Goal: Transaction & Acquisition: Purchase product/service

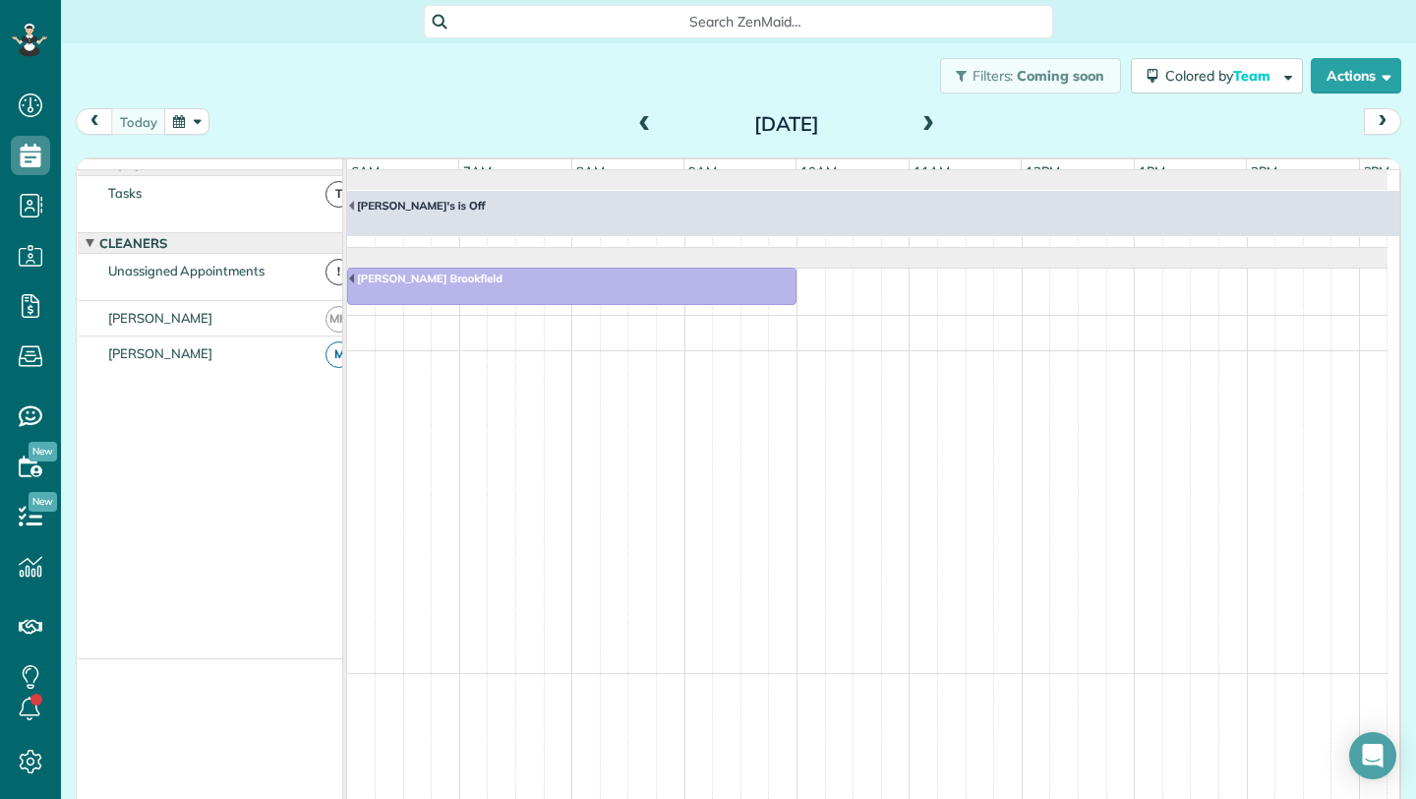
scroll to position [0, 113]
click at [636, 124] on span at bounding box center [645, 125] width 22 height 18
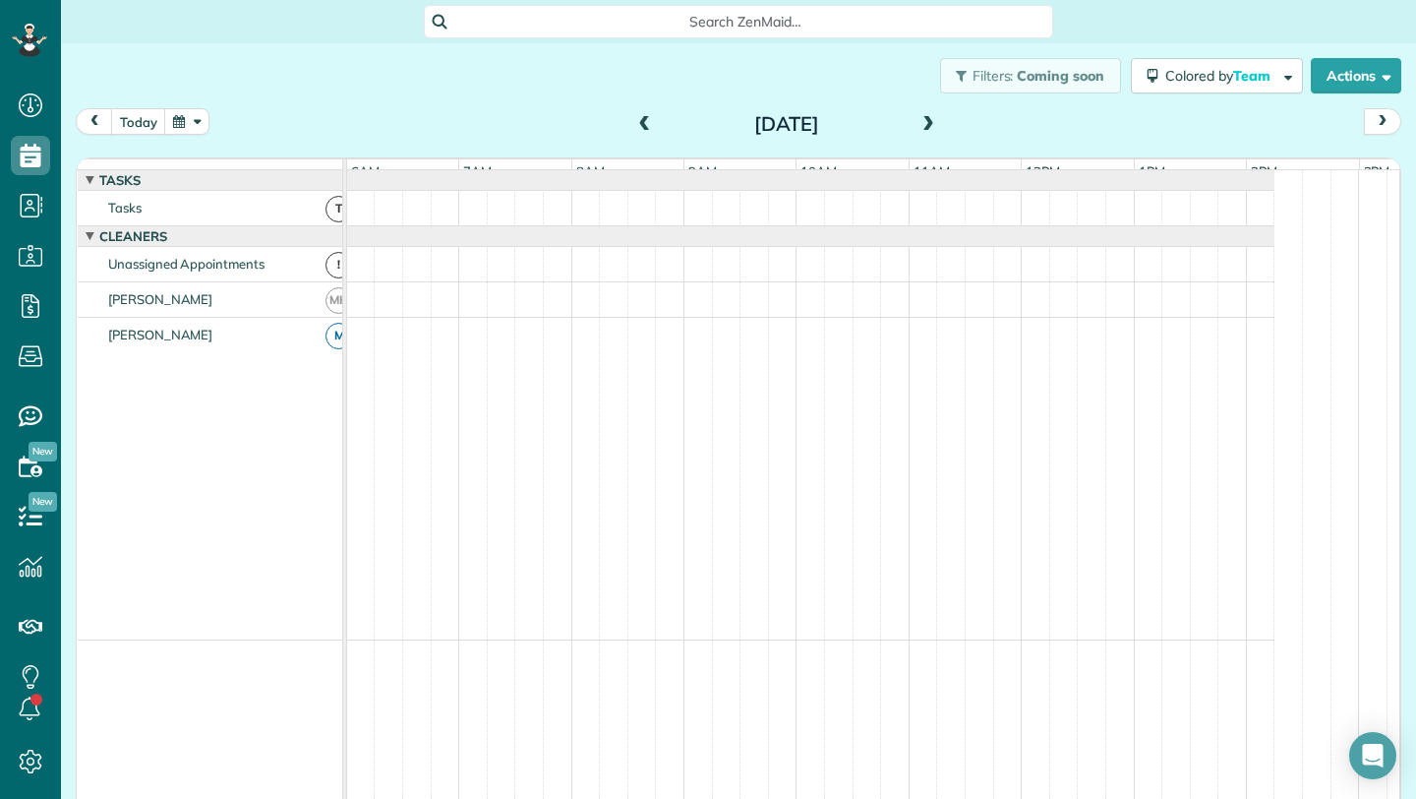
click at [636, 124] on span at bounding box center [645, 125] width 22 height 18
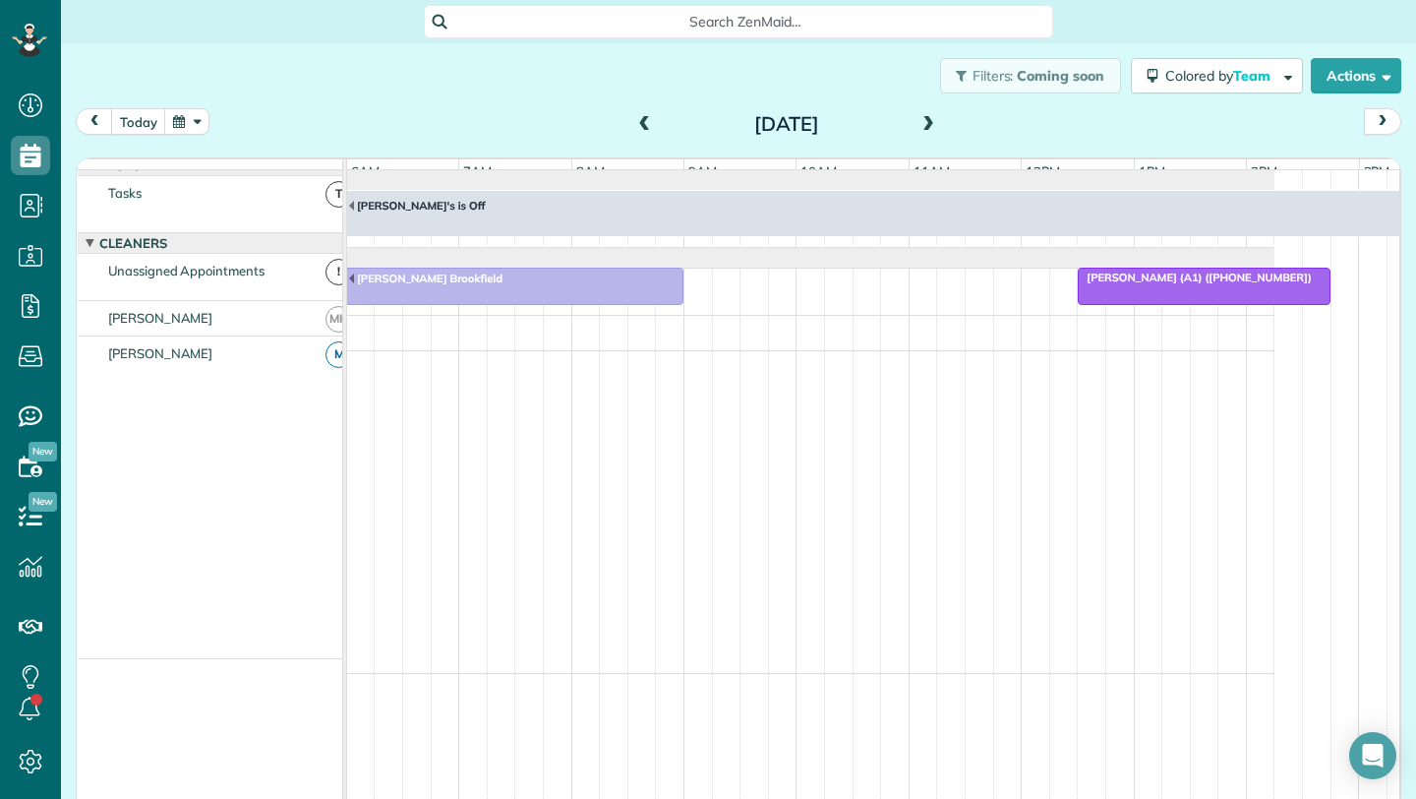
click at [171, 118] on button "button" at bounding box center [186, 121] width 45 height 27
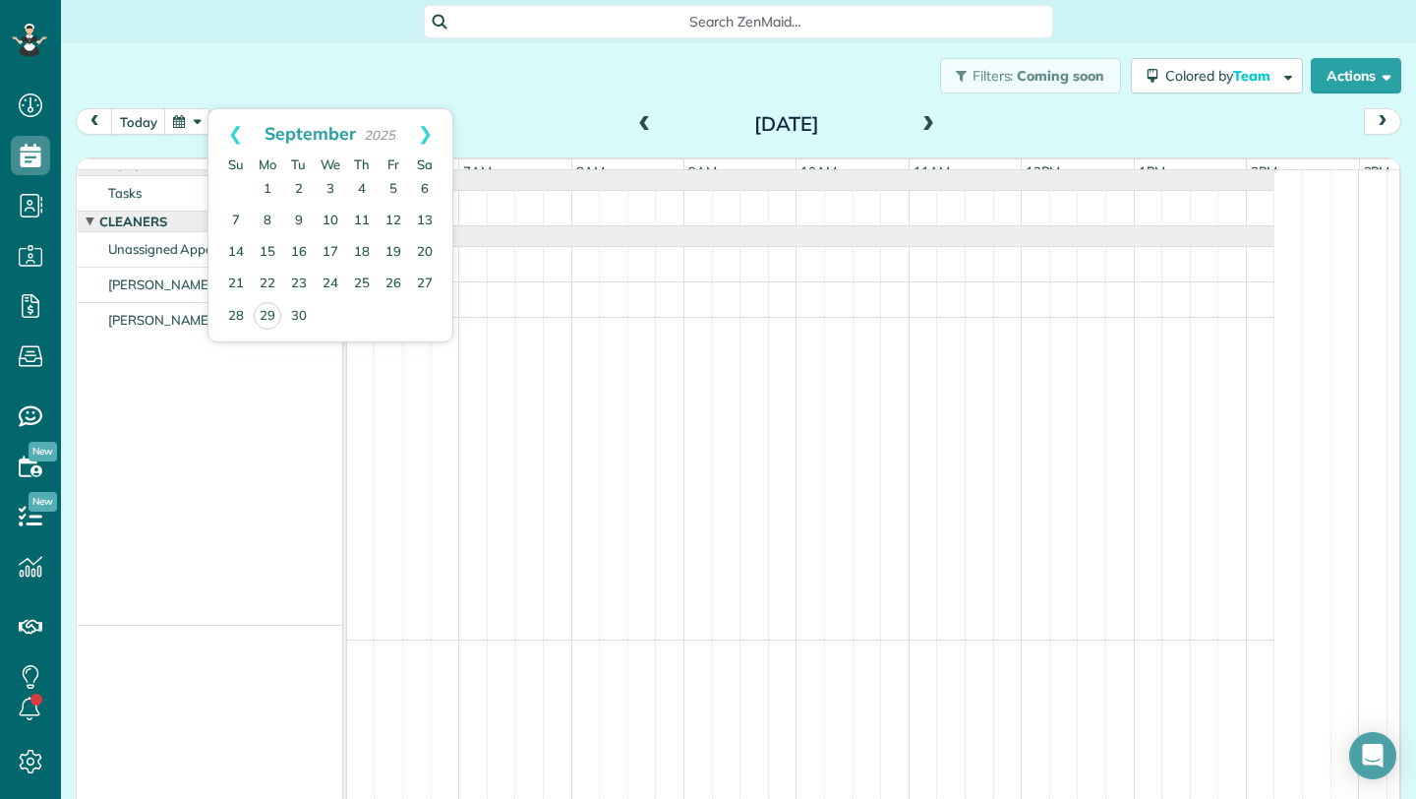
scroll to position [0, 0]
click at [393, 283] on link "26" at bounding box center [393, 284] width 31 height 31
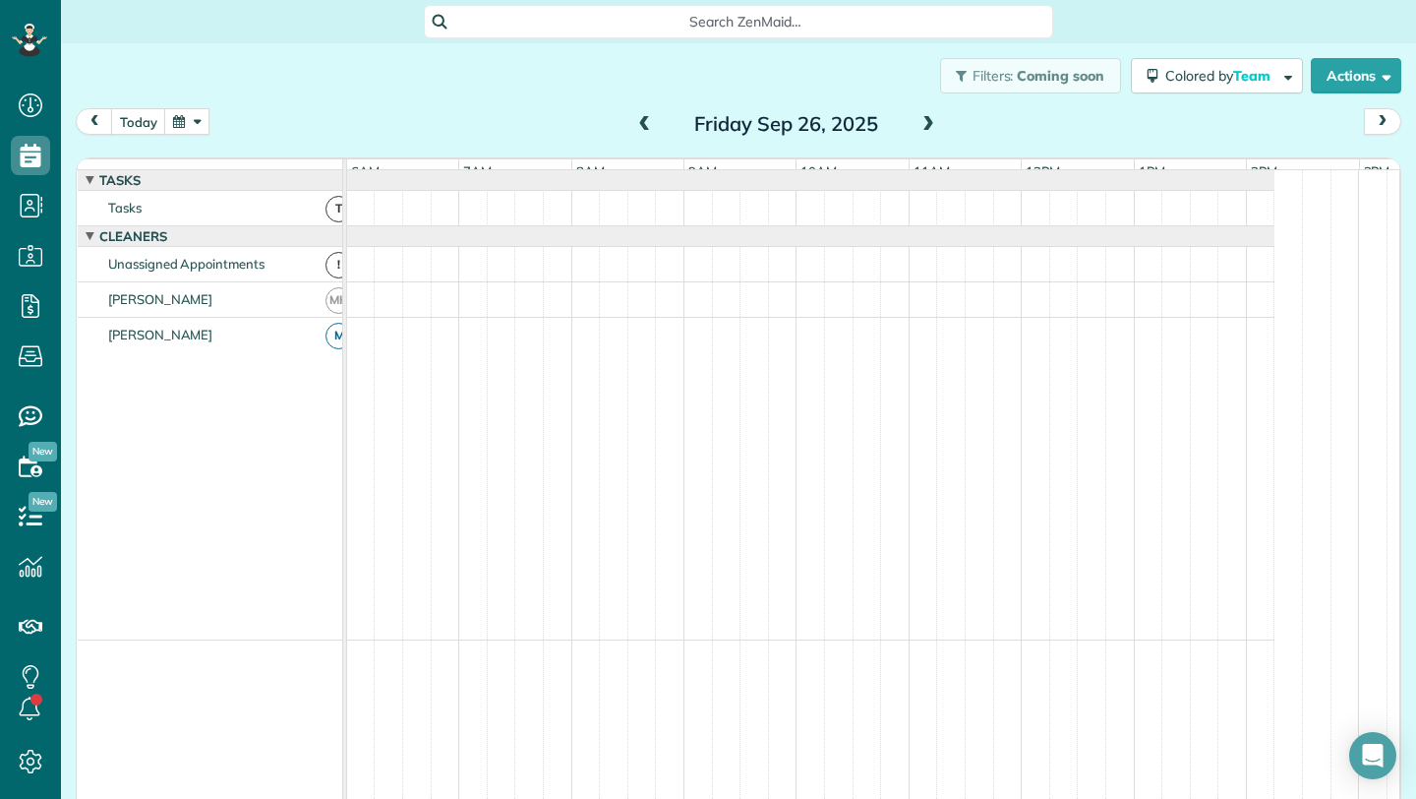
scroll to position [15, 0]
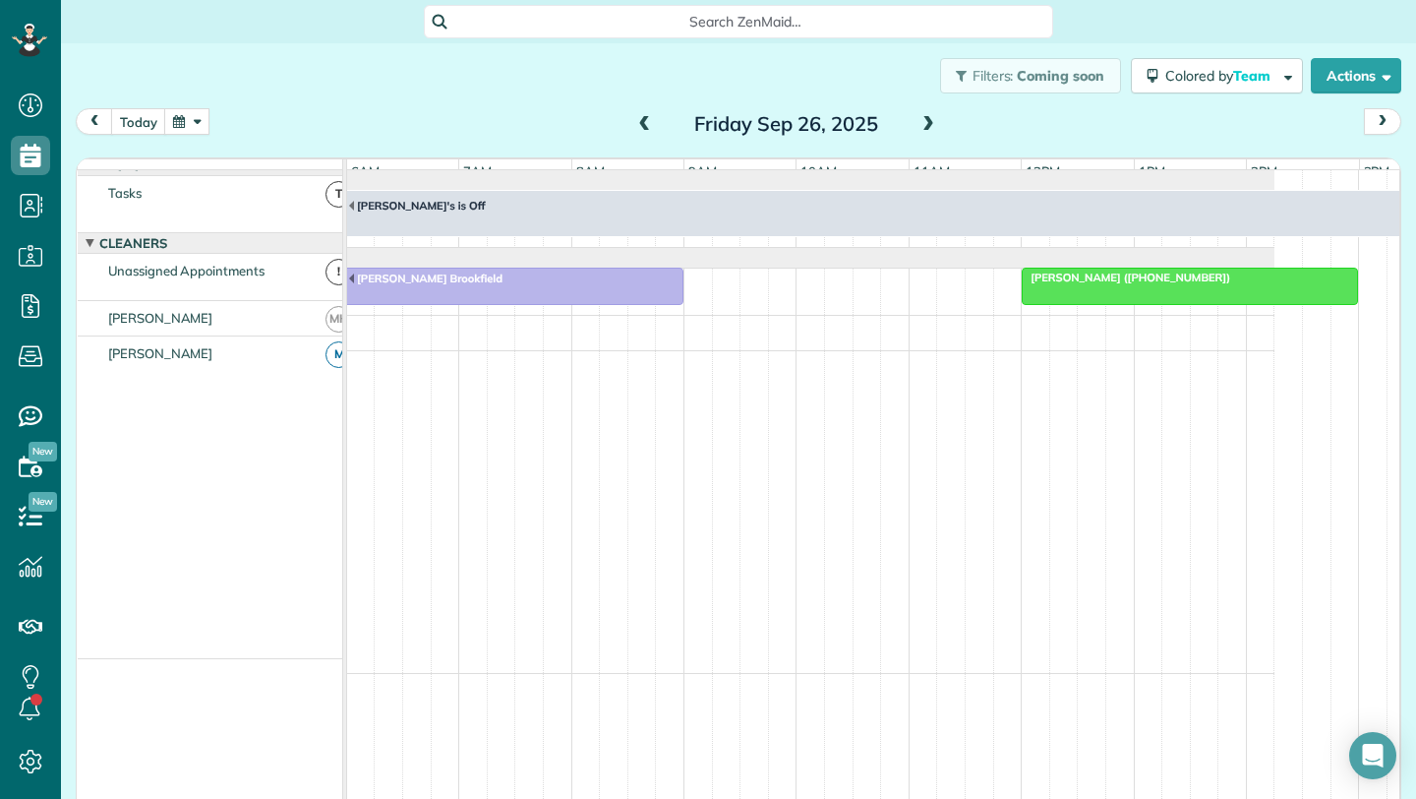
click at [1097, 304] on div at bounding box center [1190, 286] width 334 height 35
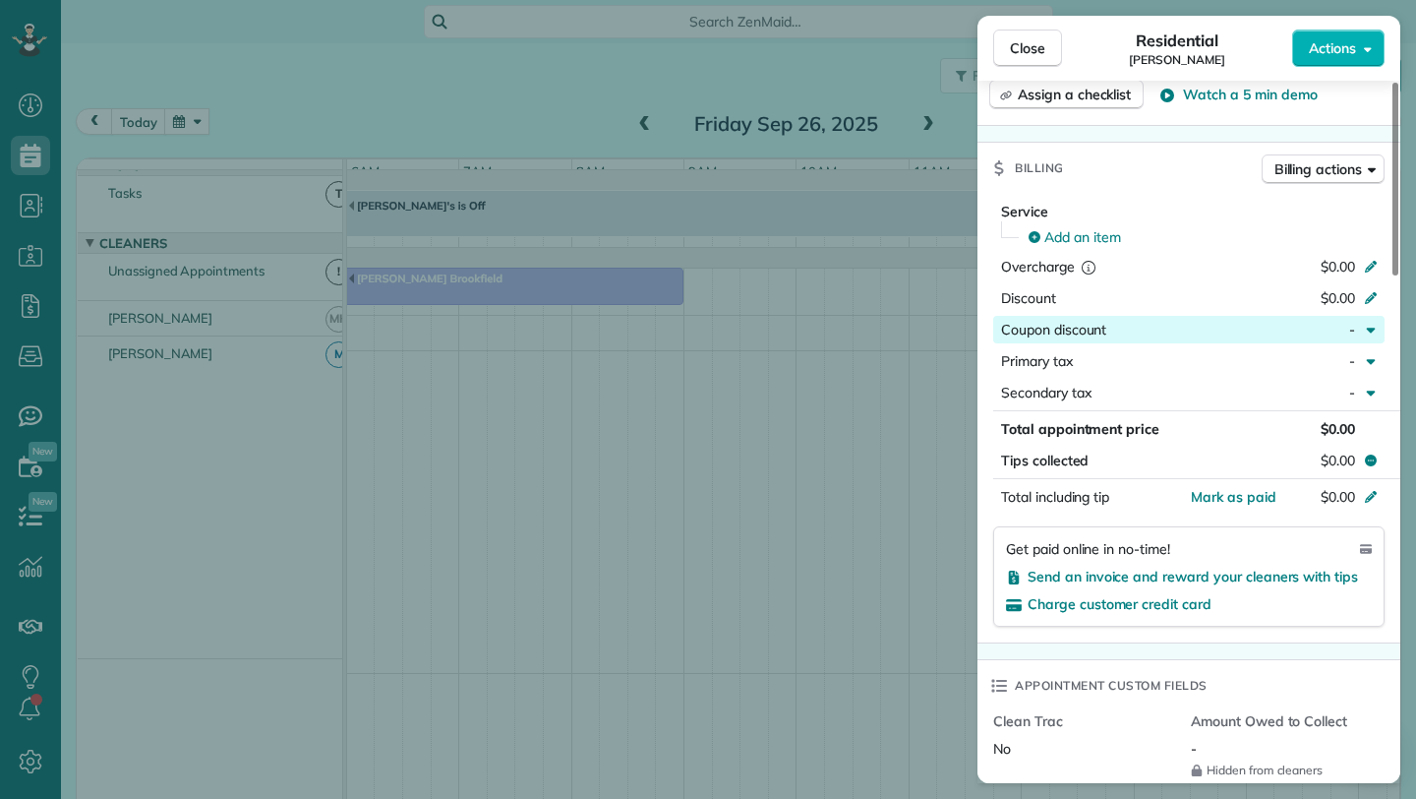
scroll to position [770, 0]
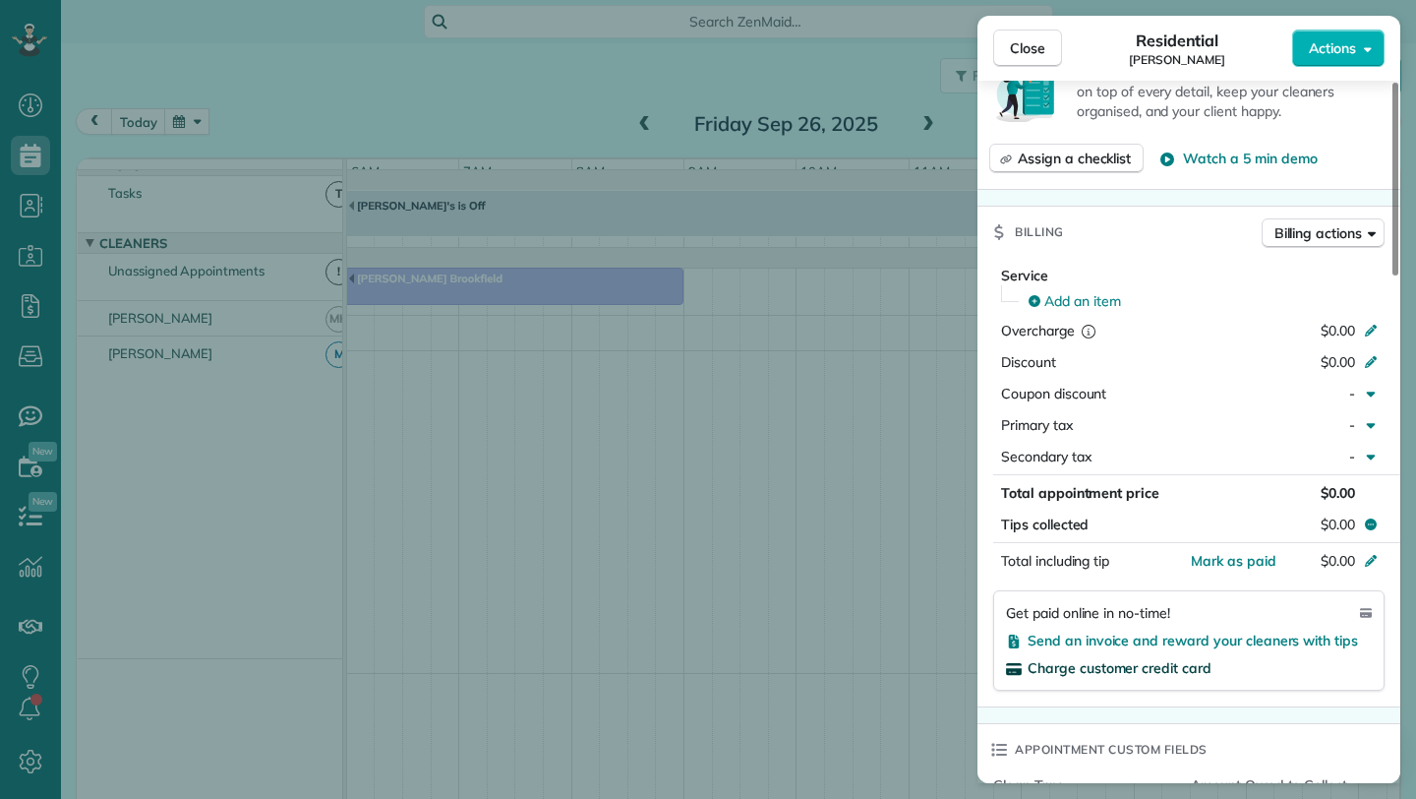
click at [1084, 669] on span "Charge customer credit card" at bounding box center [1120, 668] width 184 height 18
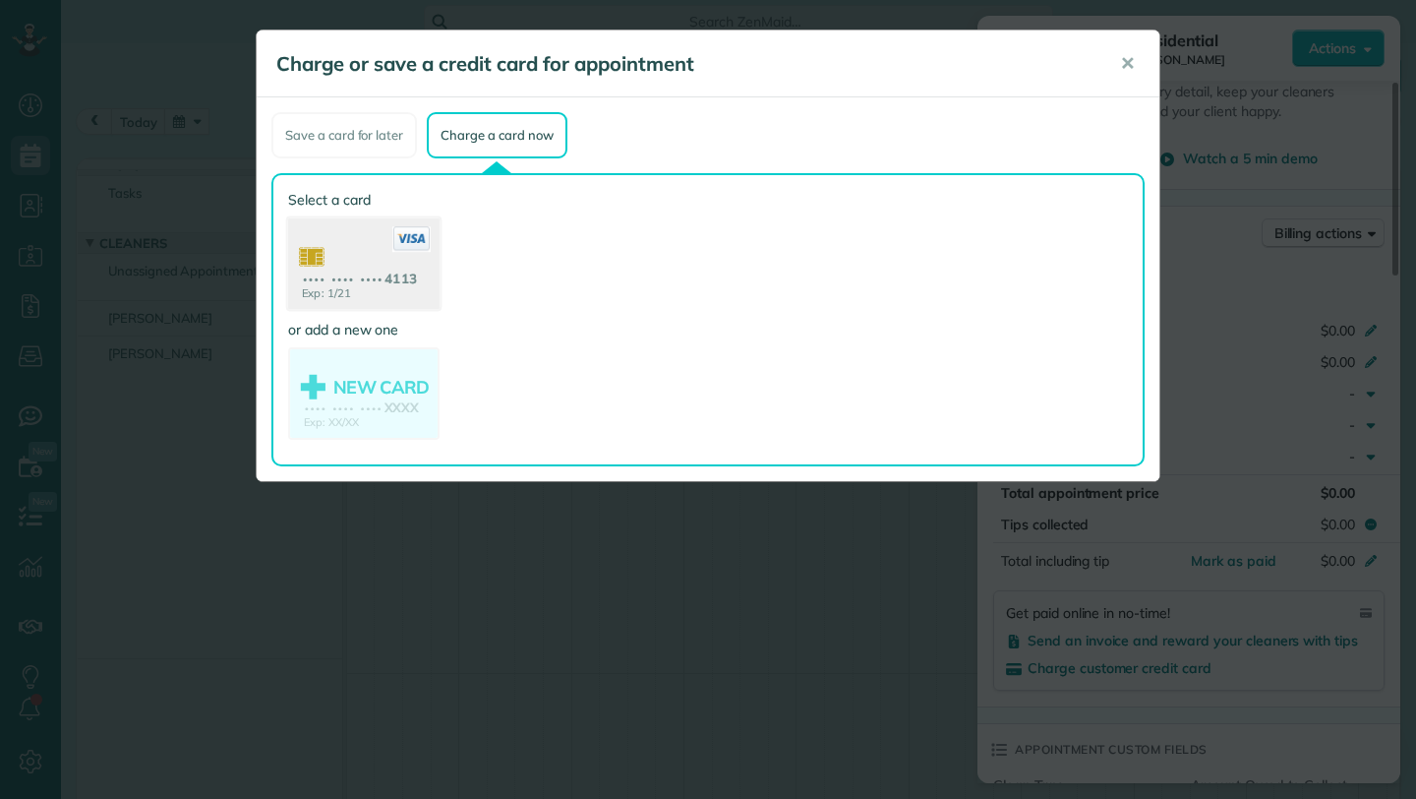
click at [340, 270] on use at bounding box center [363, 265] width 151 height 95
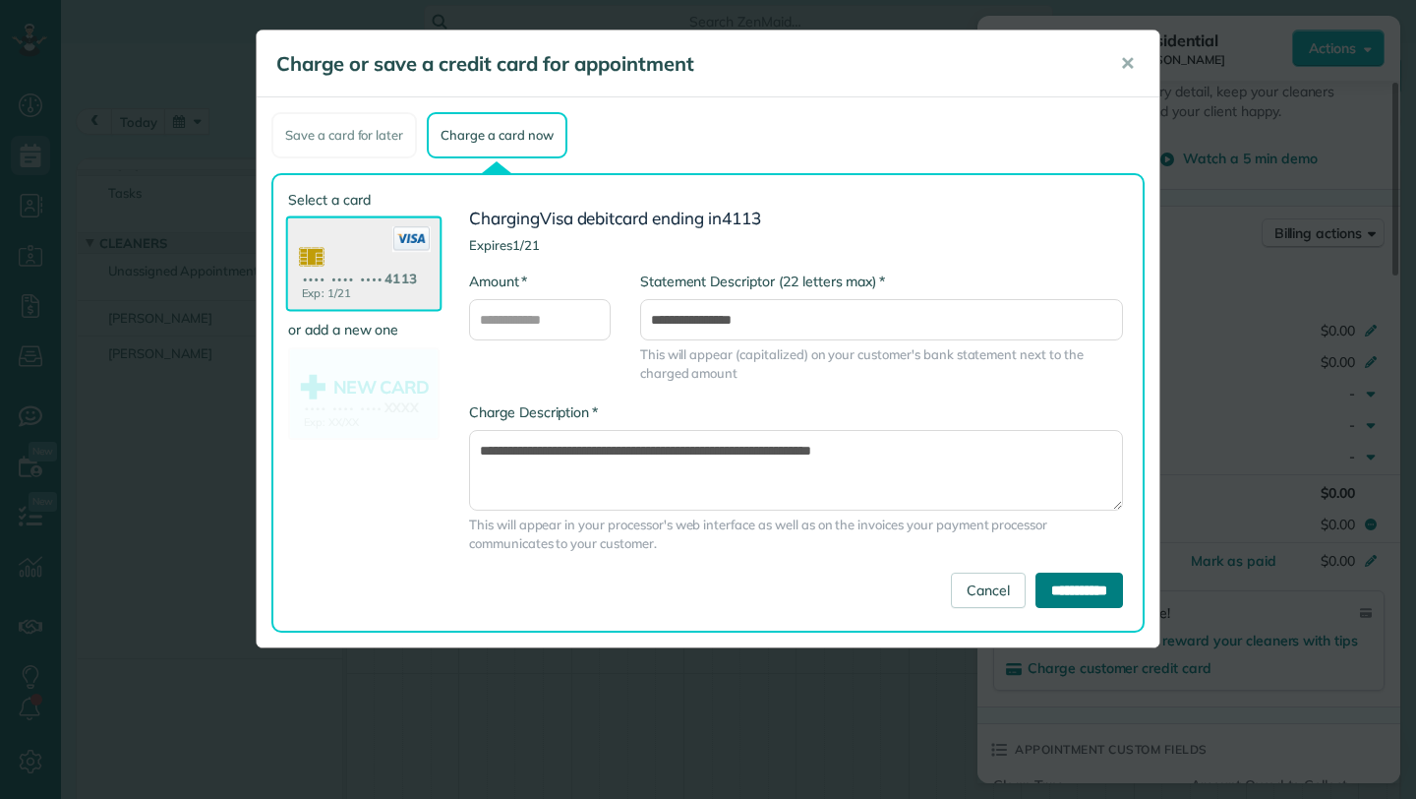
click at [1066, 580] on input "**********" at bounding box center [1080, 589] width 88 height 35
click at [1075, 584] on input "**********" at bounding box center [1080, 589] width 88 height 35
click at [1241, 489] on div "Charge or save a credit card for appointment ✕ Save a card for later Charge a c…" at bounding box center [708, 399] width 1416 height 799
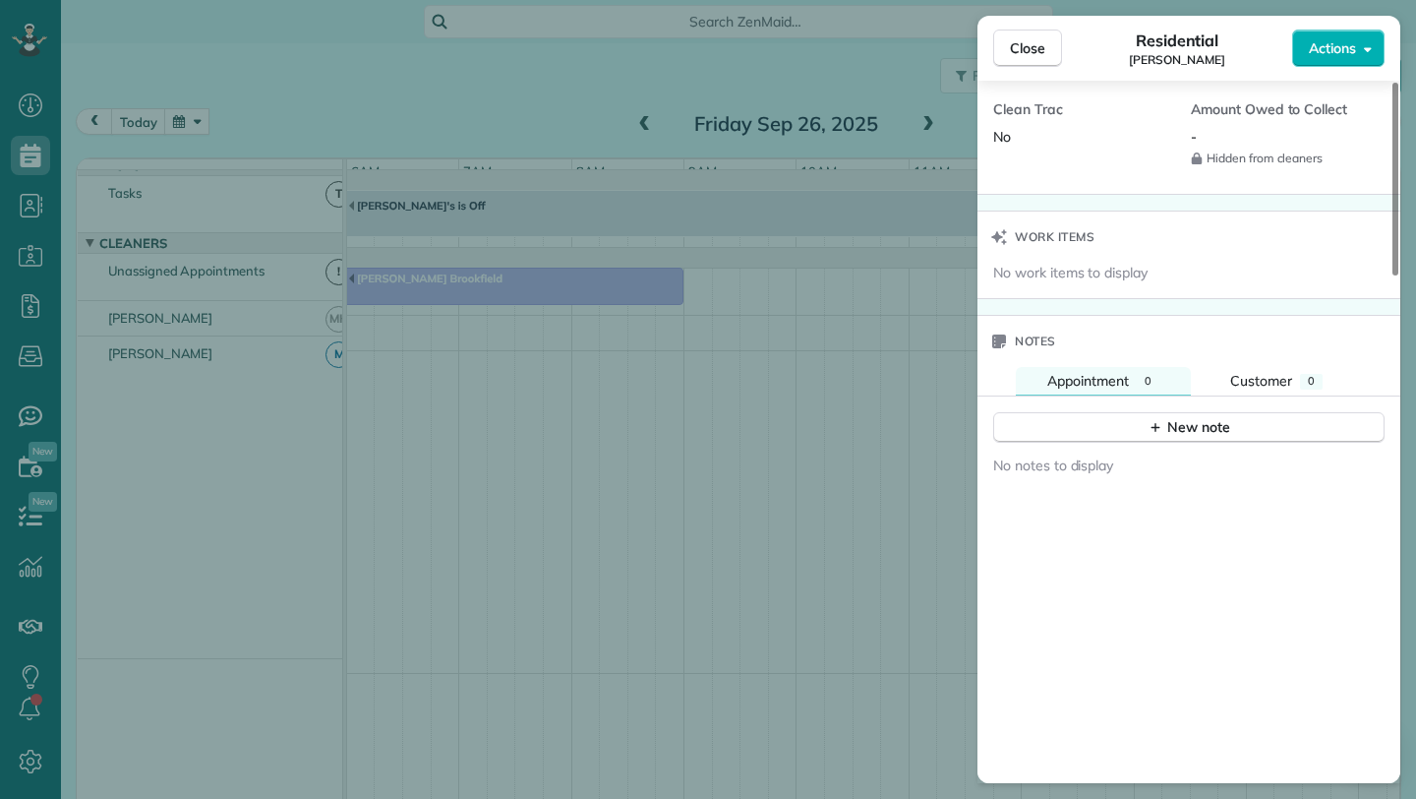
scroll to position [1837, 0]
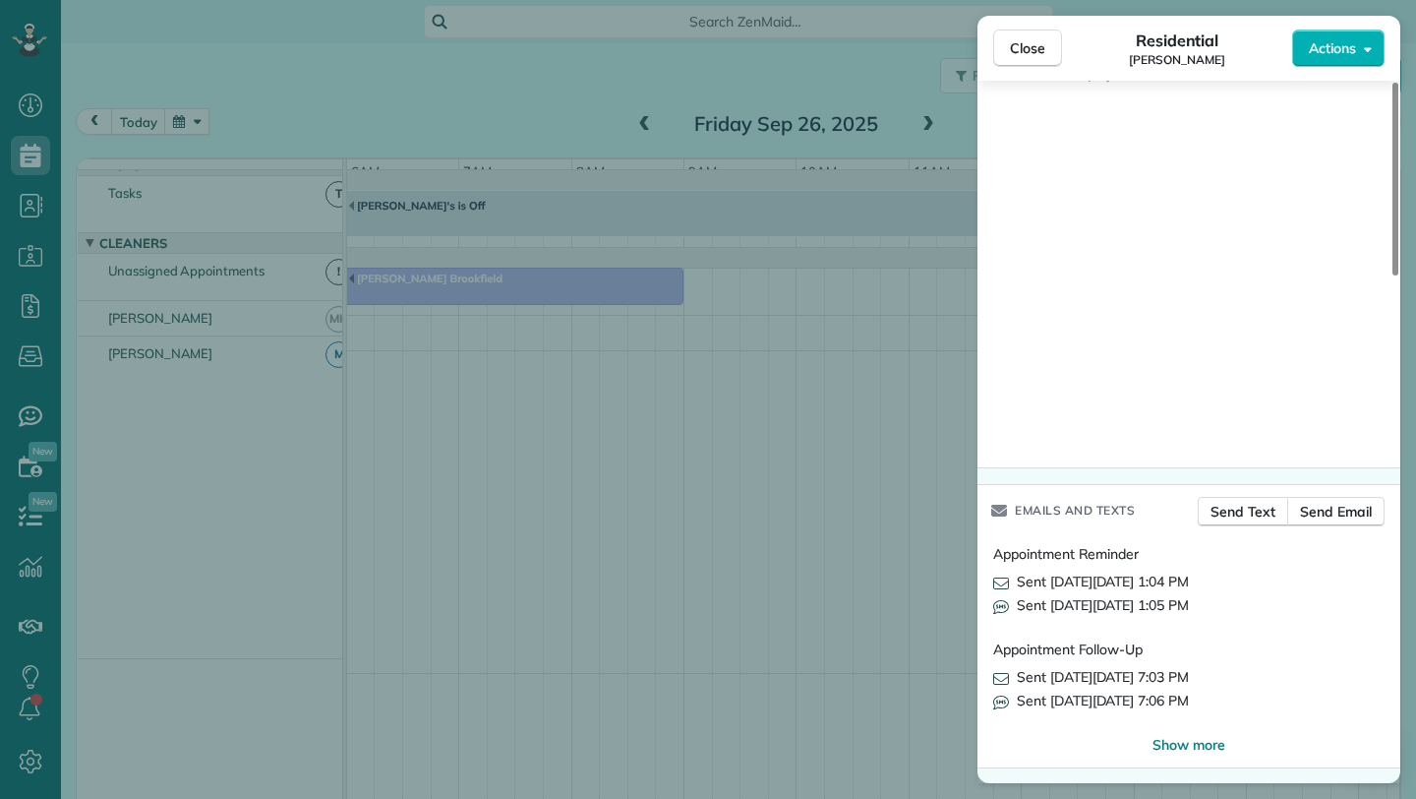
click at [706, 47] on div "Close Residential Mary ann Fergus Actions Status Active Mary ann Fergus · Open …" at bounding box center [708, 399] width 1416 height 799
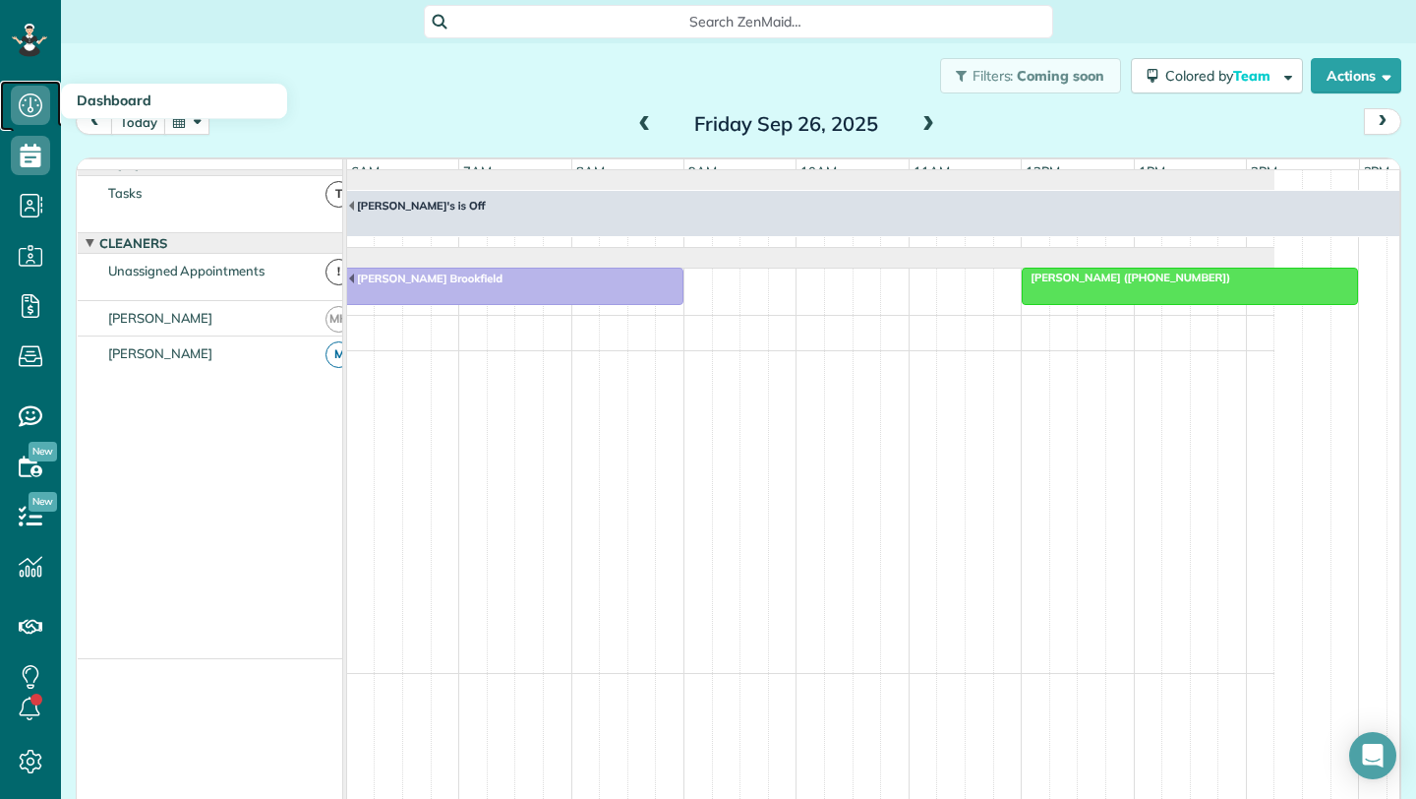
click at [35, 107] on icon at bounding box center [30, 105] width 39 height 39
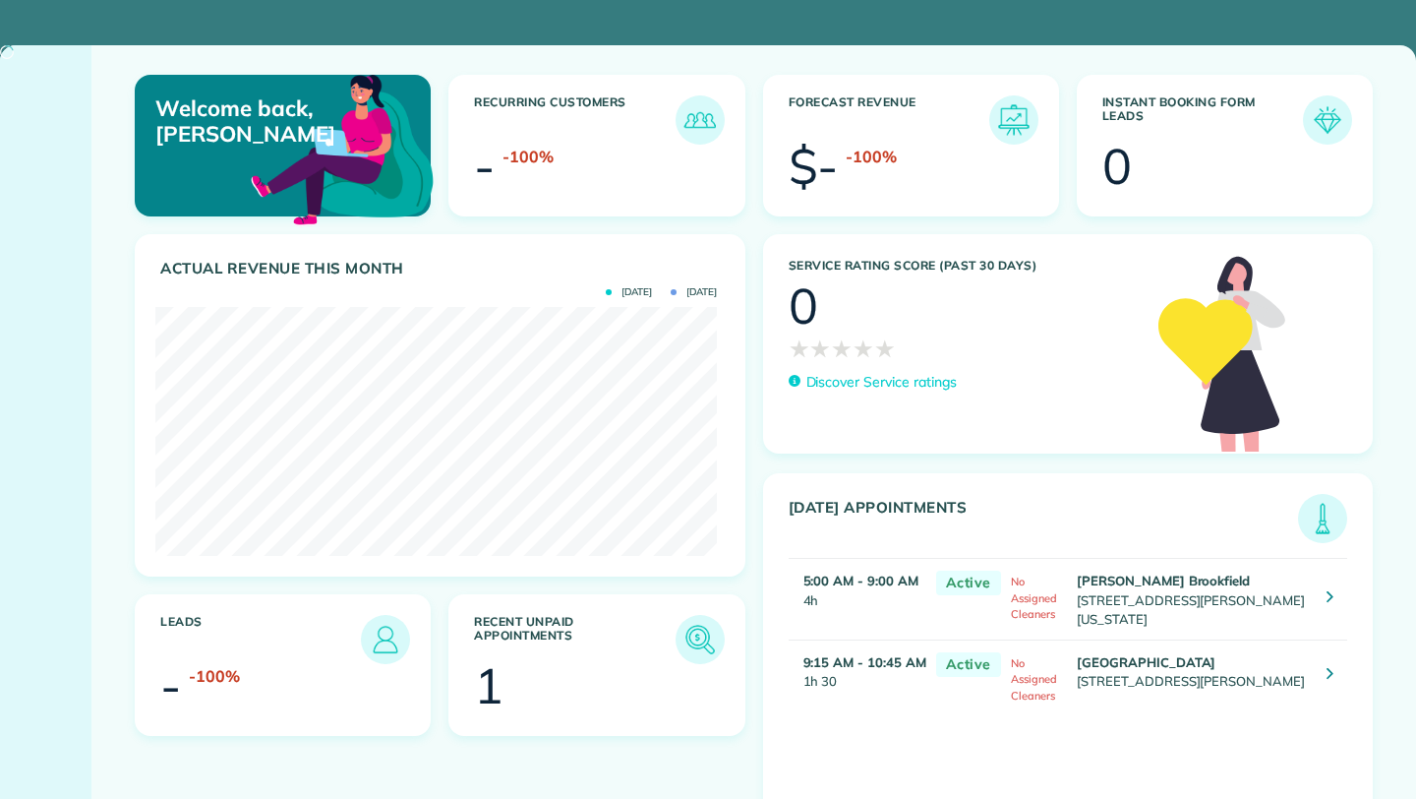
scroll to position [249, 562]
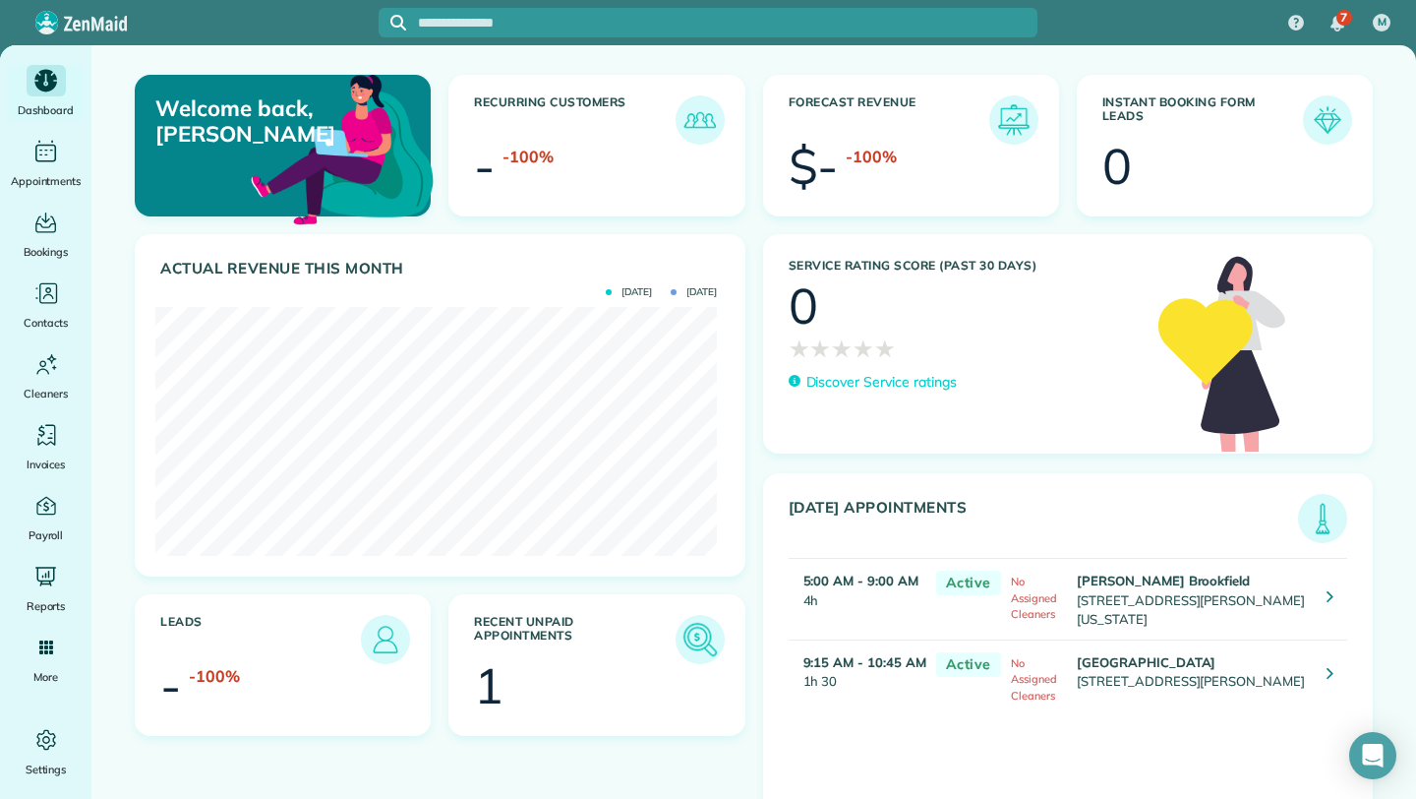
click at [691, 638] on img at bounding box center [700, 639] width 45 height 45
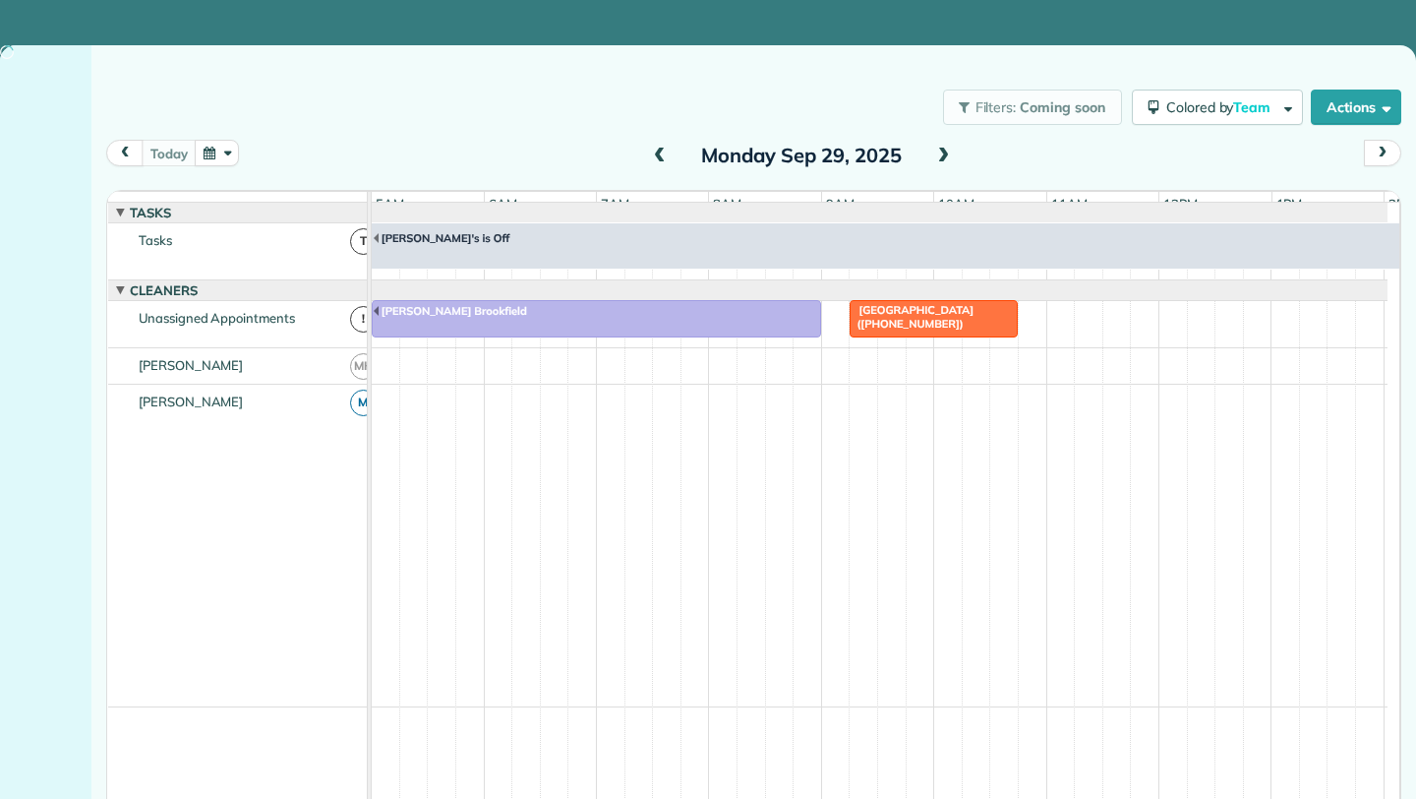
scroll to position [0, 113]
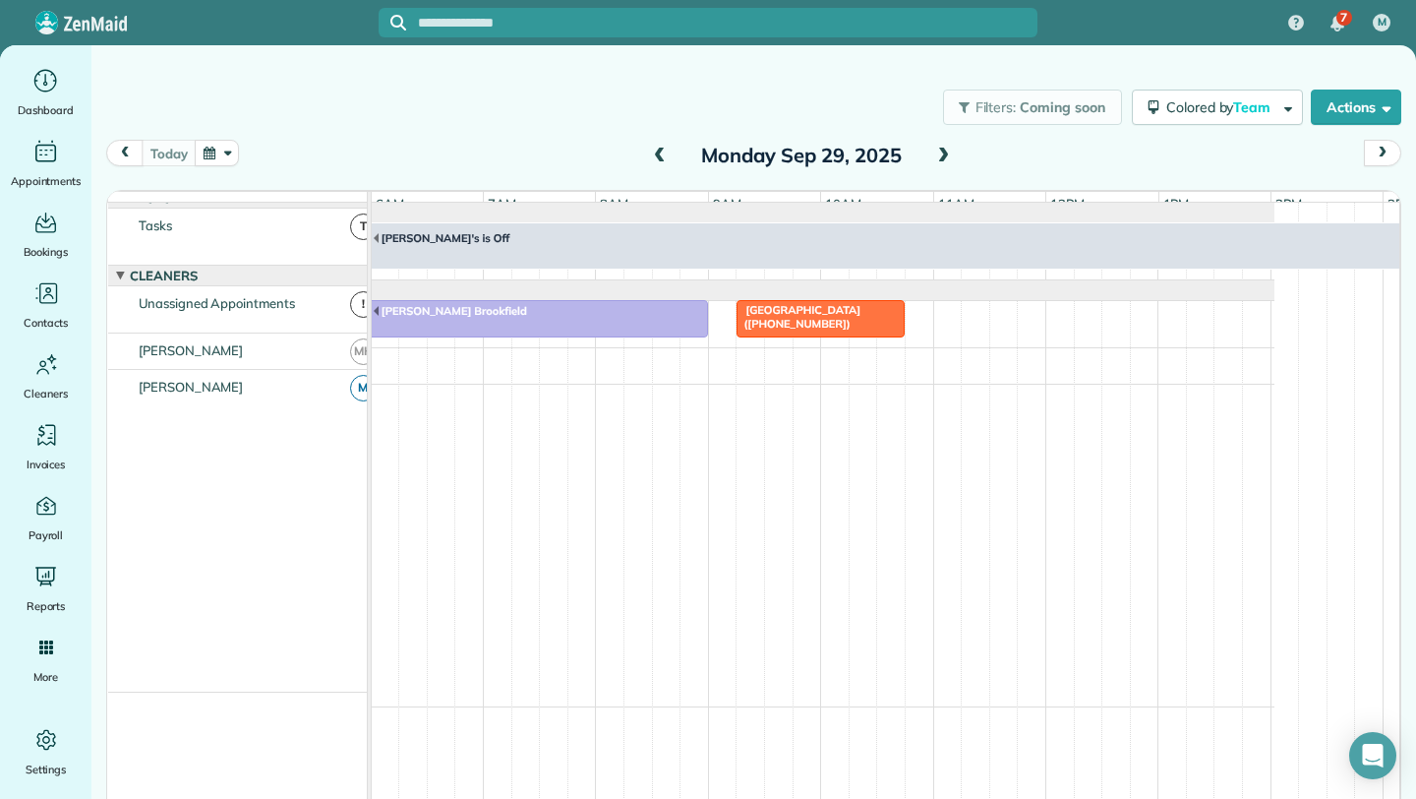
click at [661, 158] on span at bounding box center [660, 157] width 22 height 18
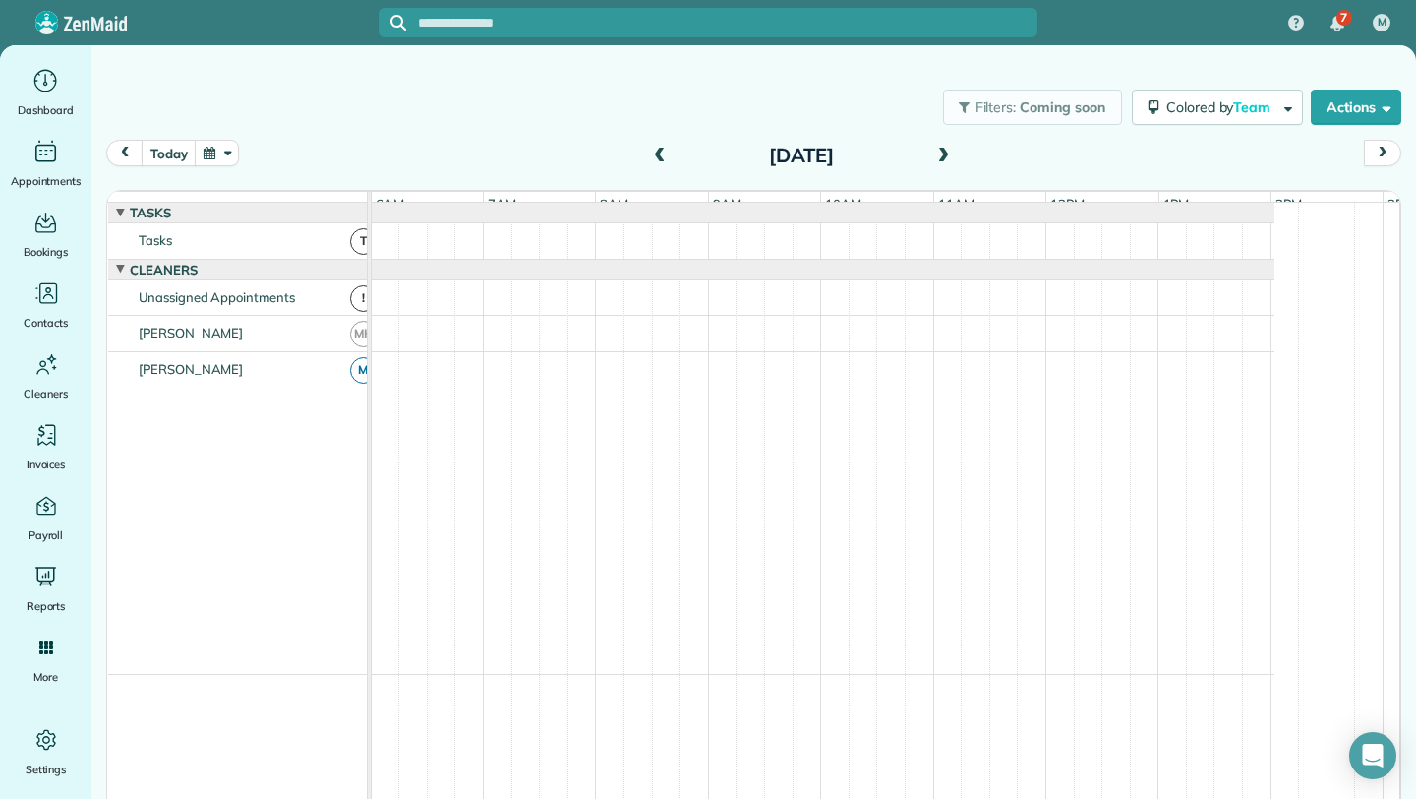
click at [661, 158] on span at bounding box center [660, 157] width 22 height 18
click at [657, 156] on span at bounding box center [660, 157] width 22 height 18
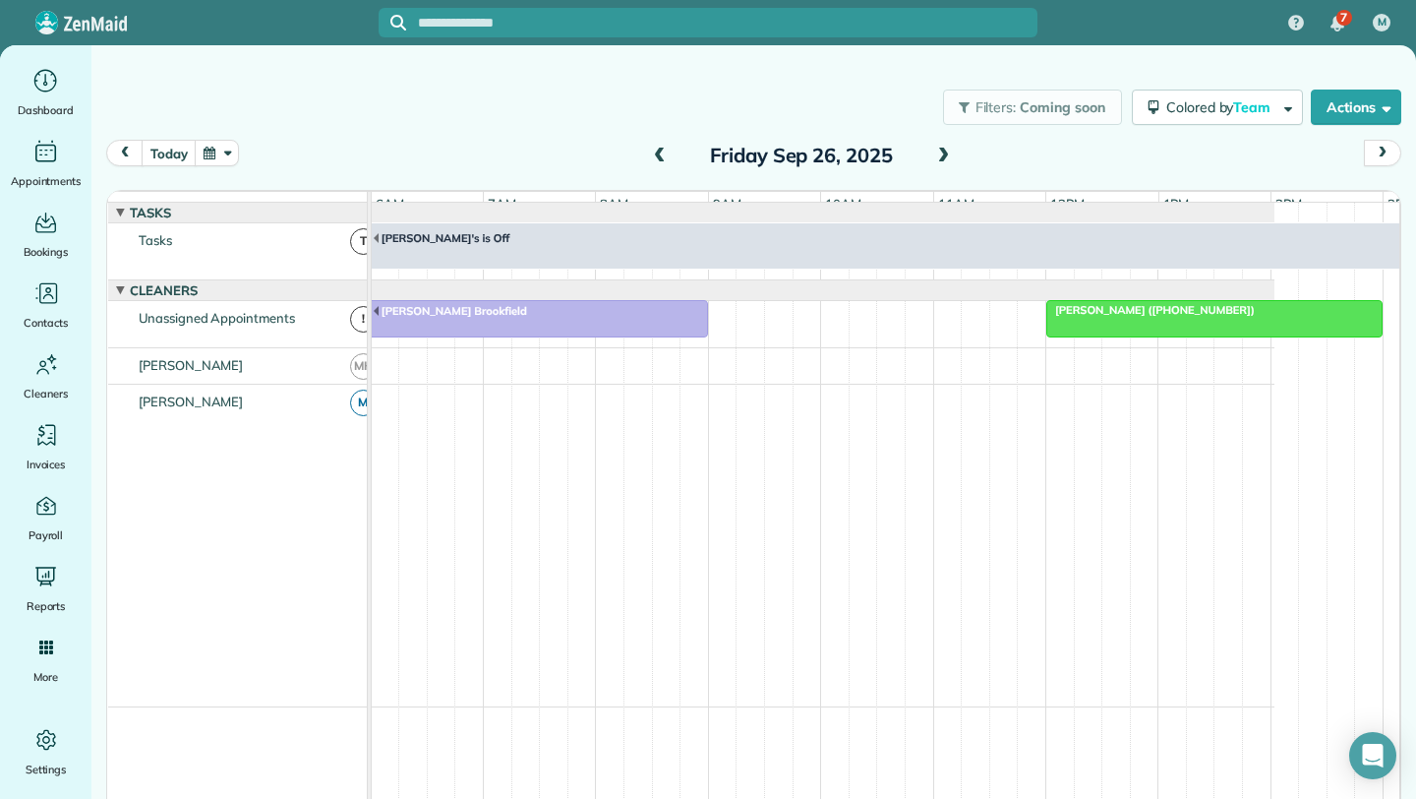
scroll to position [15, 0]
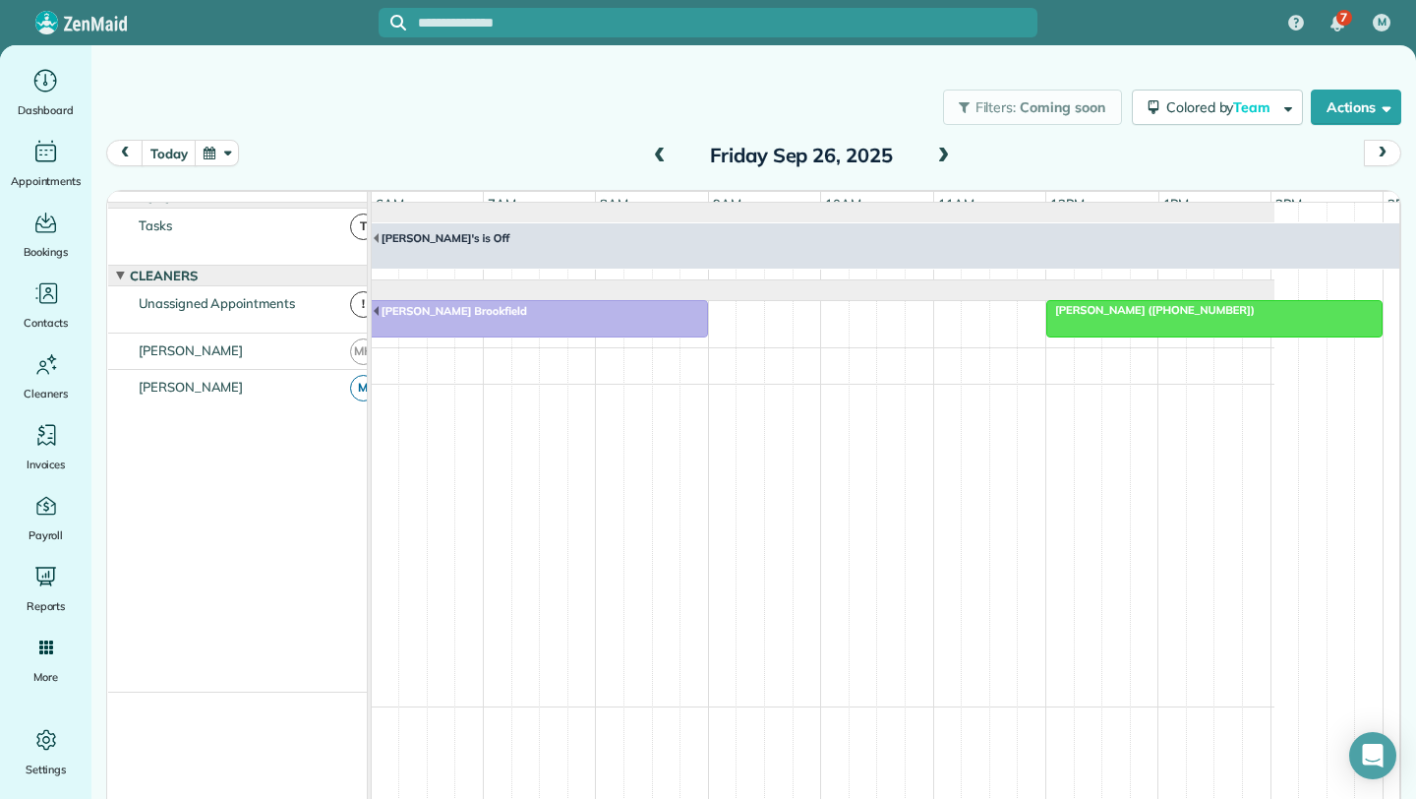
click at [1096, 336] on div at bounding box center [1215, 318] width 334 height 35
click at [1241, 332] on div at bounding box center [1215, 318] width 334 height 35
click at [1155, 333] on div at bounding box center [1215, 318] width 334 height 35
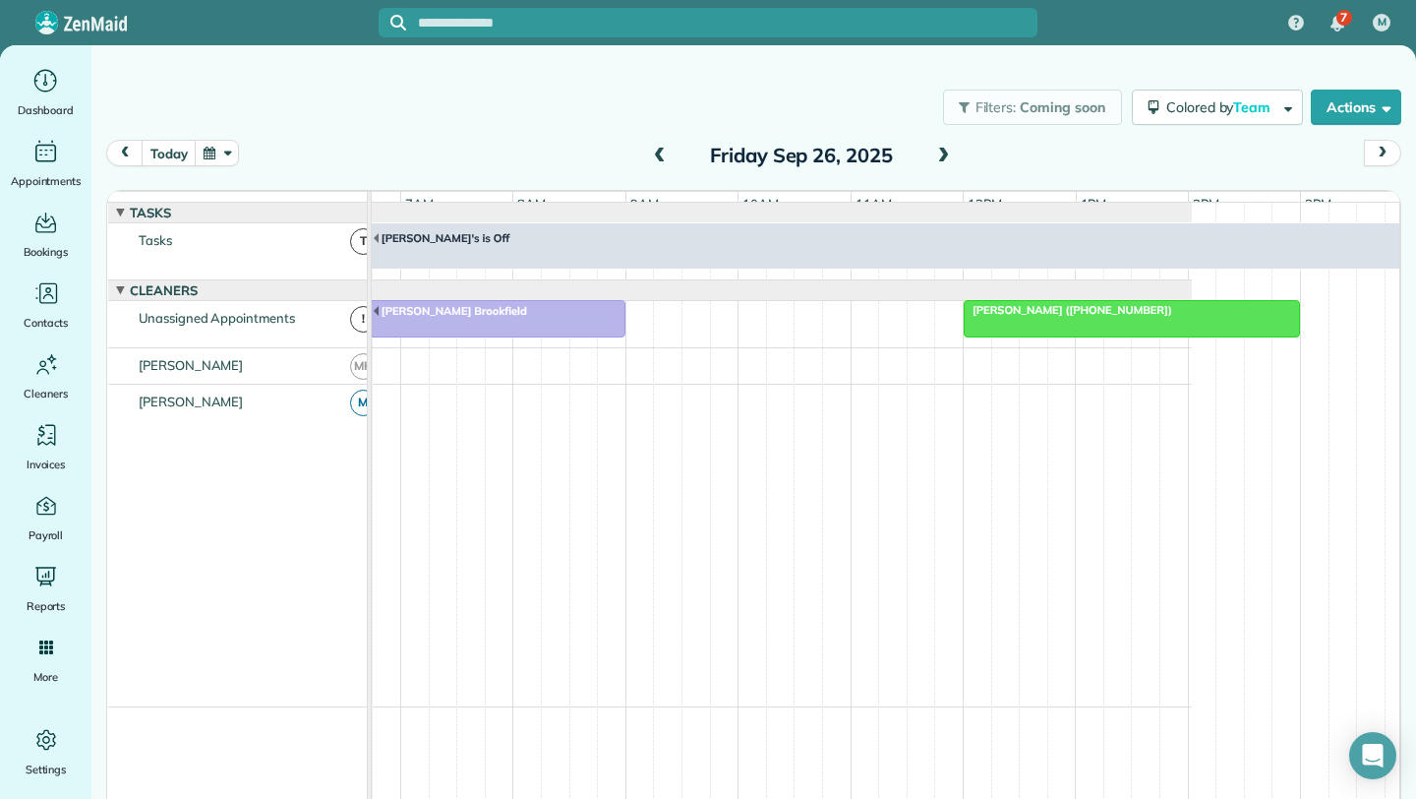
scroll to position [0, 236]
click at [1171, 317] on div "Mary ann Fergus (+17738859173)" at bounding box center [1092, 310] width 325 height 14
click at [1051, 317] on span "Mary ann Fergus (+17738859173)" at bounding box center [1028, 310] width 210 height 14
click at [1094, 336] on div at bounding box center [1092, 318] width 334 height 35
click at [1014, 333] on div at bounding box center [1092, 318] width 334 height 35
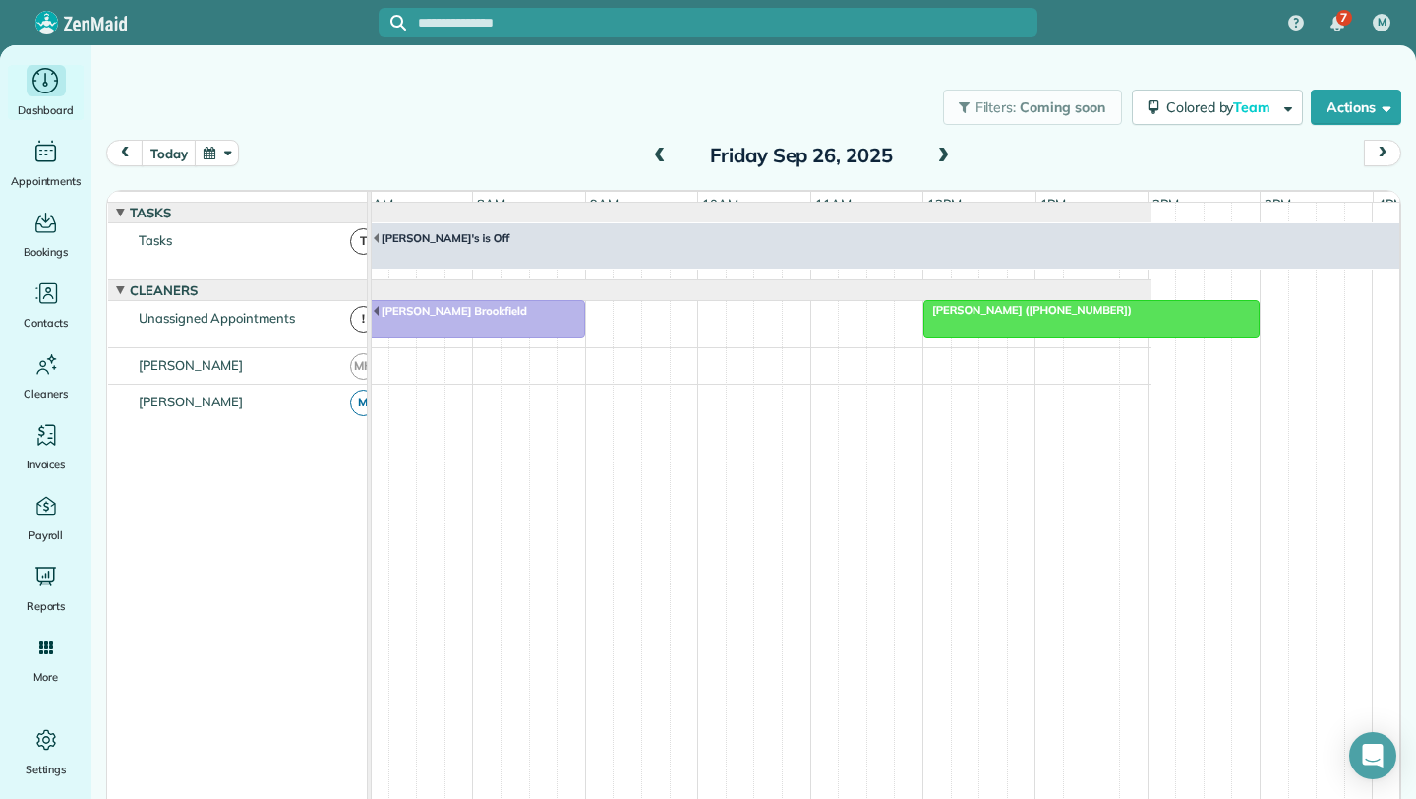
click at [40, 93] on icon "Main" at bounding box center [45, 81] width 30 height 30
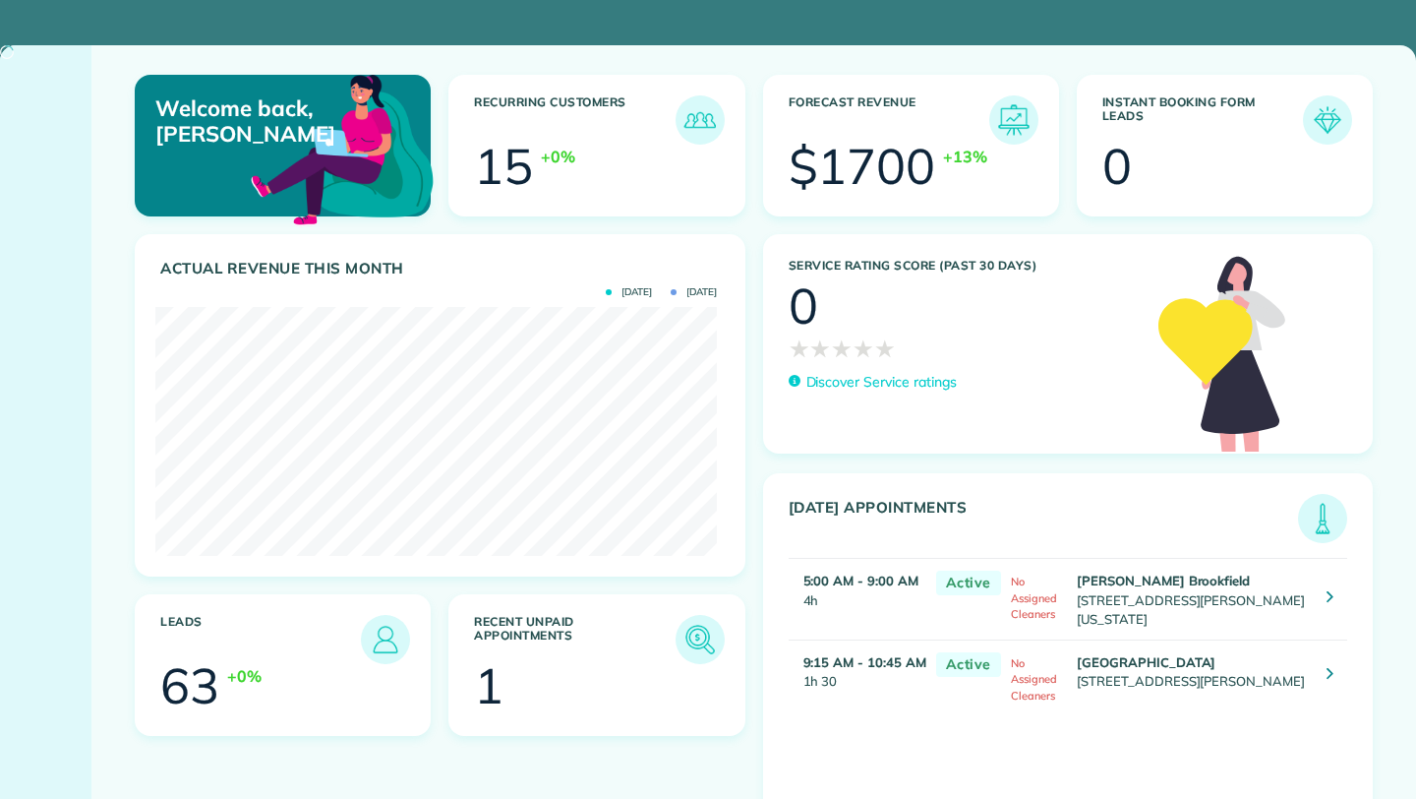
scroll to position [249, 562]
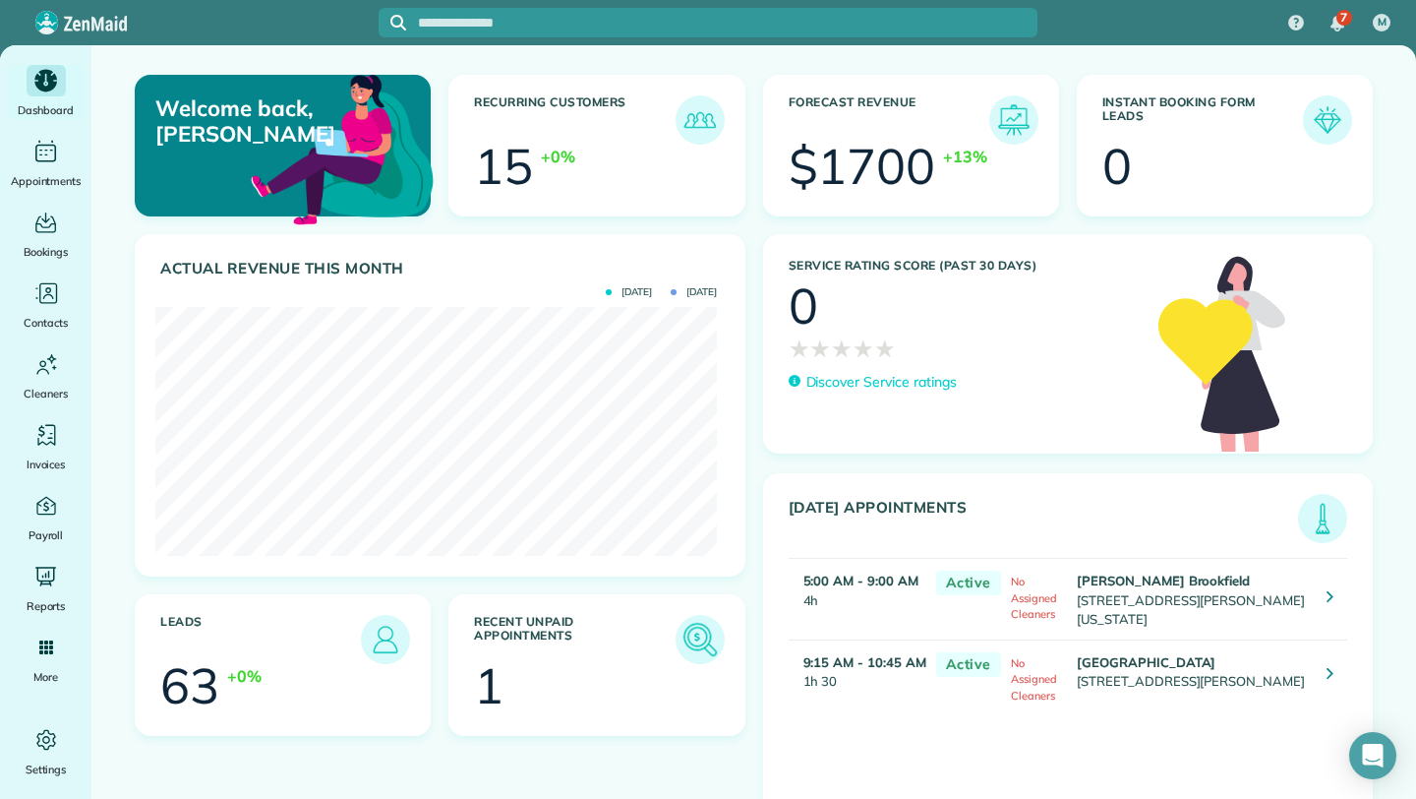
click at [684, 631] on img at bounding box center [700, 639] width 45 height 45
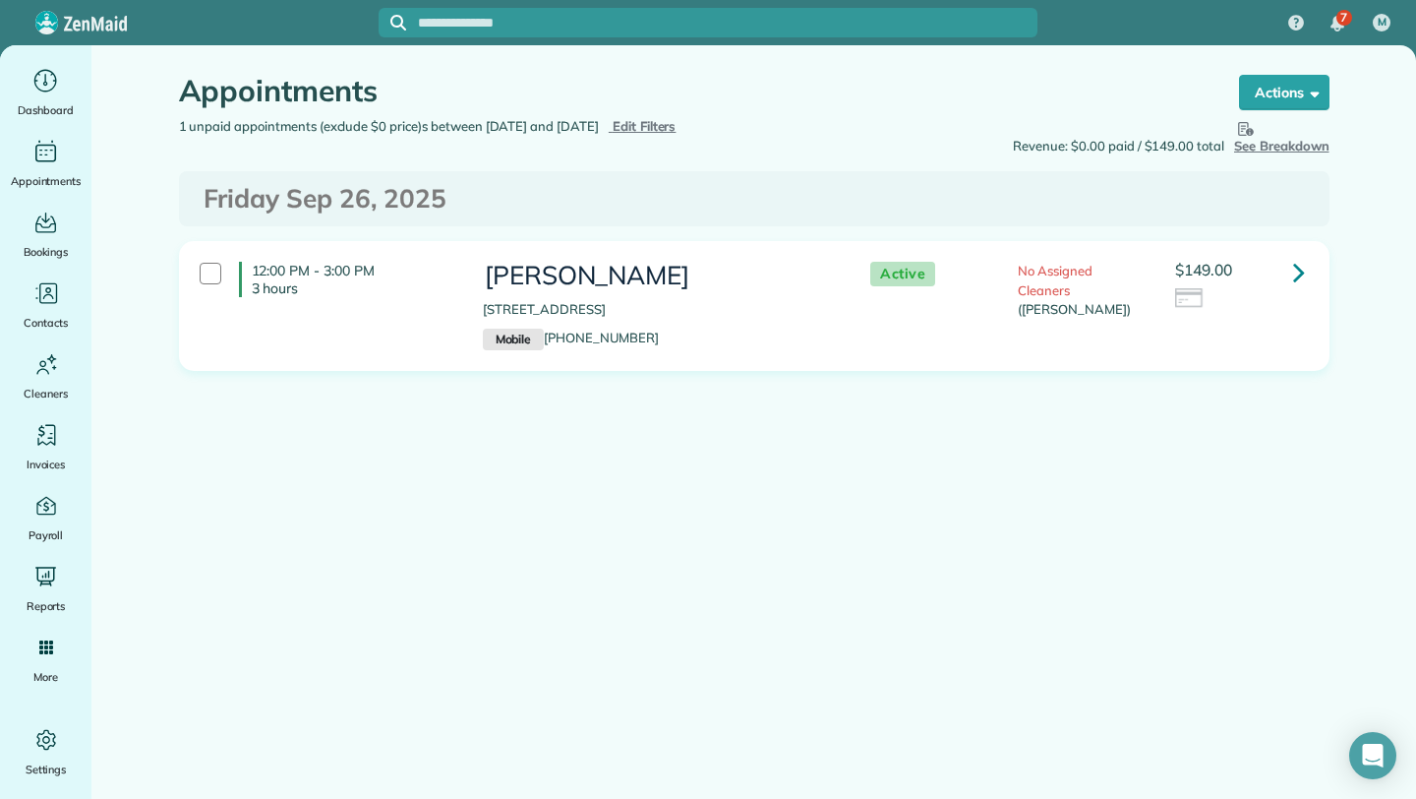
click at [1305, 276] on link at bounding box center [1299, 271] width 39 height 39
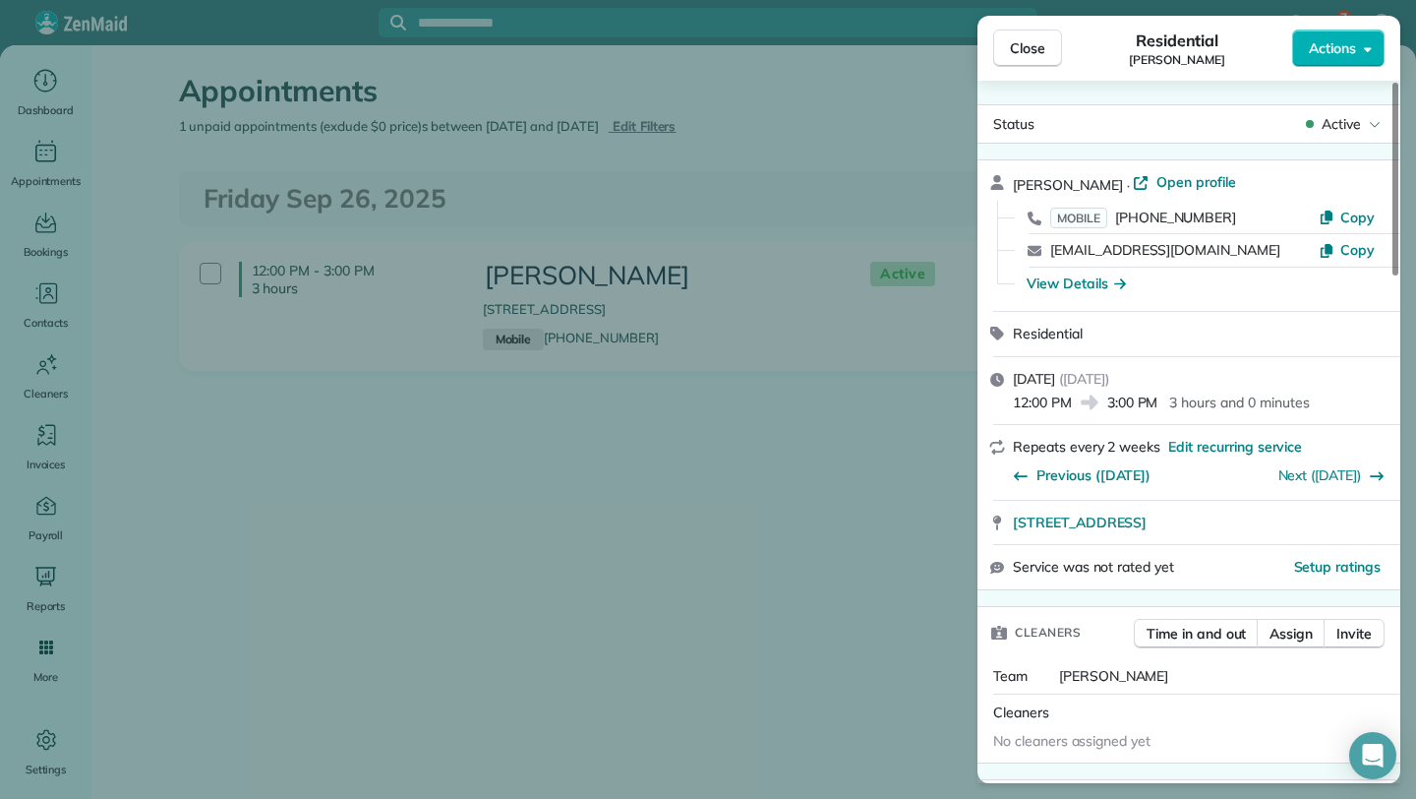
scroll to position [1067, 0]
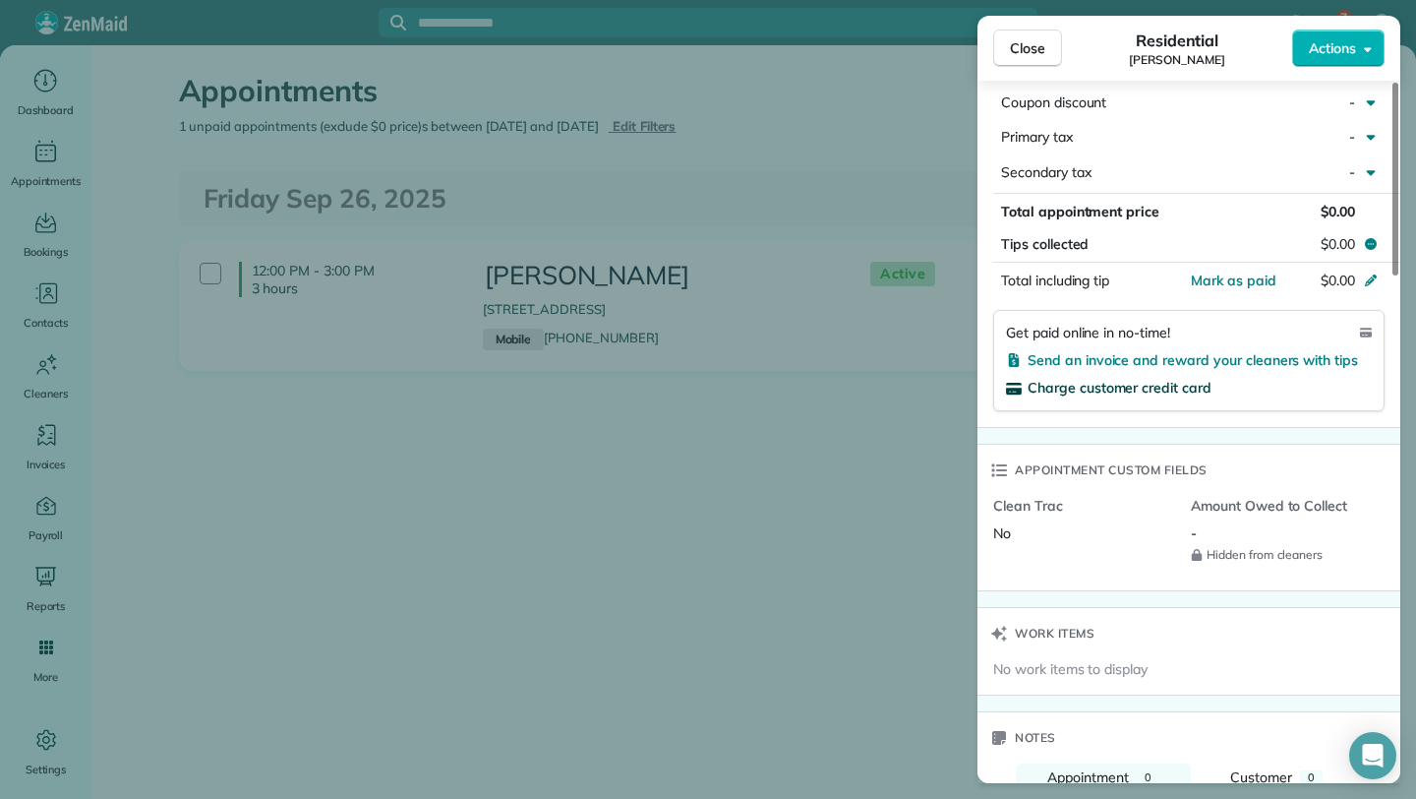
click at [1094, 379] on span "Charge customer credit card" at bounding box center [1120, 388] width 184 height 18
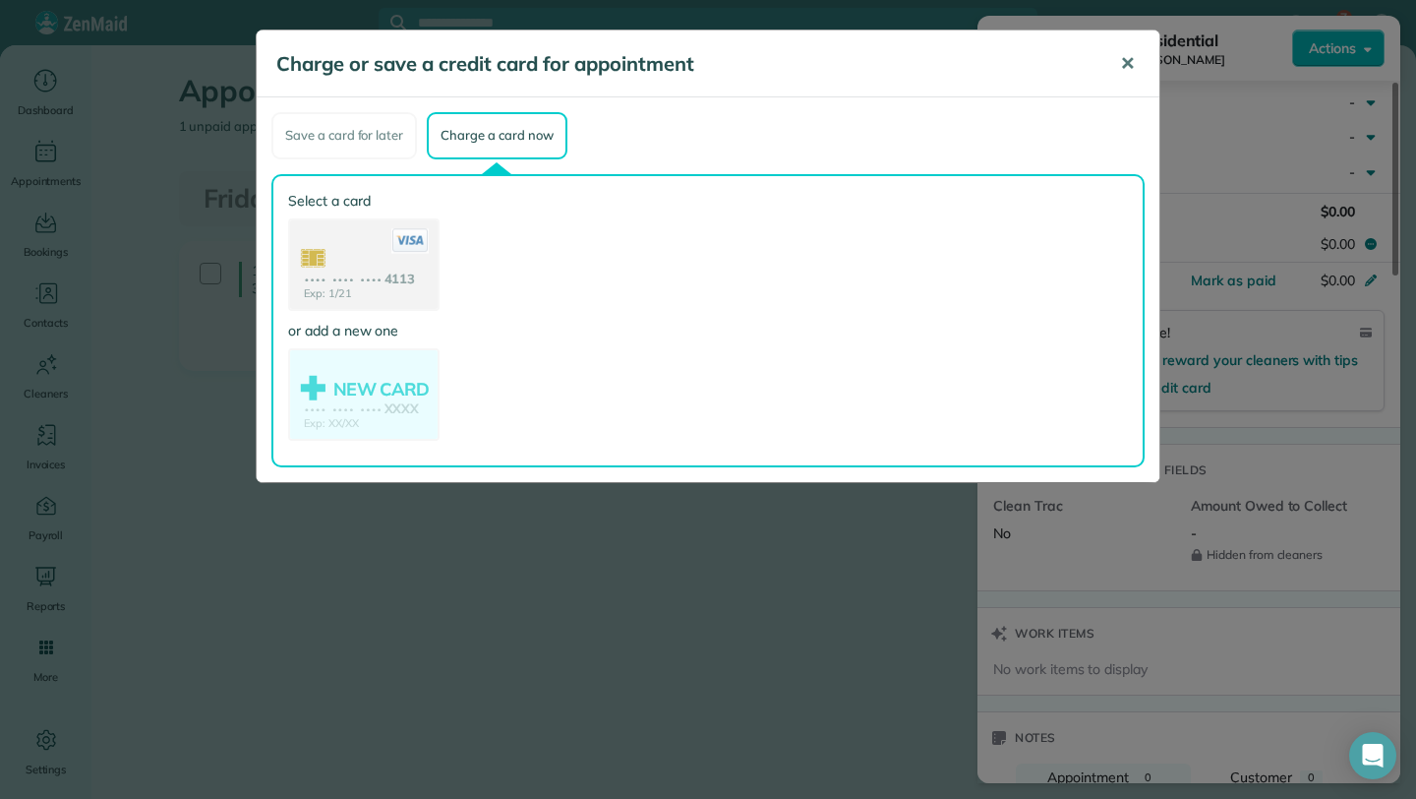
click at [1129, 68] on span "✕" at bounding box center [1127, 63] width 15 height 23
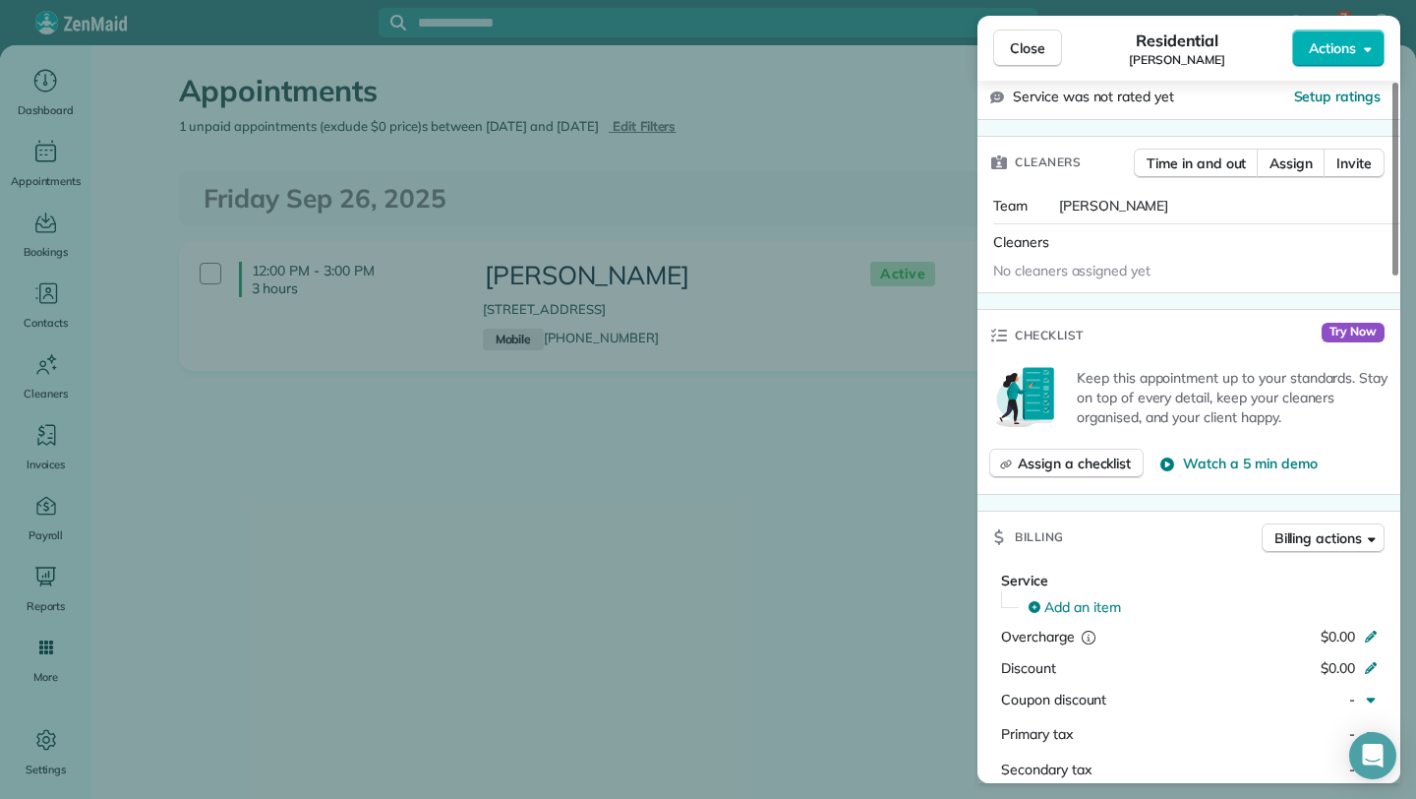
scroll to position [0, 0]
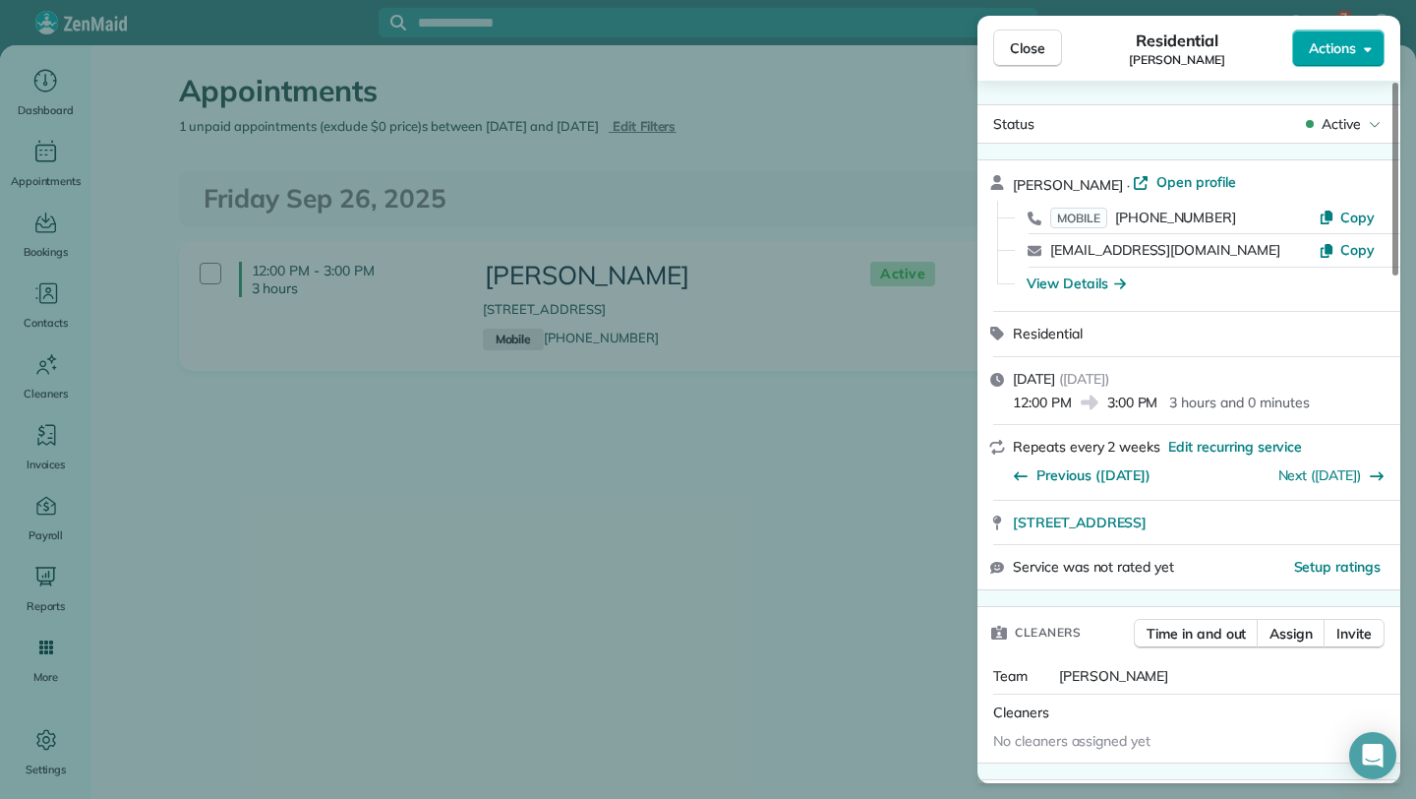
click at [1362, 48] on button "Actions" at bounding box center [1338, 48] width 92 height 37
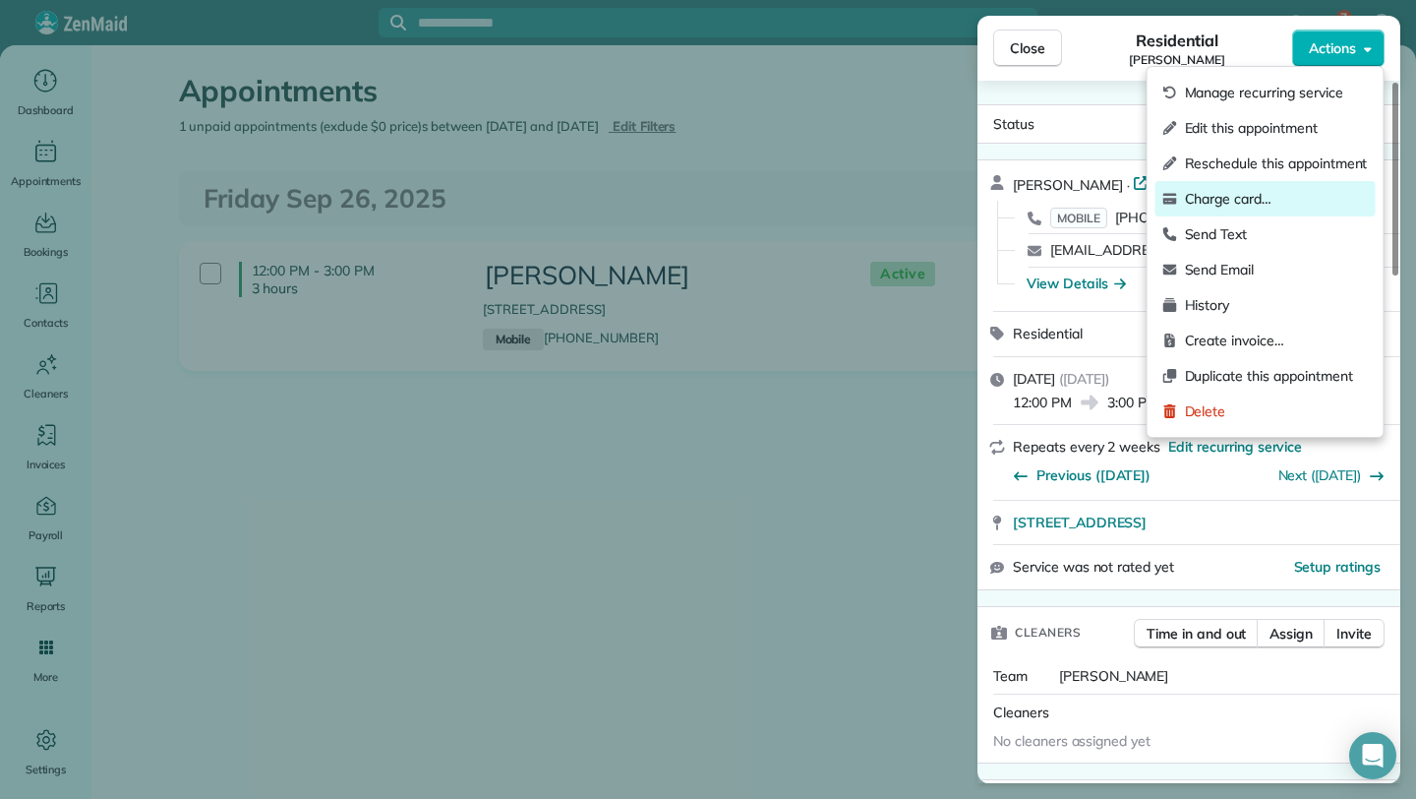
click at [1235, 198] on span "Charge card…" at bounding box center [1276, 199] width 183 height 20
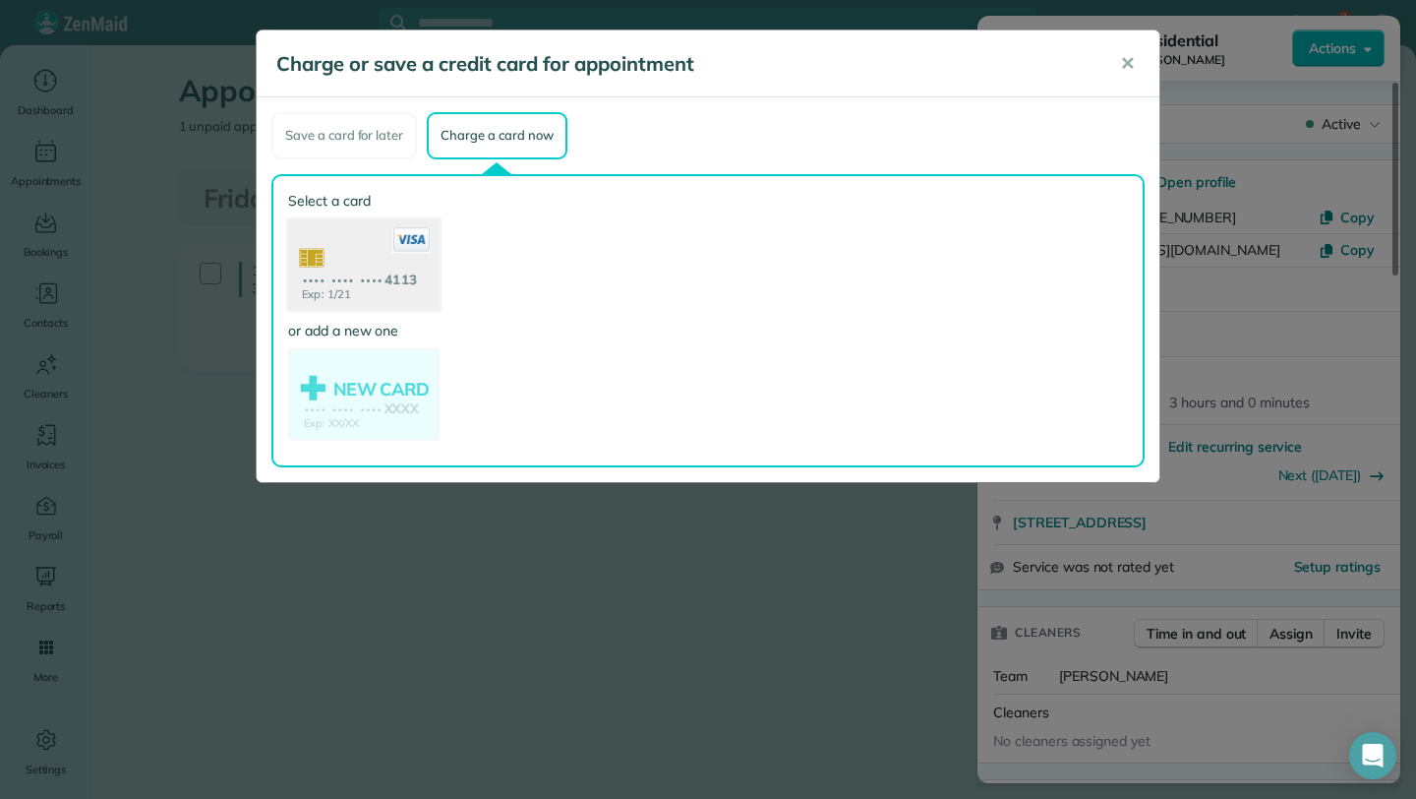
click at [381, 289] on use at bounding box center [363, 265] width 151 height 95
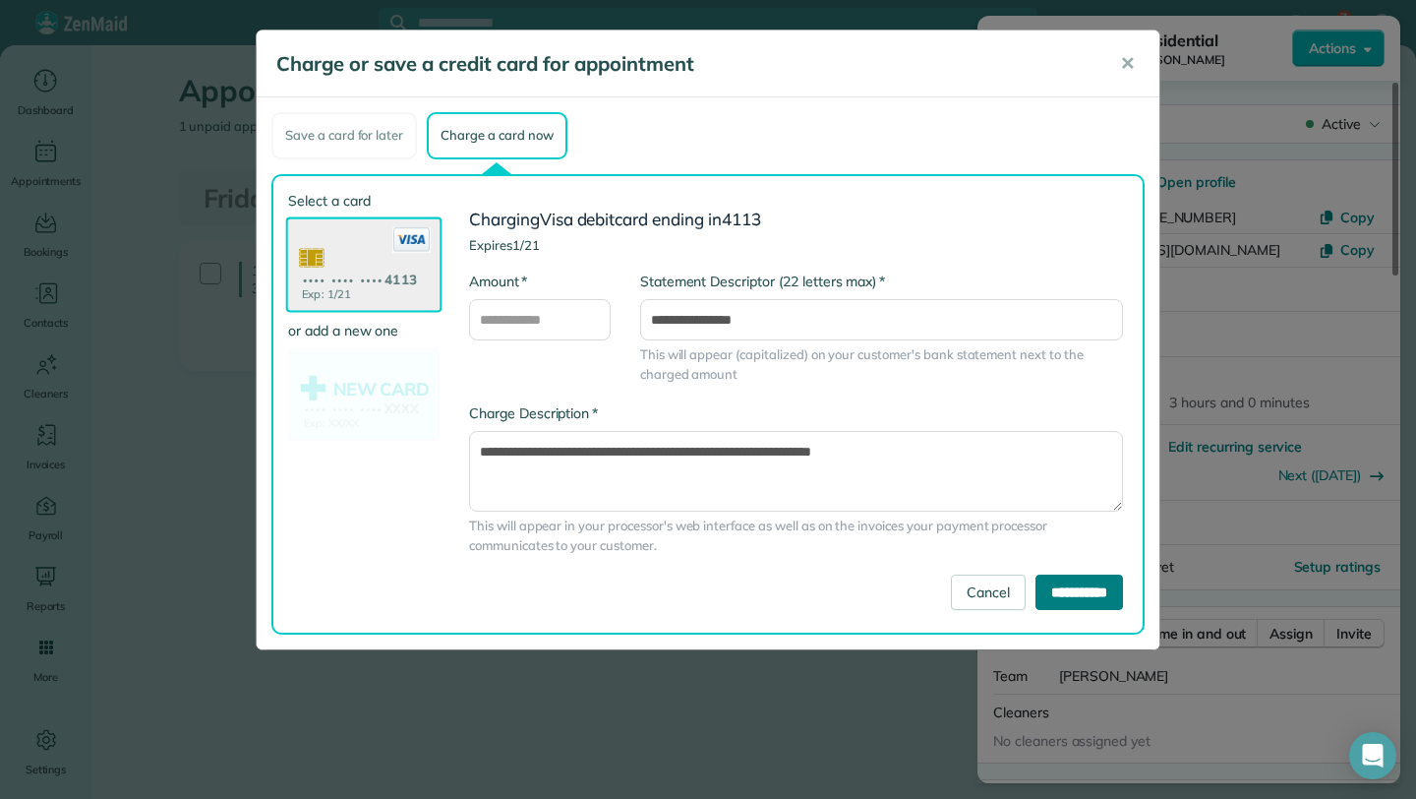
click at [1077, 593] on input "**********" at bounding box center [1080, 591] width 88 height 35
click at [1072, 590] on input "**********" at bounding box center [1080, 591] width 88 height 35
click at [1128, 68] on span "✕" at bounding box center [1127, 63] width 15 height 23
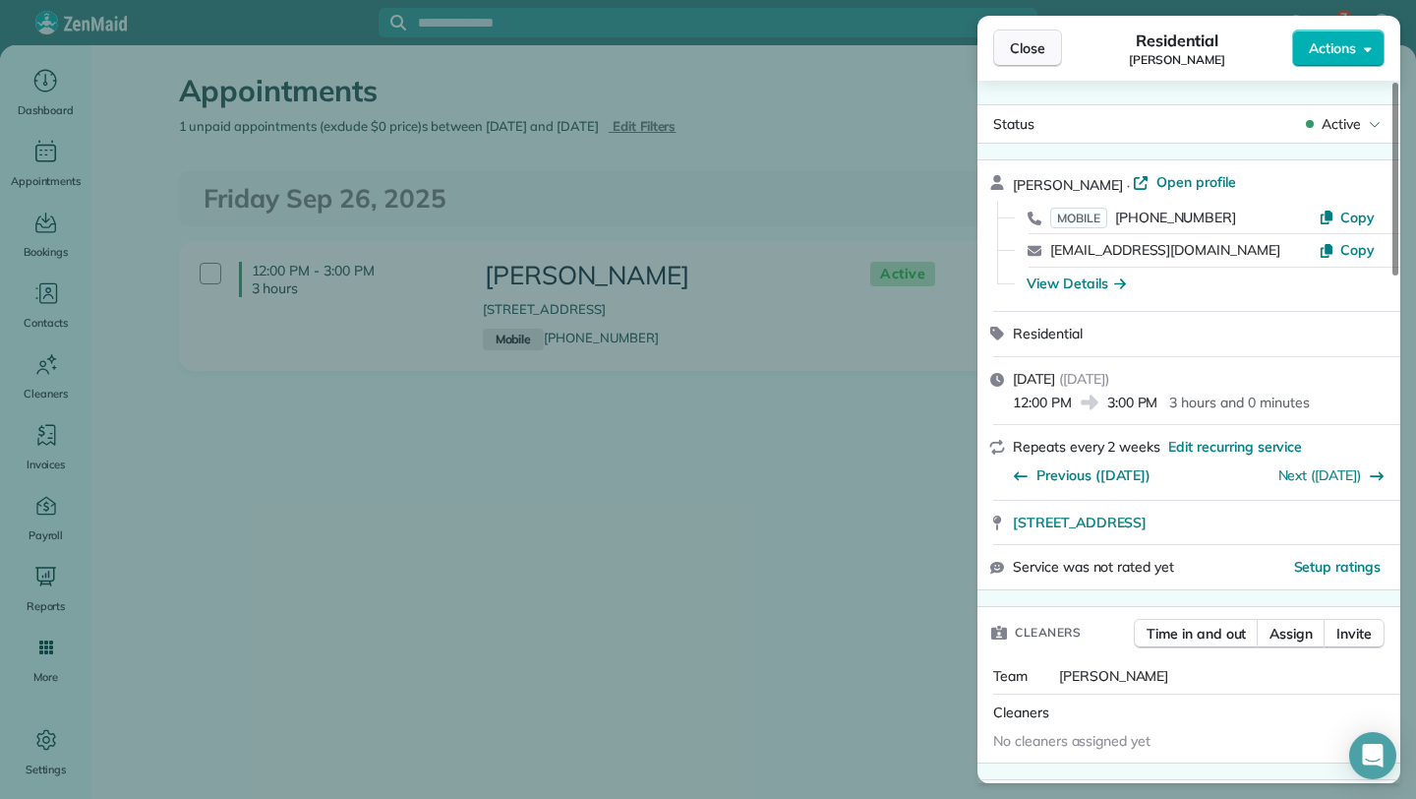
click at [1034, 46] on span "Close" at bounding box center [1027, 48] width 35 height 20
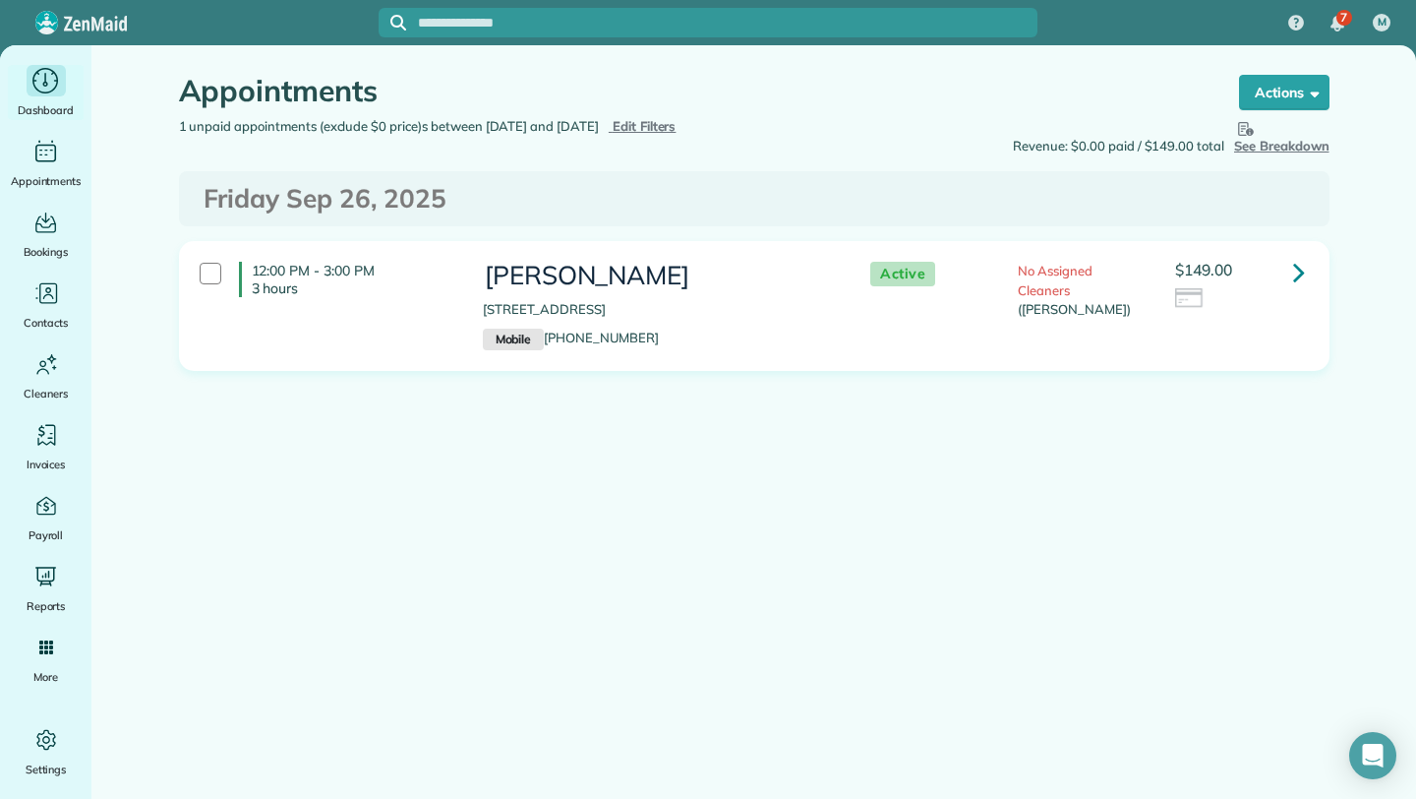
click at [37, 86] on icon "Main" at bounding box center [45, 81] width 30 height 30
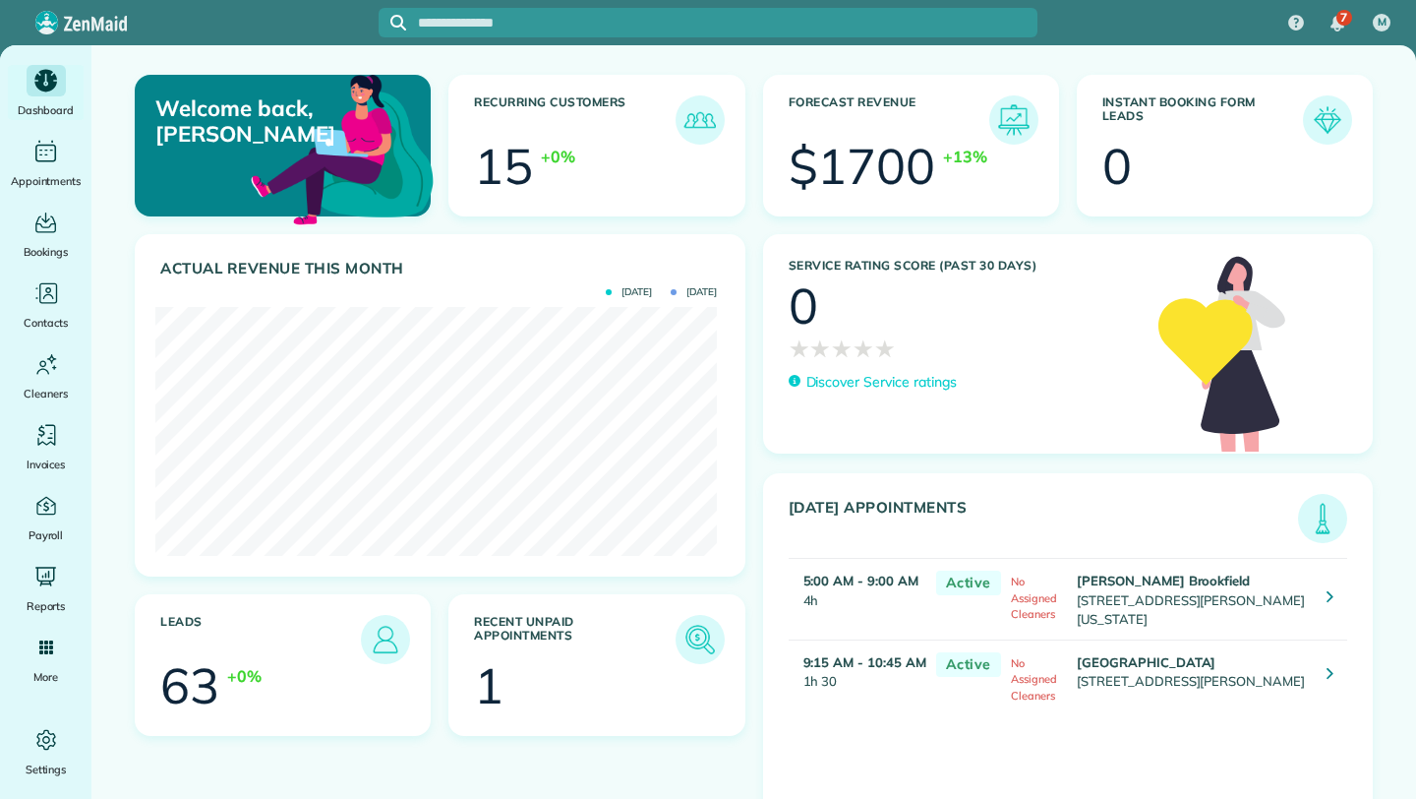
scroll to position [249, 562]
click at [33, 84] on icon "Main" at bounding box center [46, 81] width 26 height 26
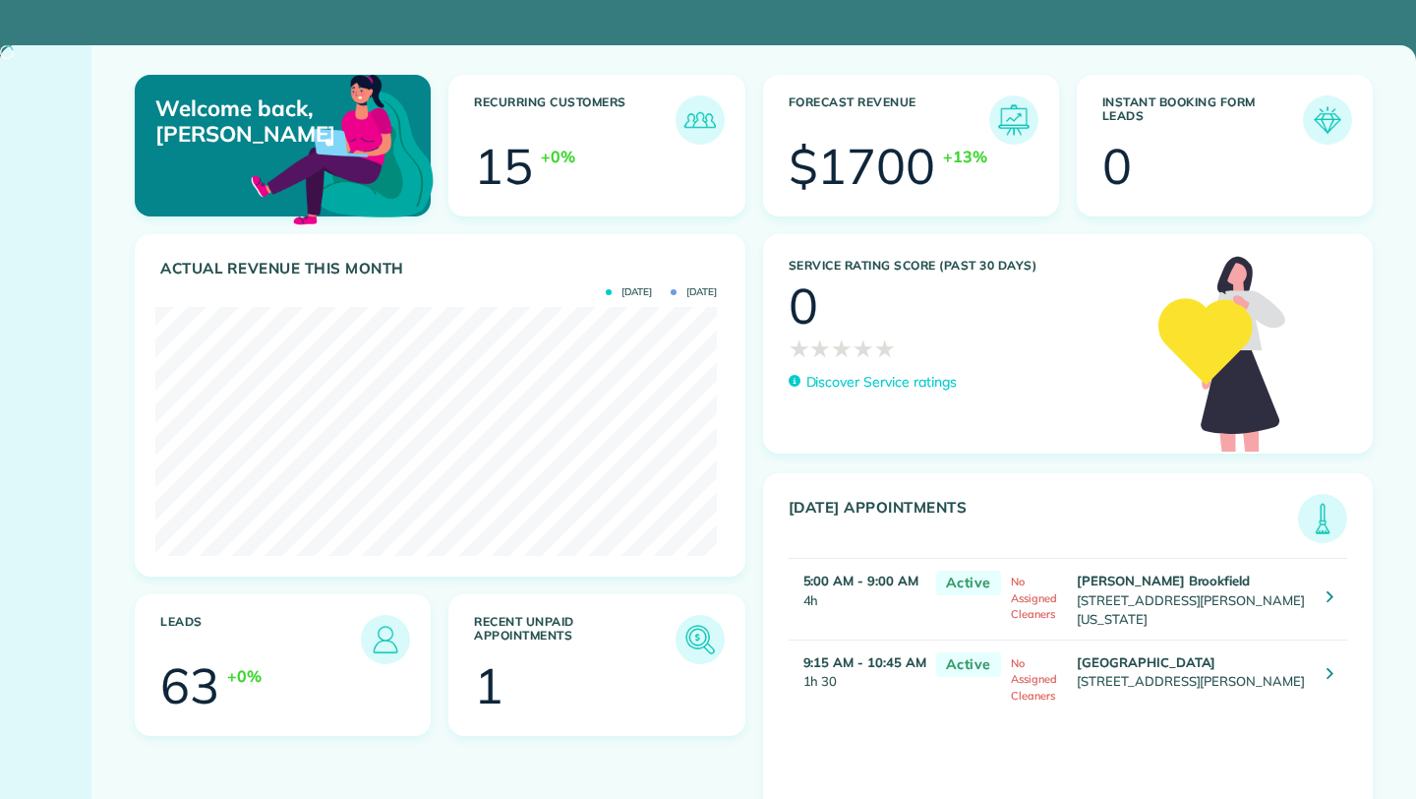
click at [703, 642] on img at bounding box center [700, 639] width 39 height 39
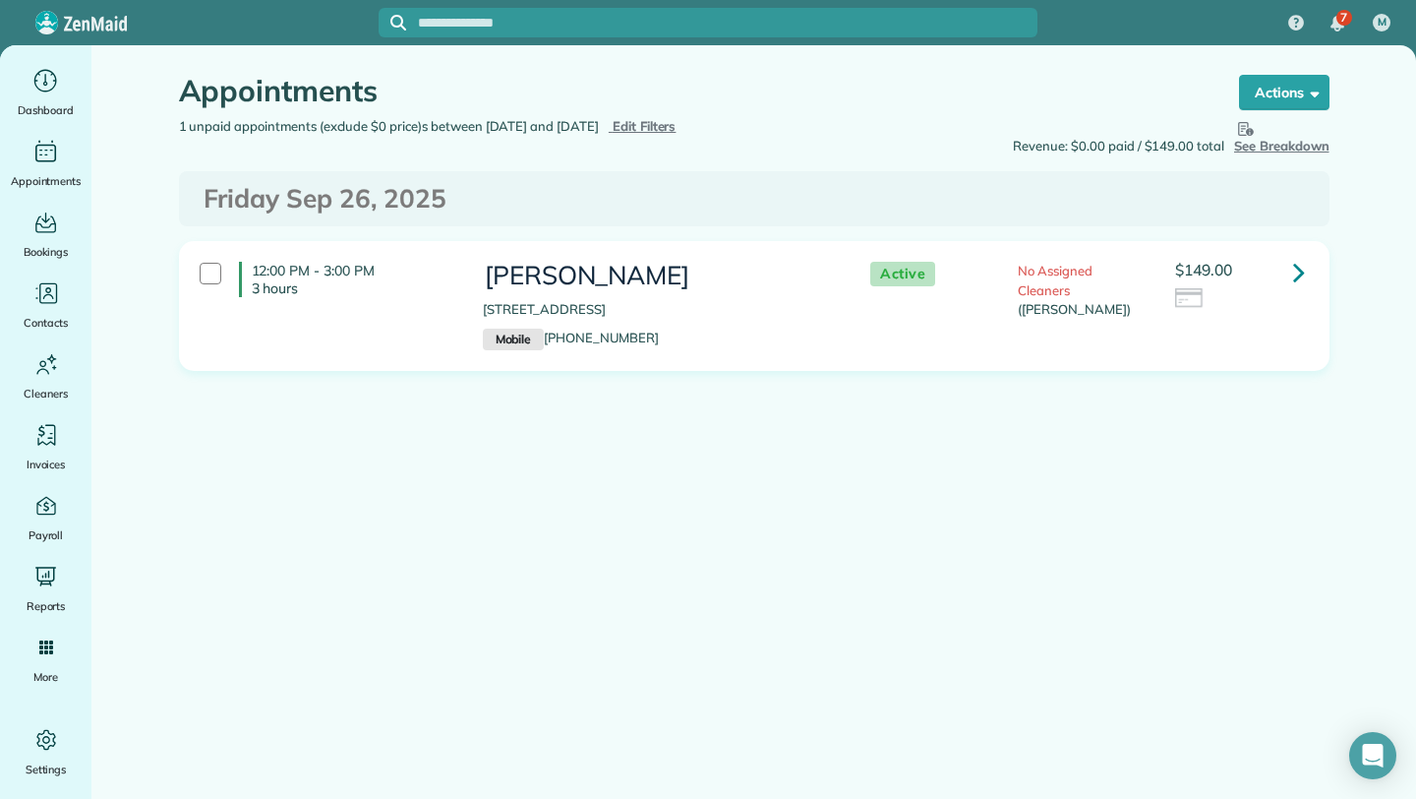
click at [1301, 268] on icon at bounding box center [1299, 272] width 12 height 34
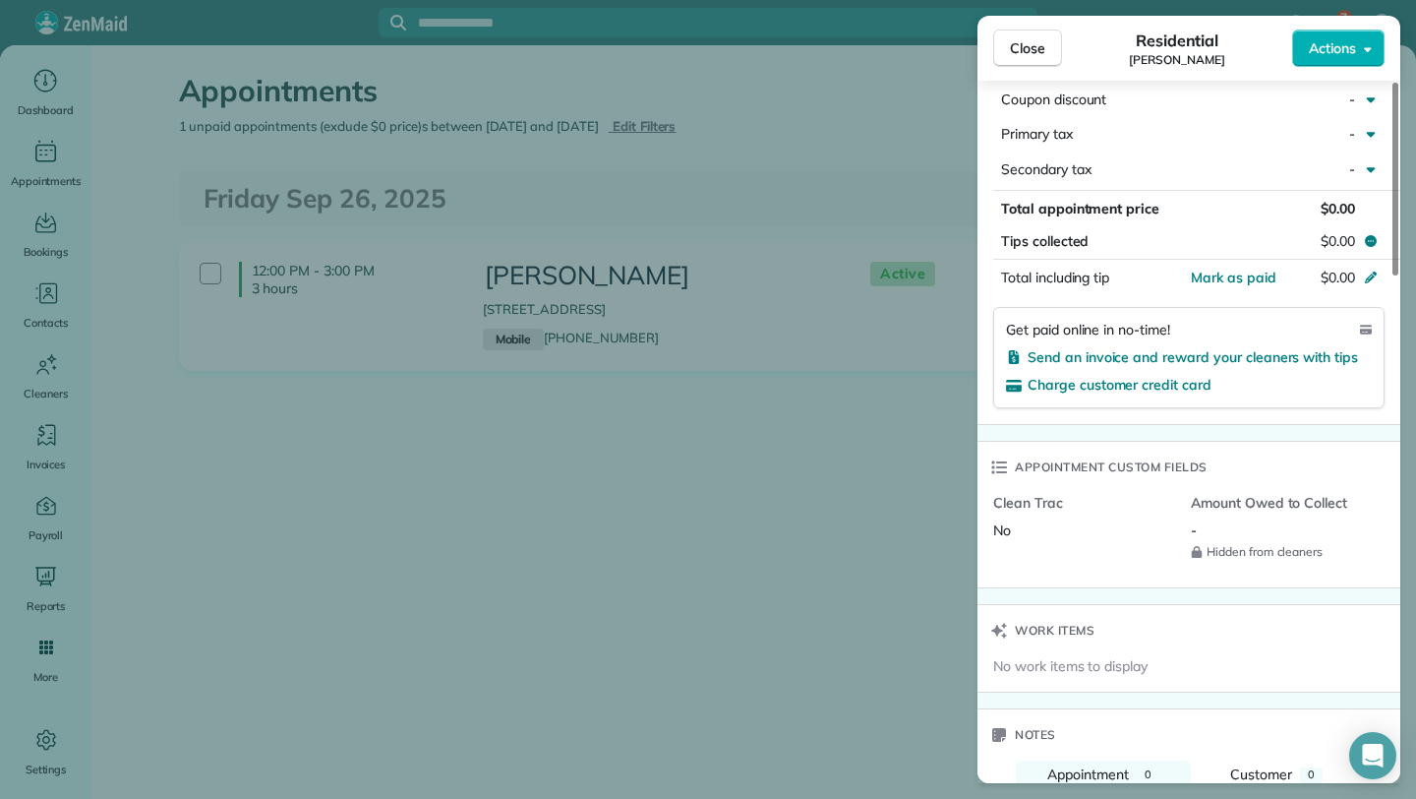
scroll to position [1041, 0]
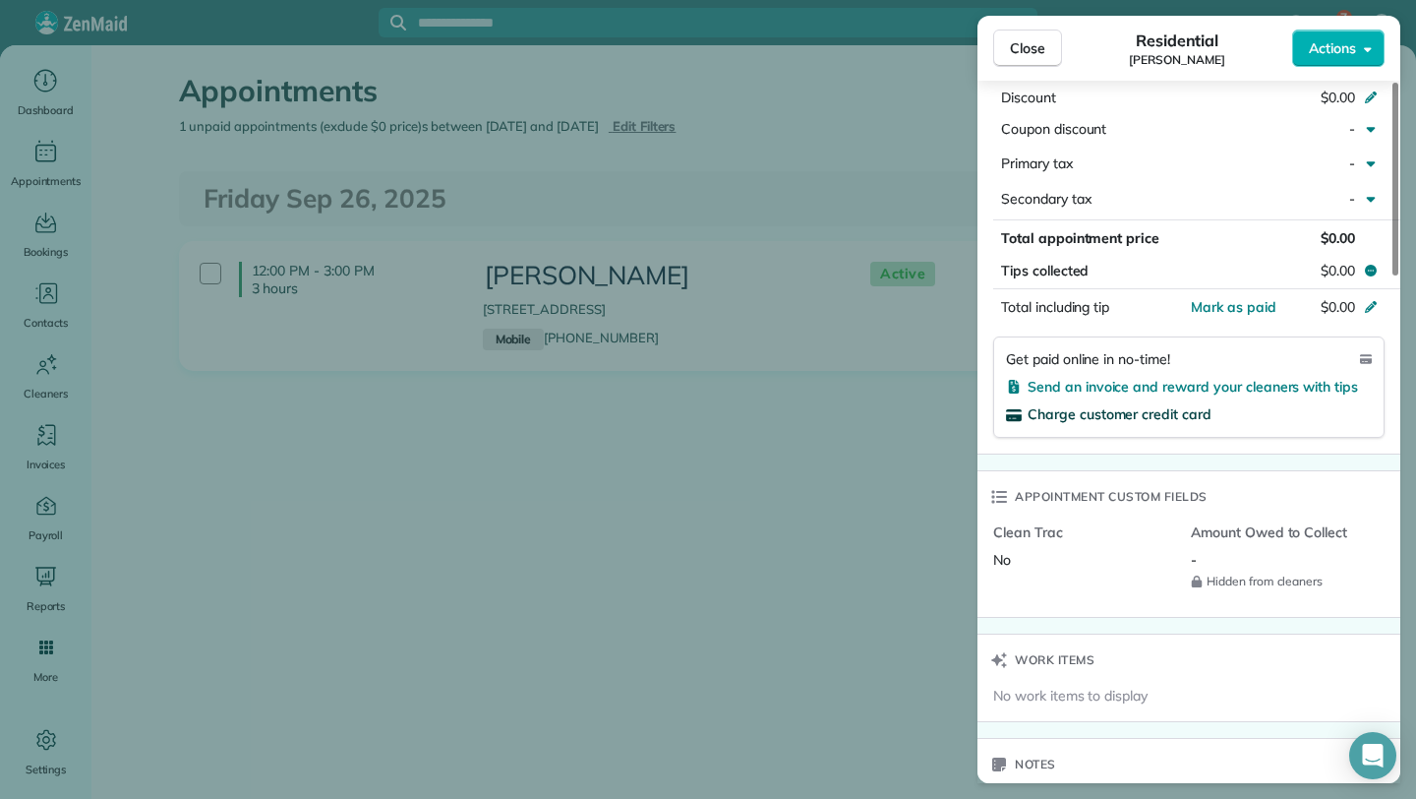
click at [1150, 406] on span "Charge customer credit card" at bounding box center [1120, 414] width 184 height 18
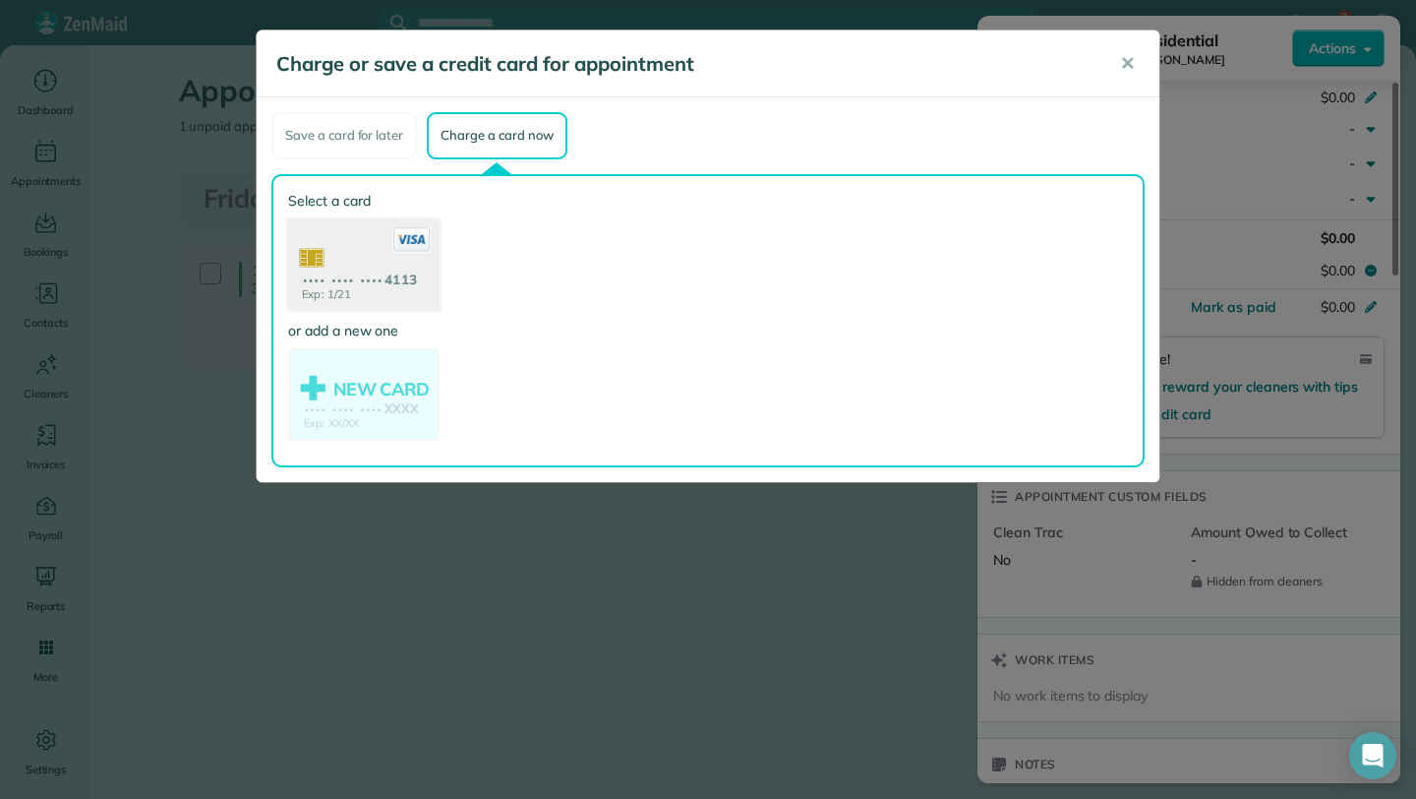
click at [347, 288] on use at bounding box center [363, 265] width 151 height 95
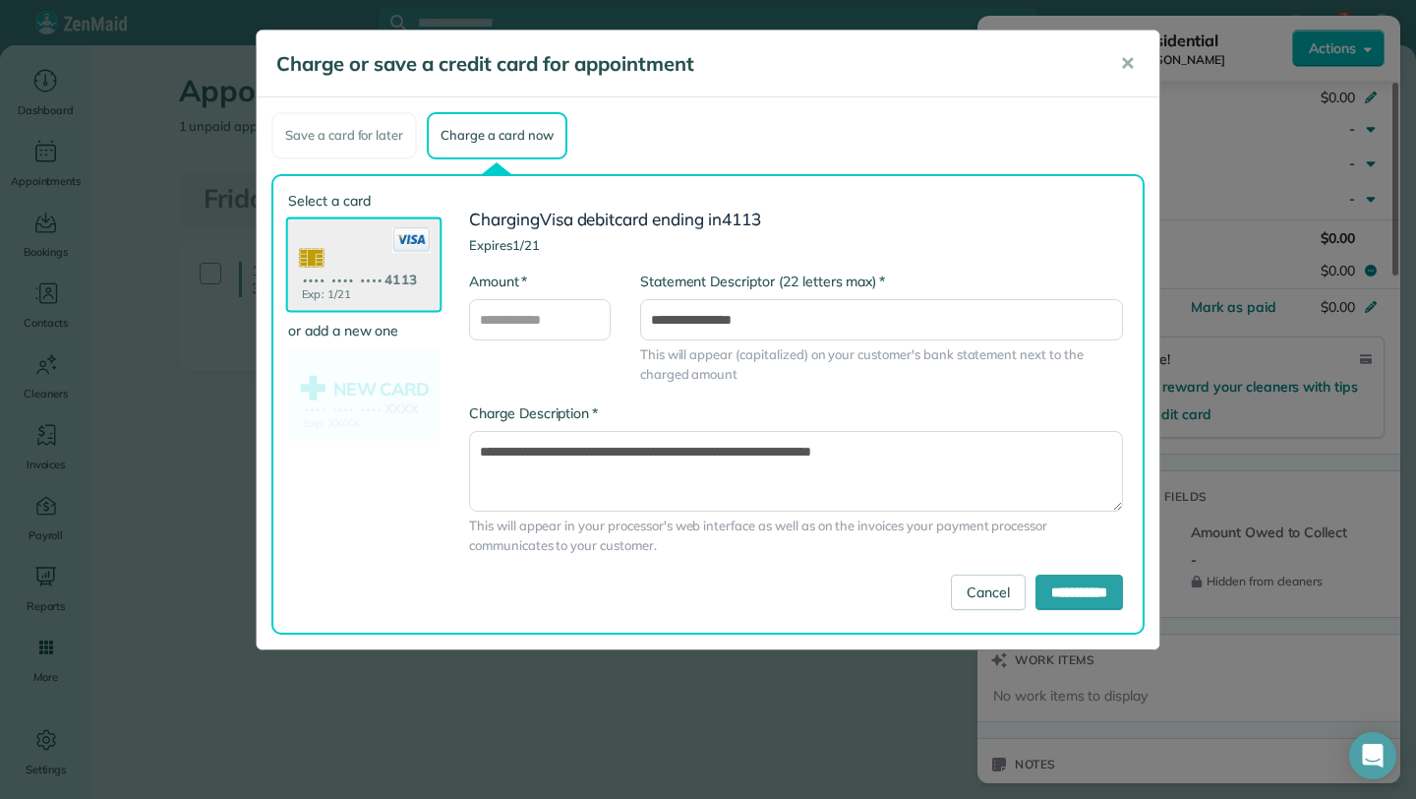
click at [1312, 98] on div "Charge or save a credit card for appointment ✕ Save a card for later Charge a c…" at bounding box center [708, 399] width 1416 height 799
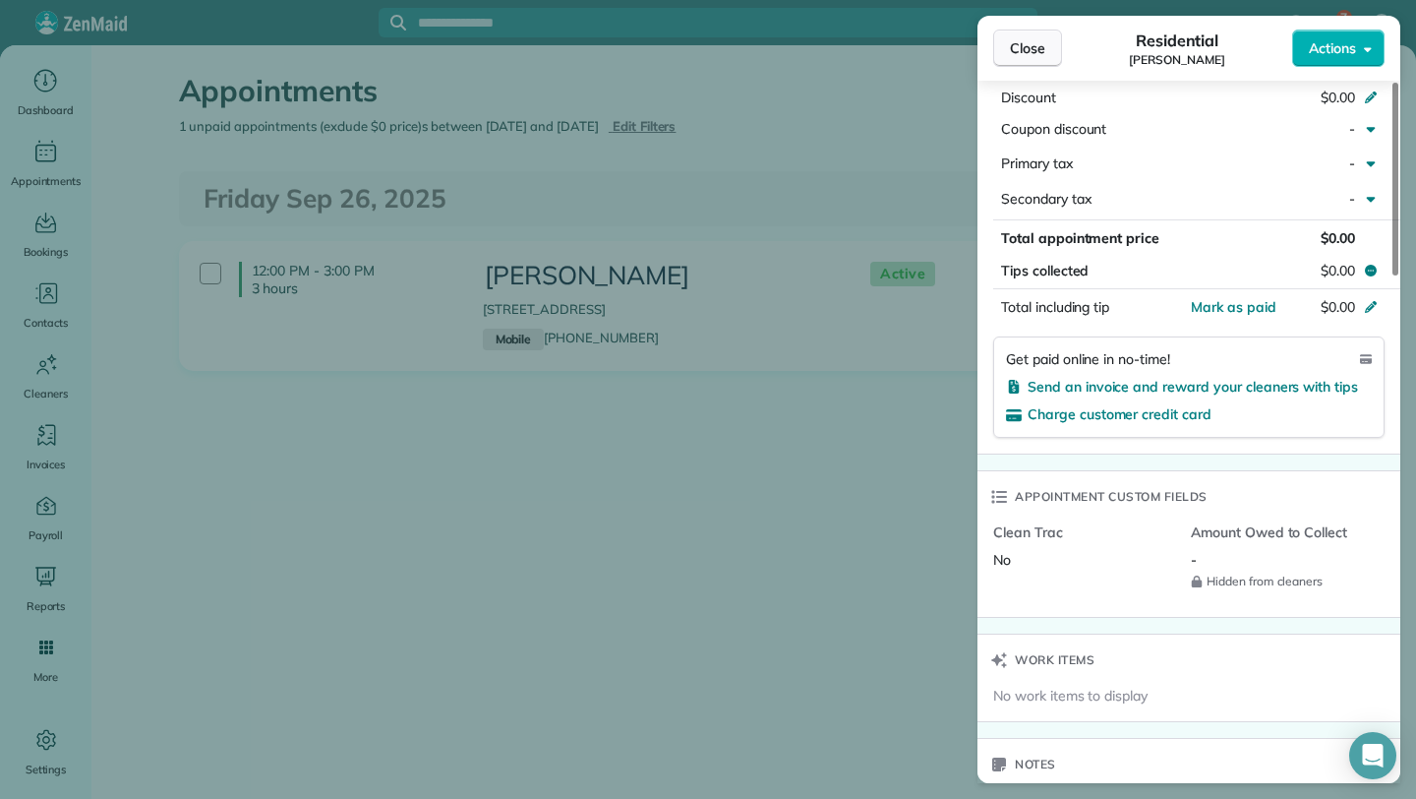
click at [1054, 56] on button "Close" at bounding box center [1027, 48] width 69 height 37
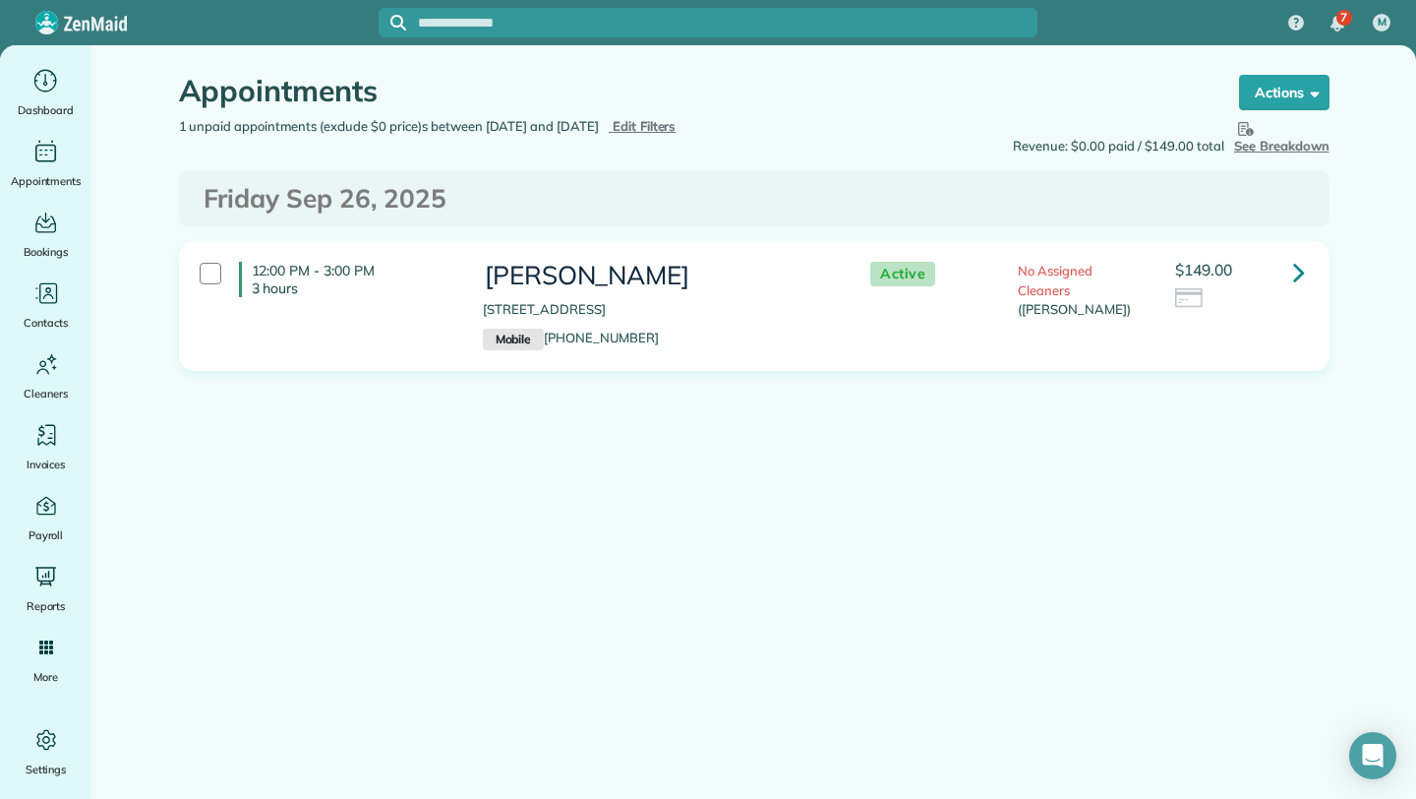
click at [1295, 266] on icon at bounding box center [1299, 272] width 12 height 34
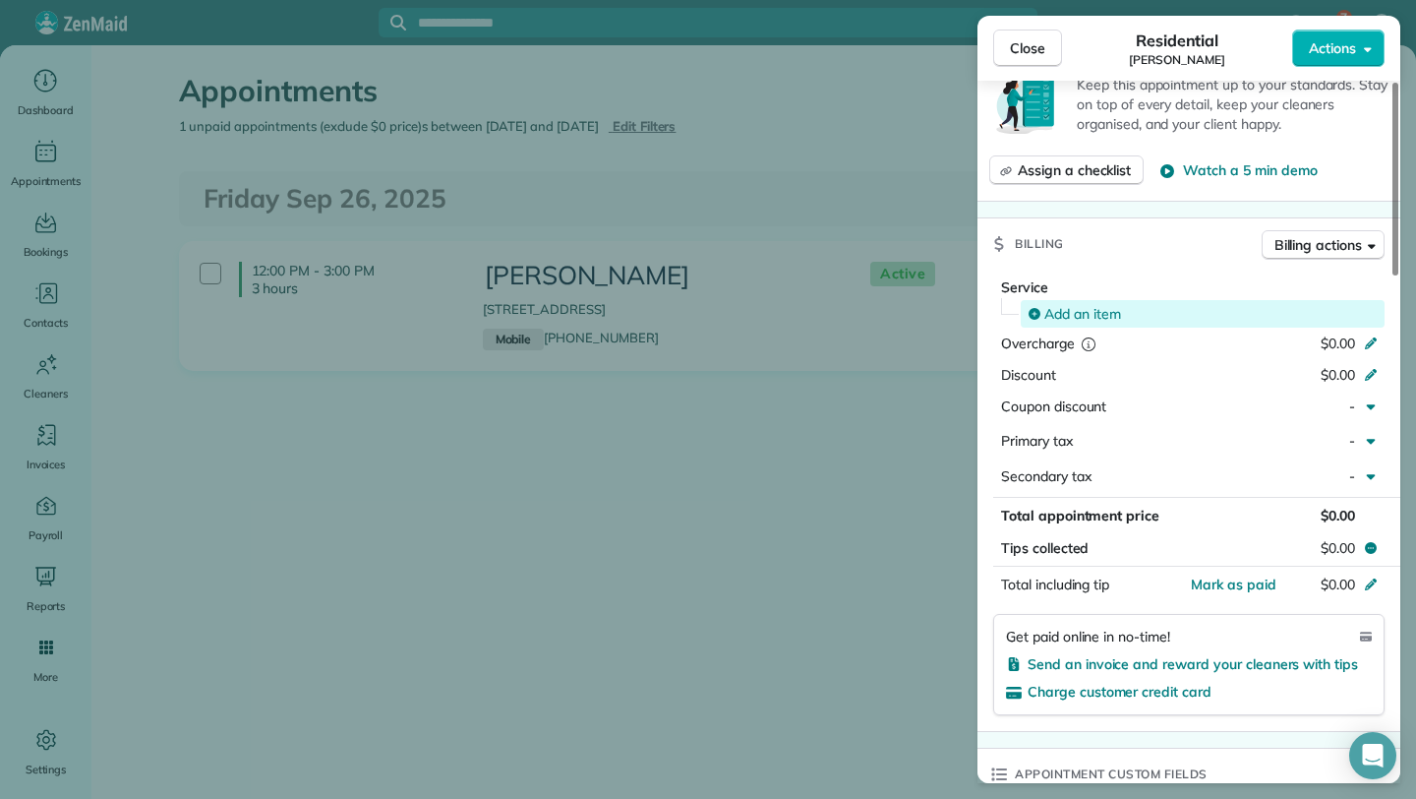
scroll to position [753, 0]
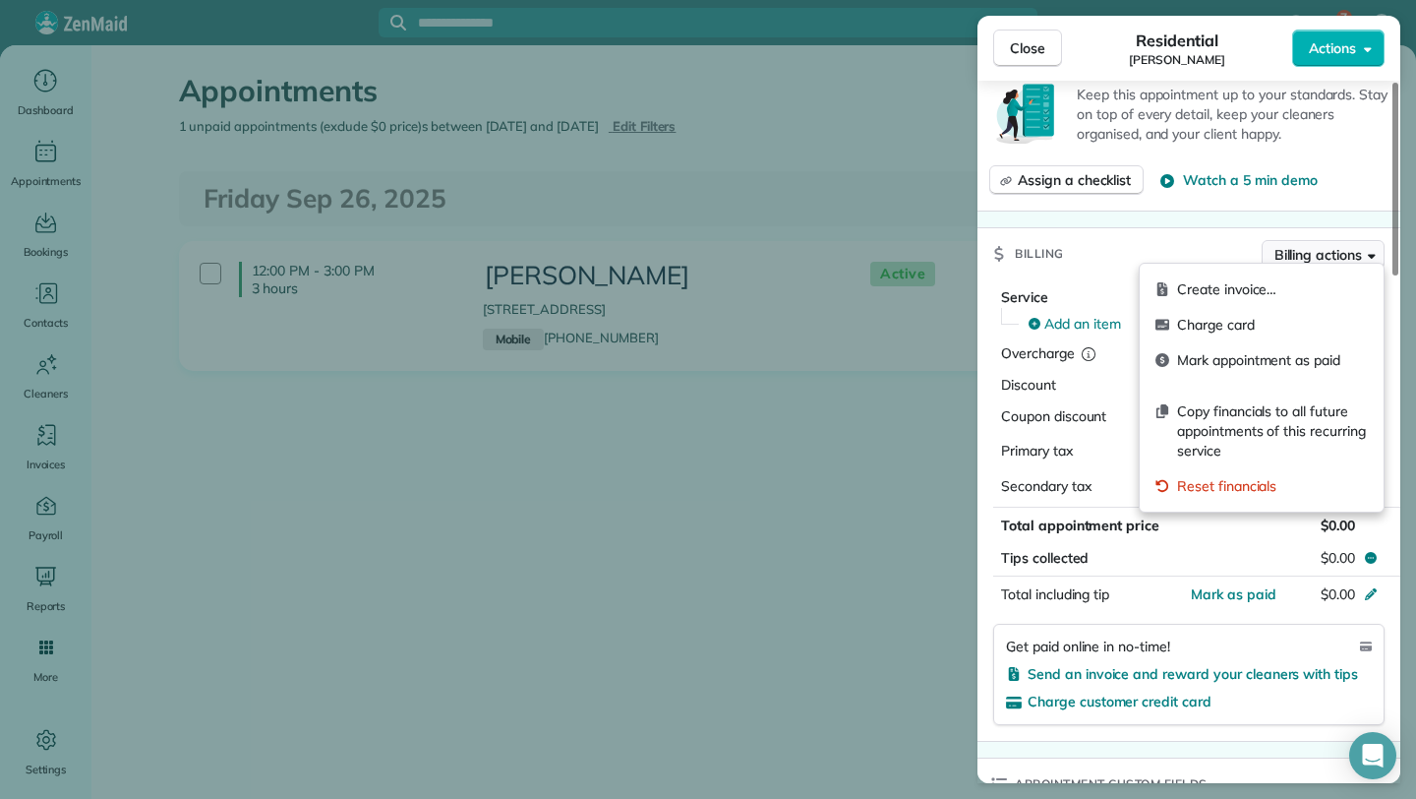
click at [1345, 247] on span "Billing actions" at bounding box center [1319, 255] width 88 height 20
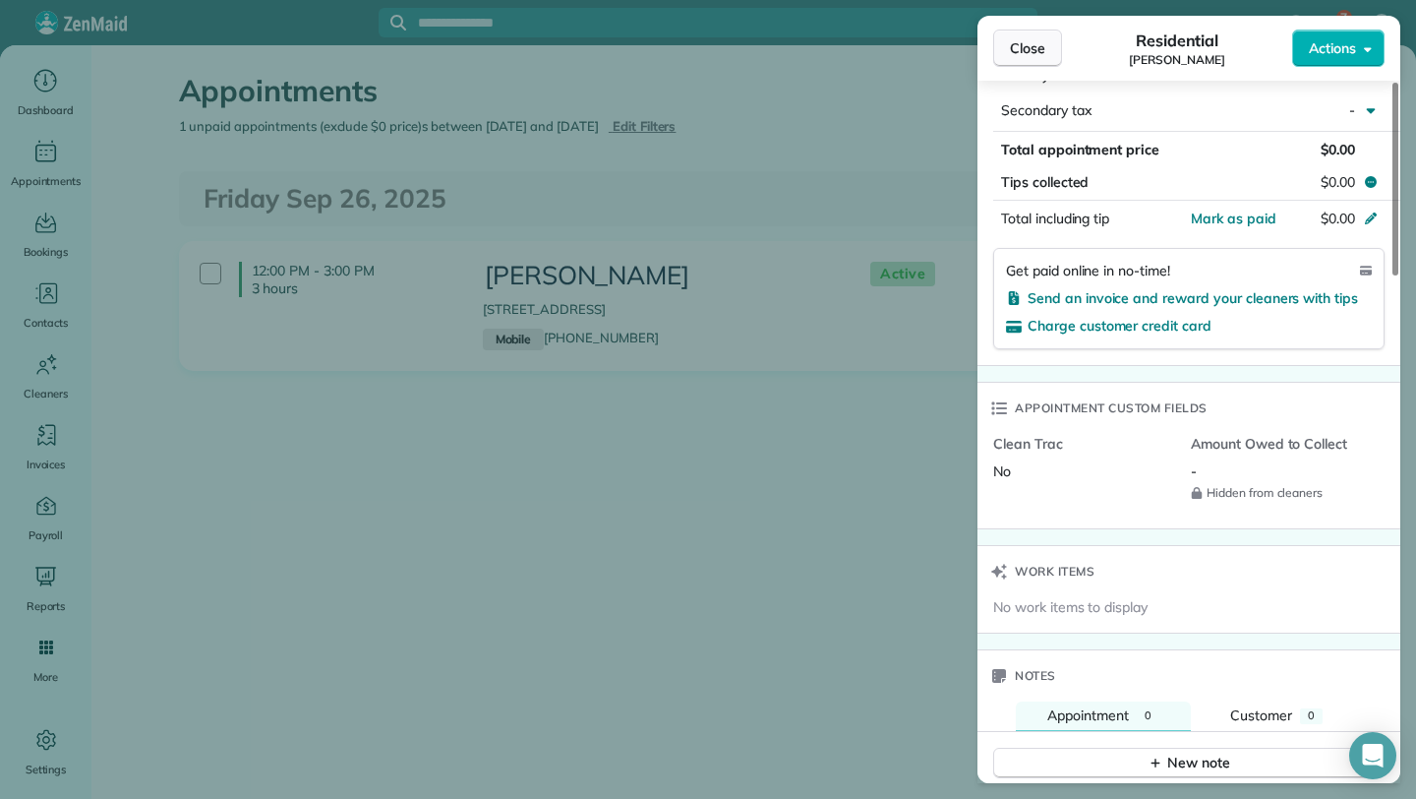
scroll to position [1103, 0]
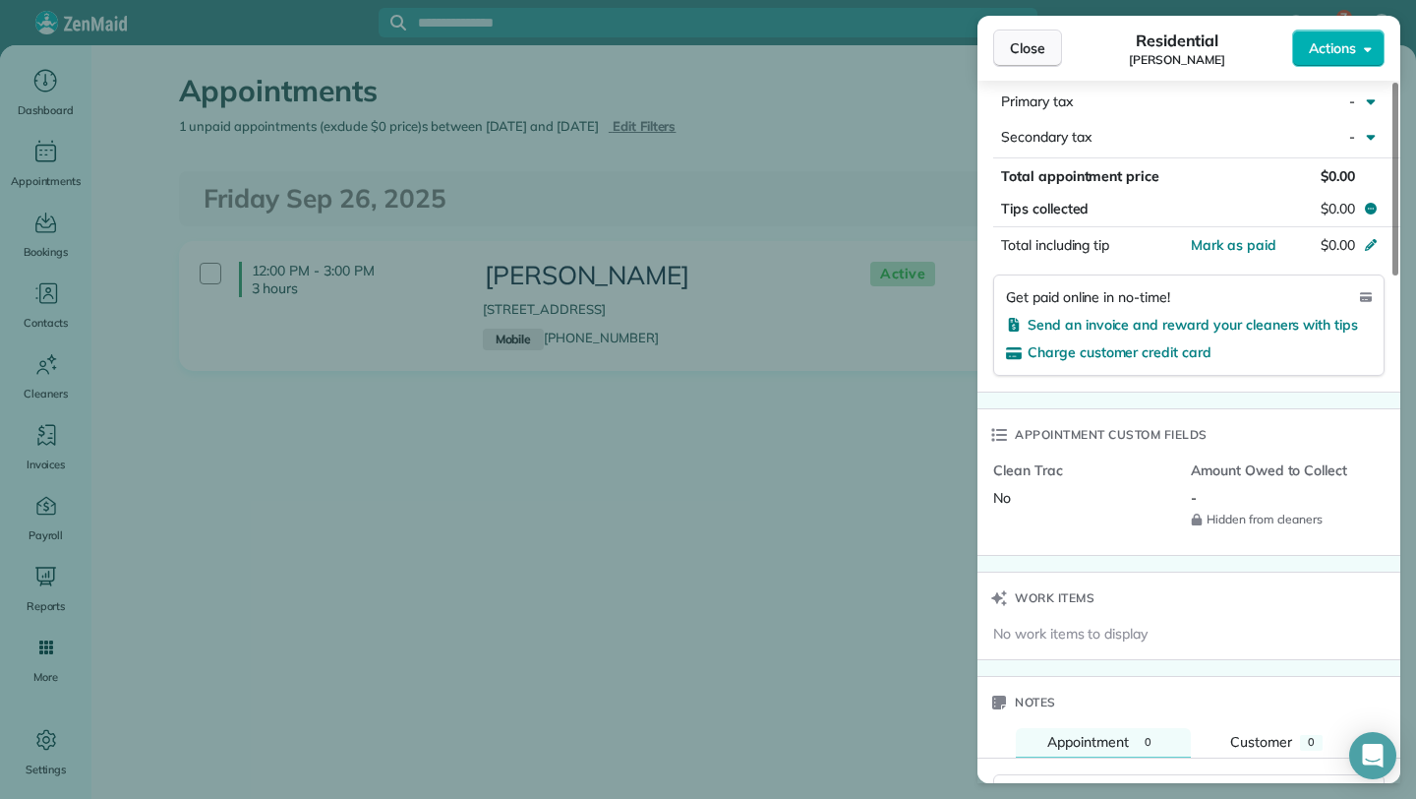
click at [1005, 38] on button "Close" at bounding box center [1027, 48] width 69 height 37
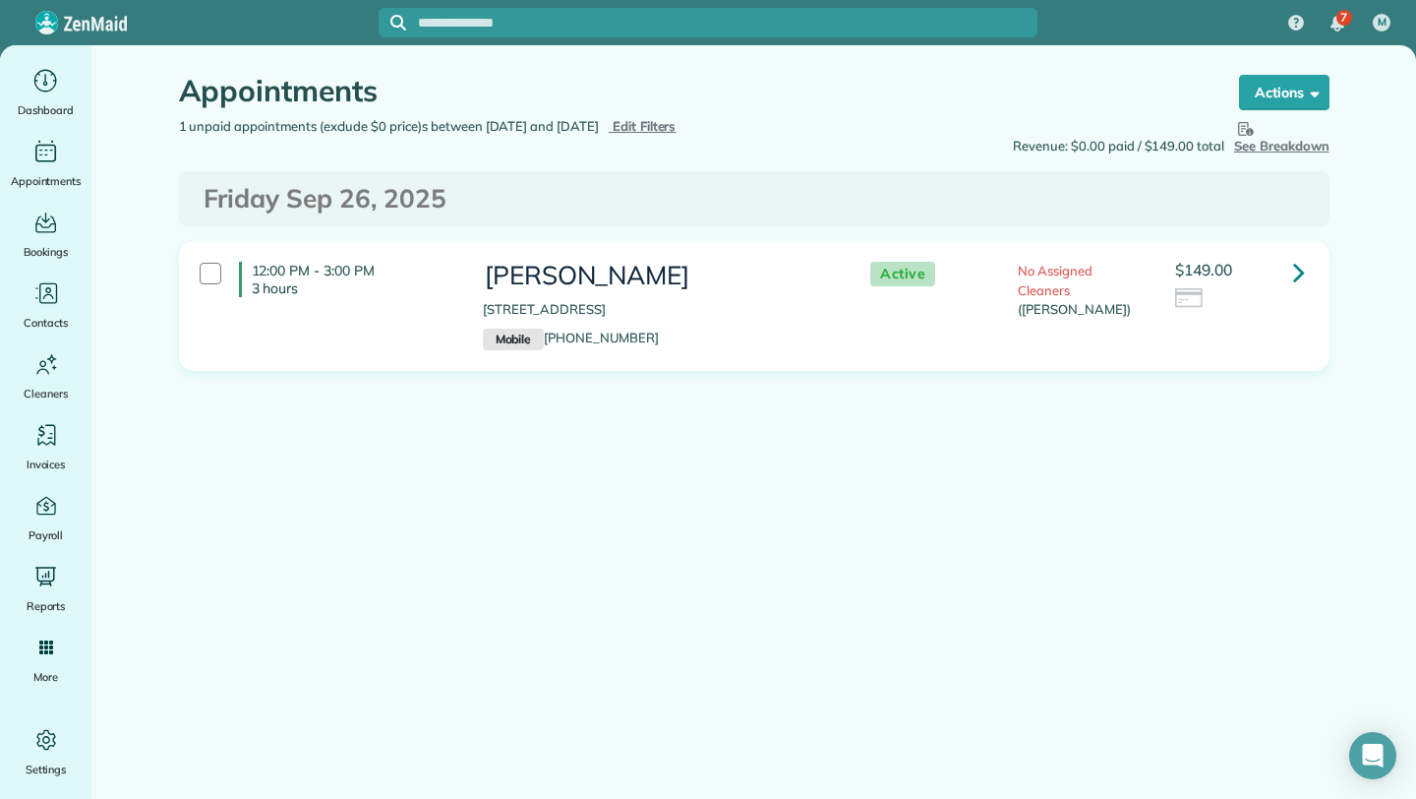
click at [1315, 270] on link at bounding box center [1299, 271] width 39 height 39
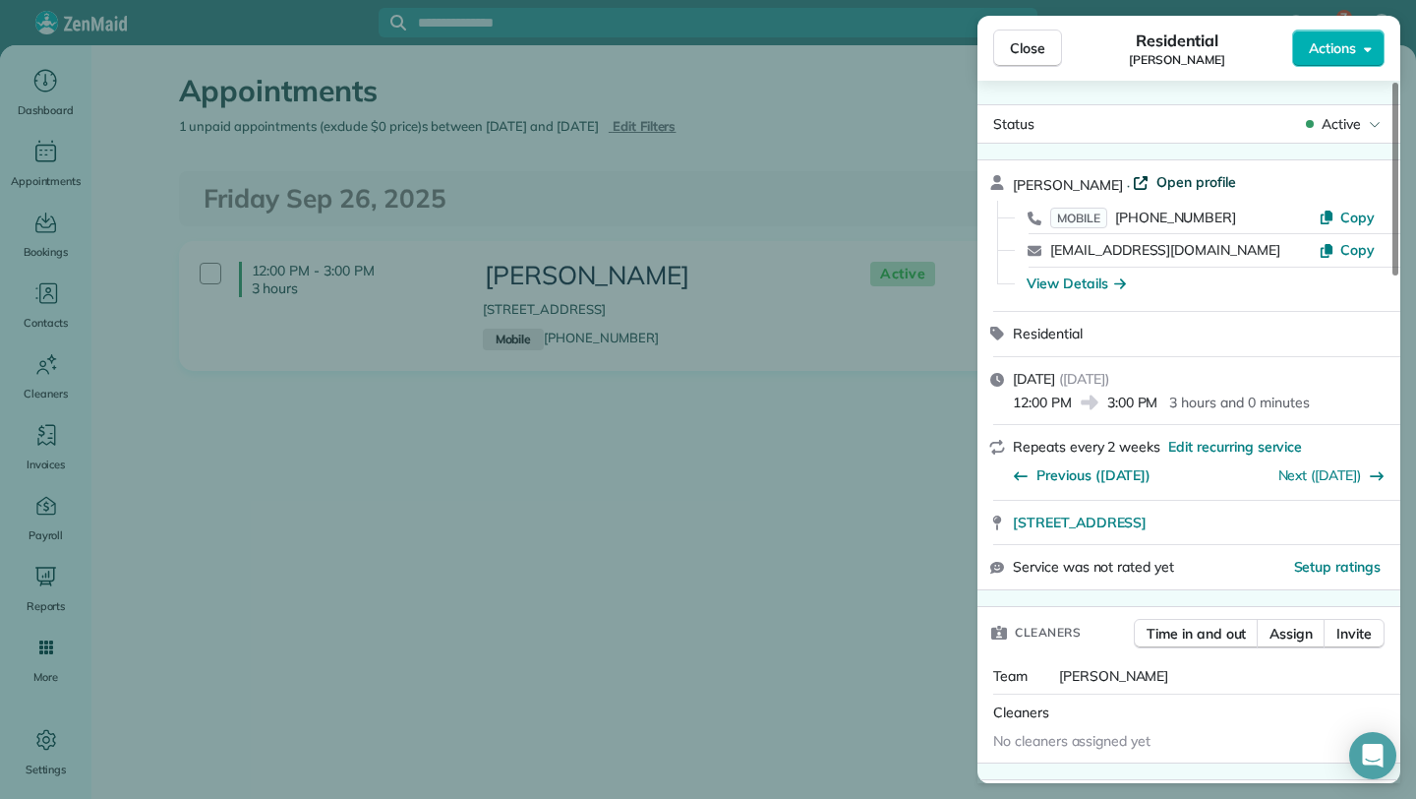
click at [1206, 183] on span "Open profile" at bounding box center [1197, 182] width 80 height 20
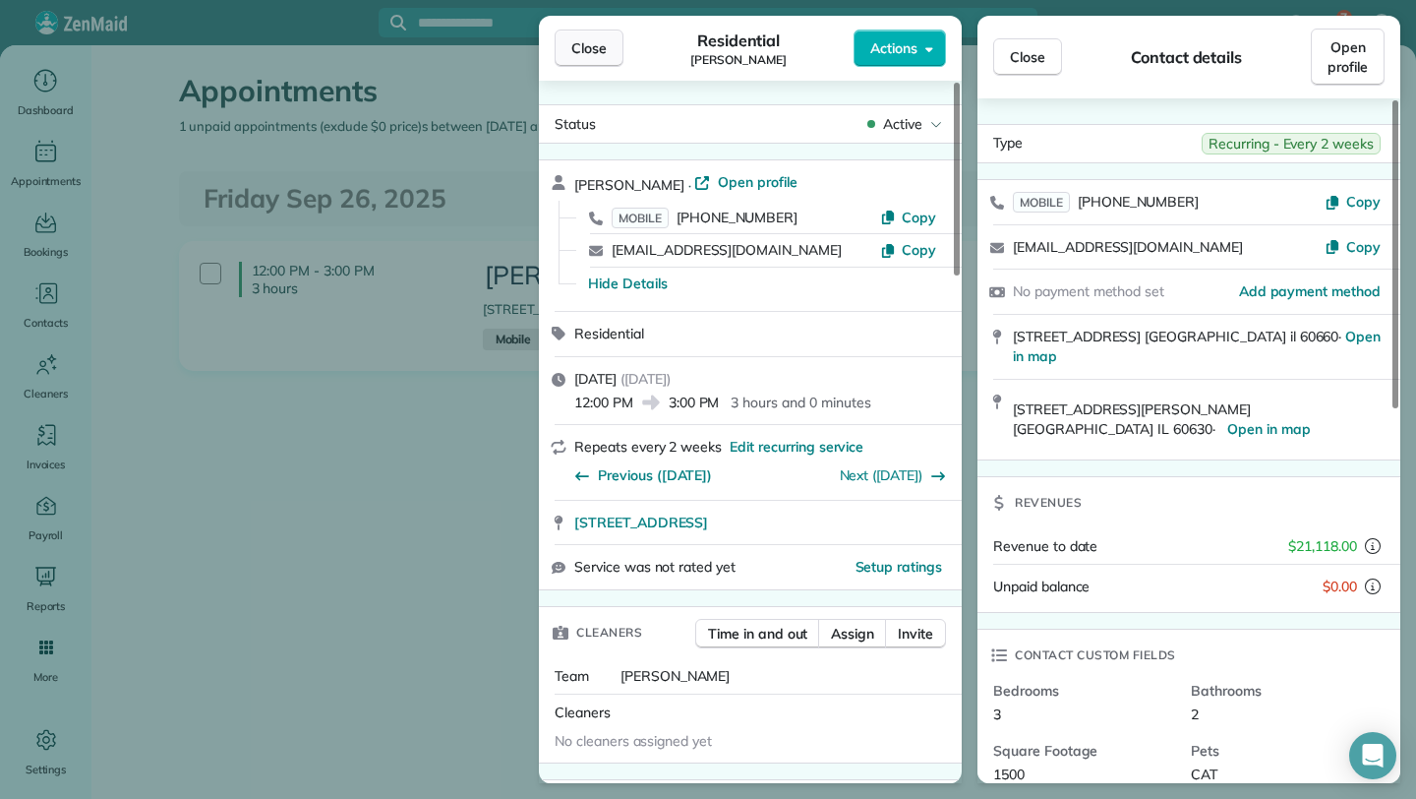
click at [590, 53] on span "Close" at bounding box center [588, 48] width 35 height 20
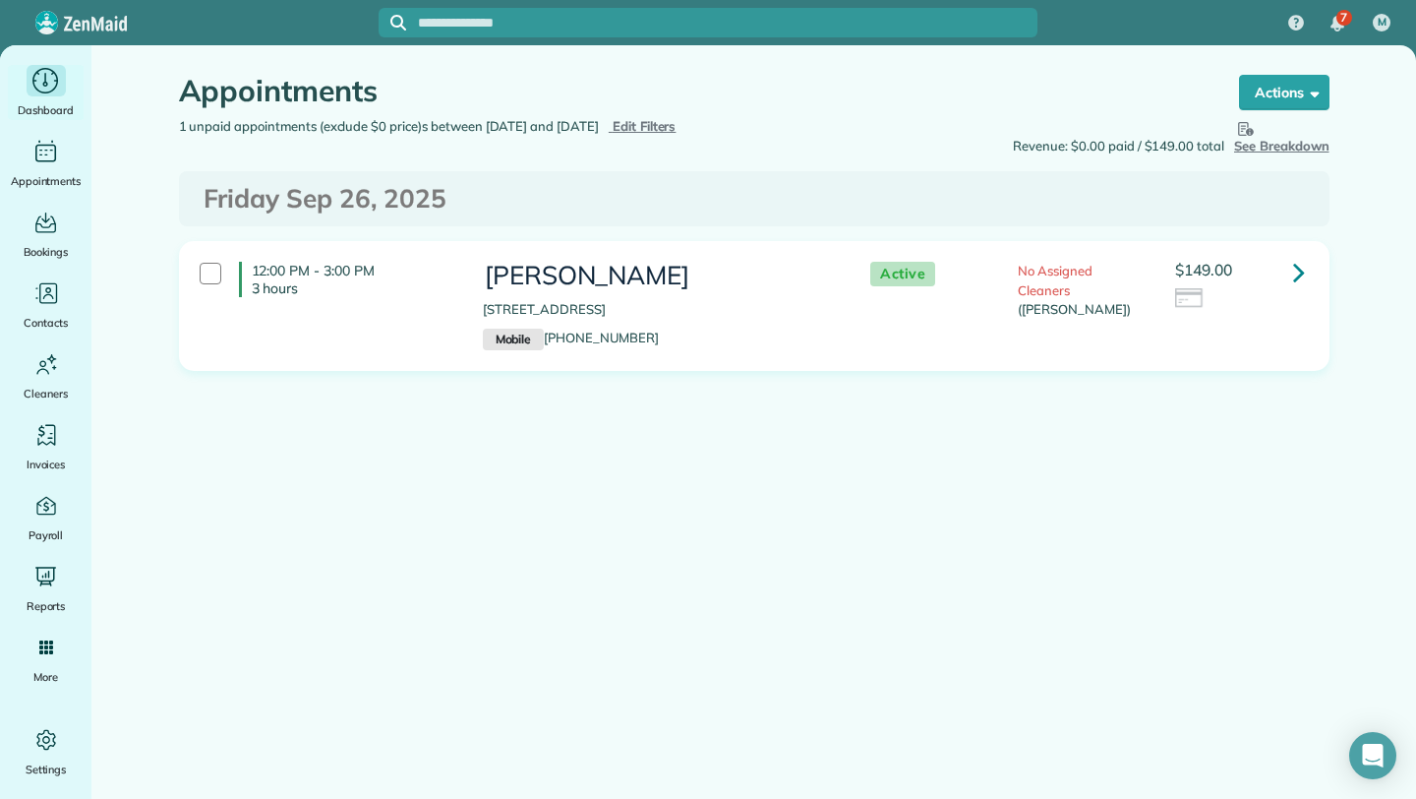
click at [43, 84] on icon "Main" at bounding box center [45, 80] width 5 height 14
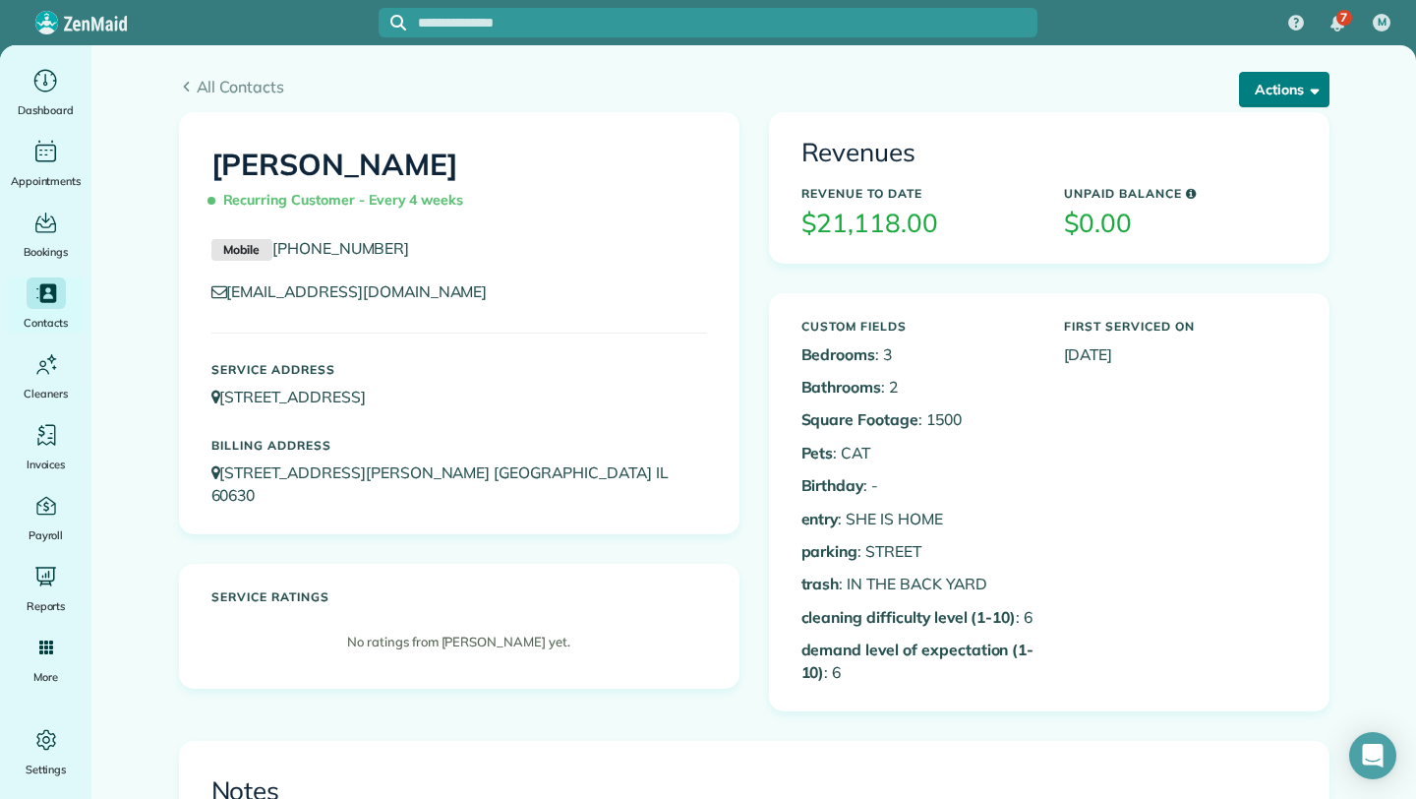
click at [1312, 102] on button "Actions" at bounding box center [1284, 89] width 90 height 35
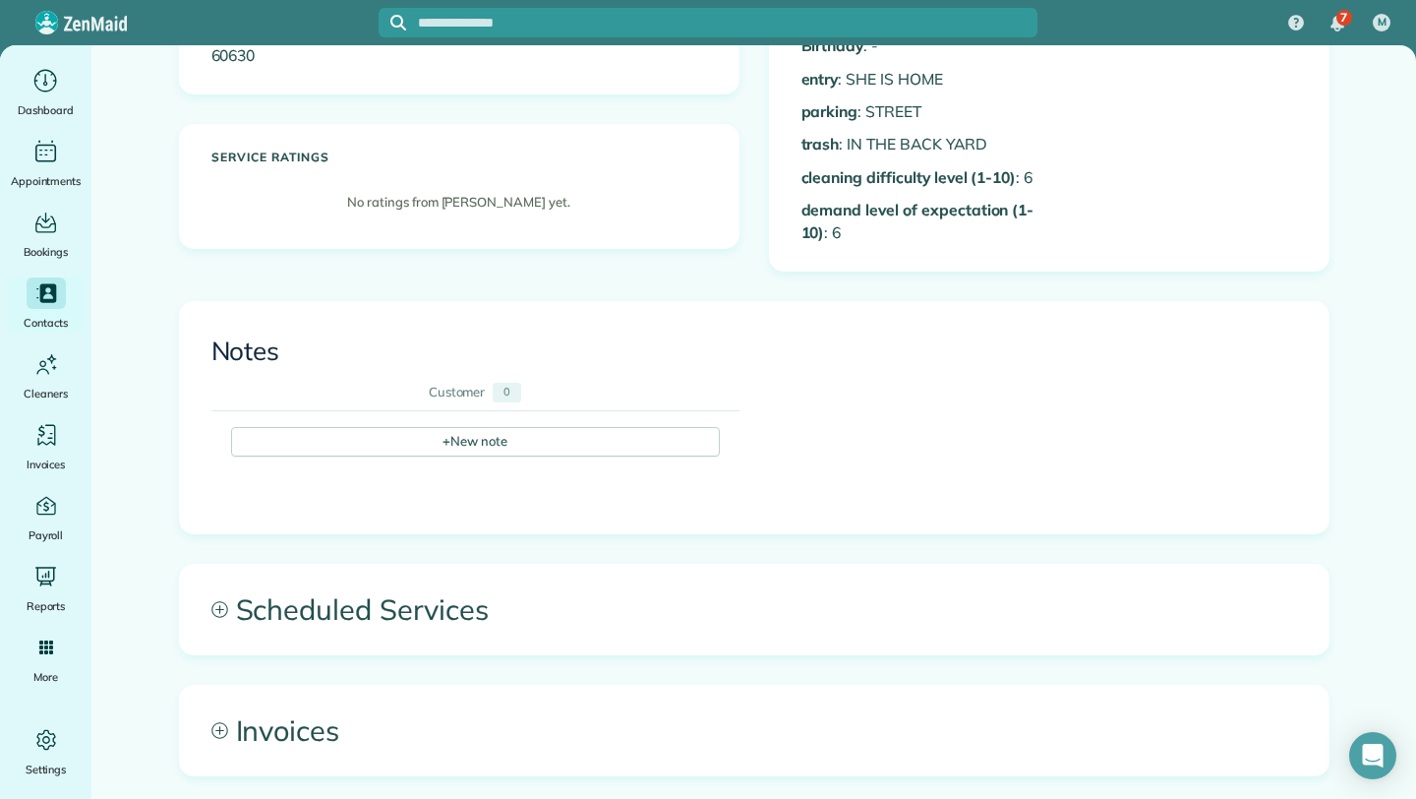
scroll to position [613, 0]
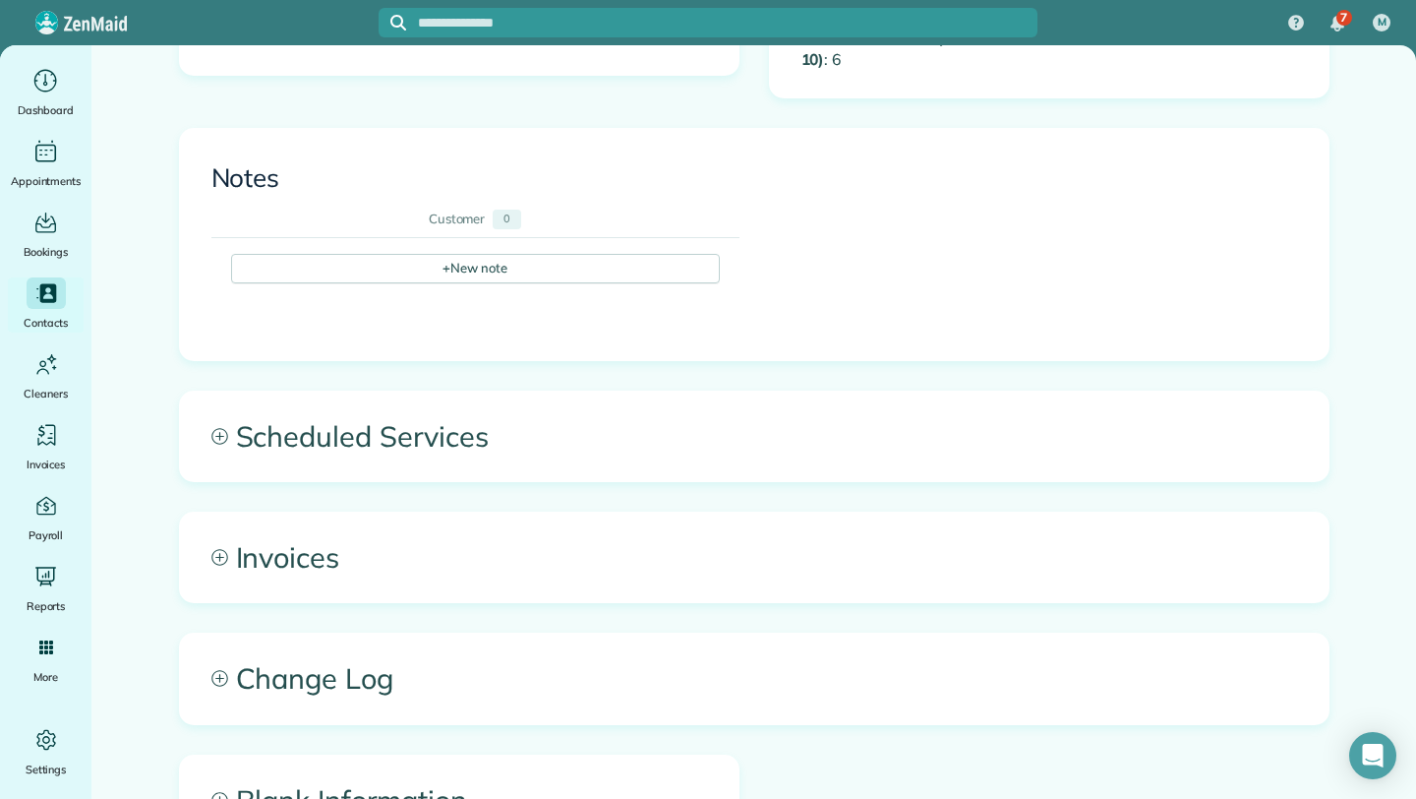
click at [466, 446] on span "Scheduled Services" at bounding box center [754, 436] width 1149 height 90
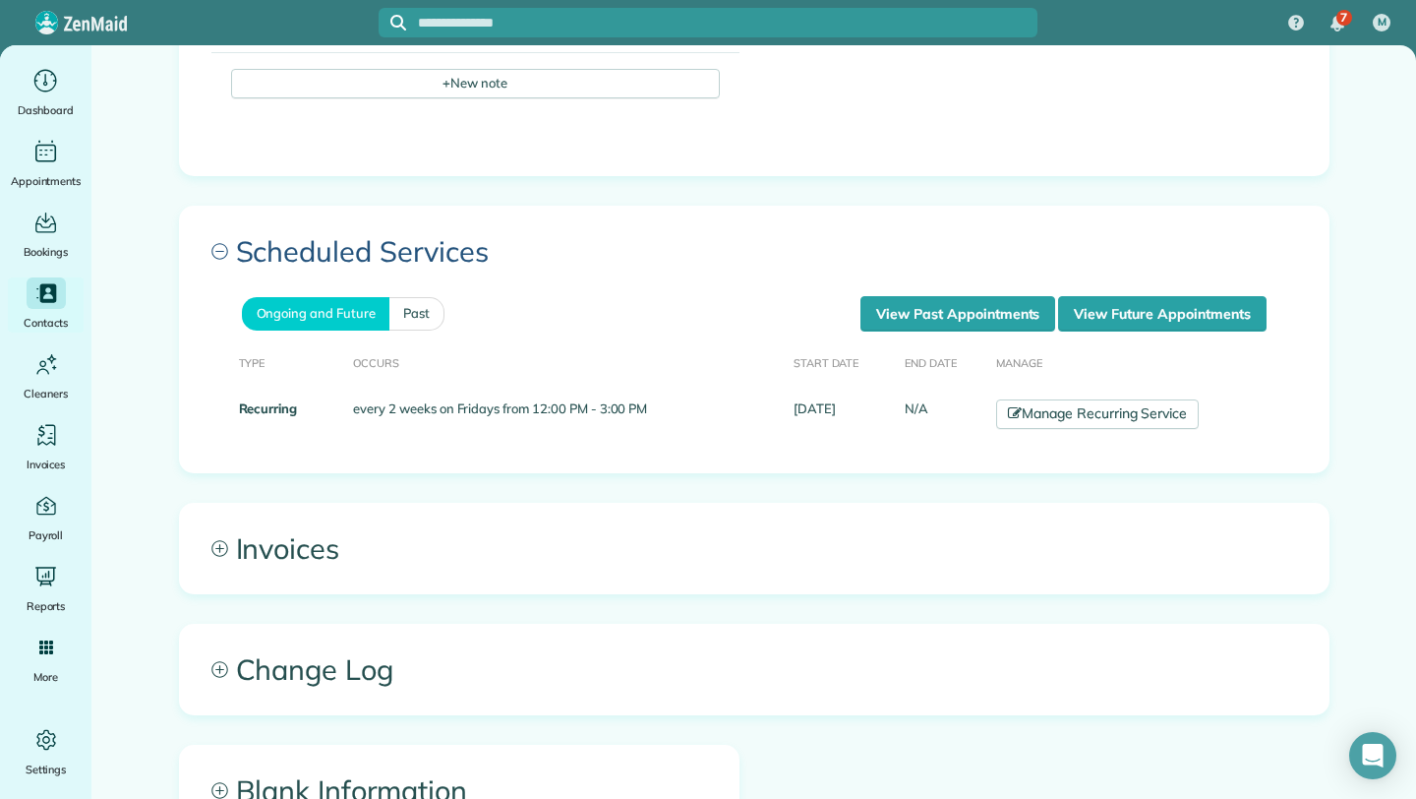
scroll to position [839, 0]
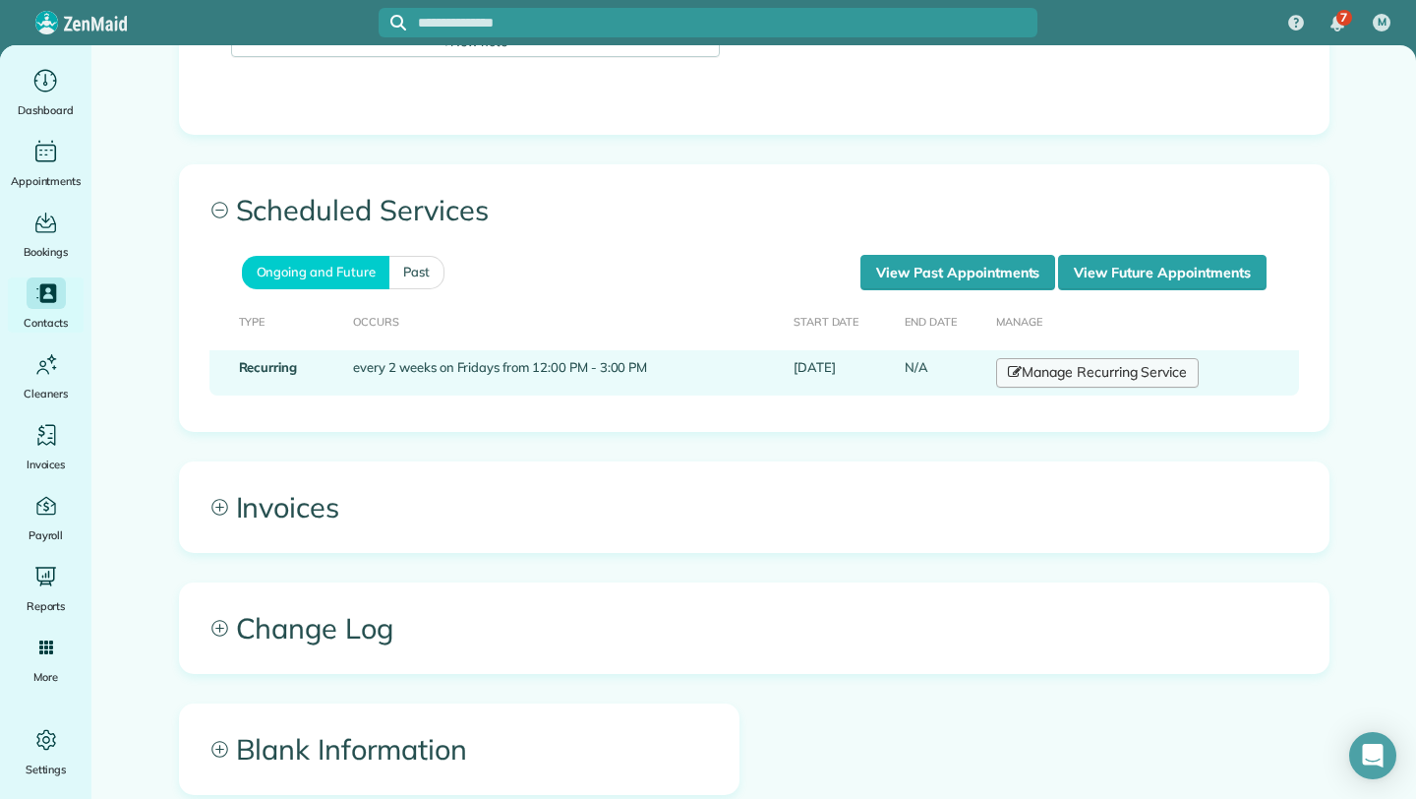
click at [1129, 371] on link "Manage Recurring Service" at bounding box center [1097, 373] width 203 height 30
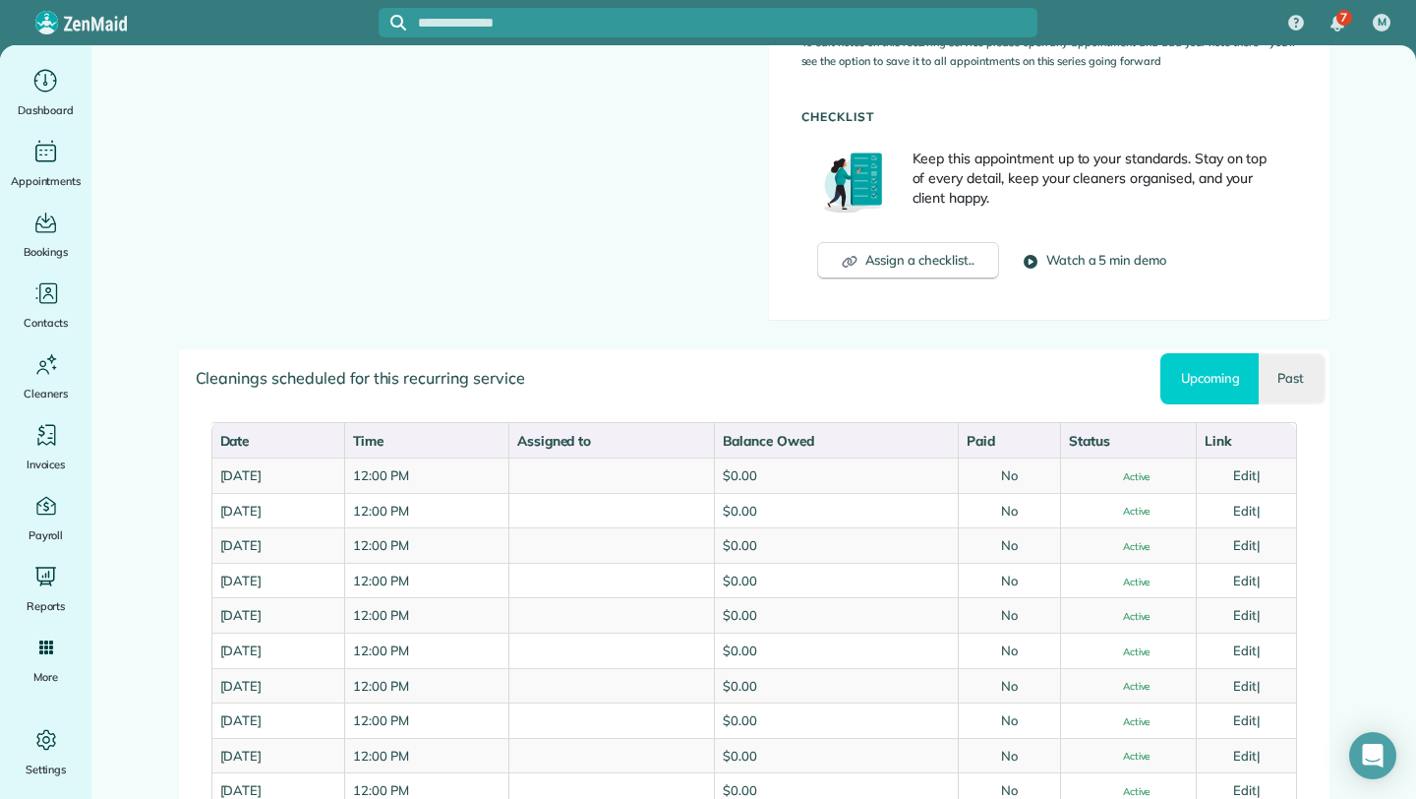
scroll to position [747, 0]
click at [1281, 370] on link "Past" at bounding box center [1292, 378] width 66 height 51
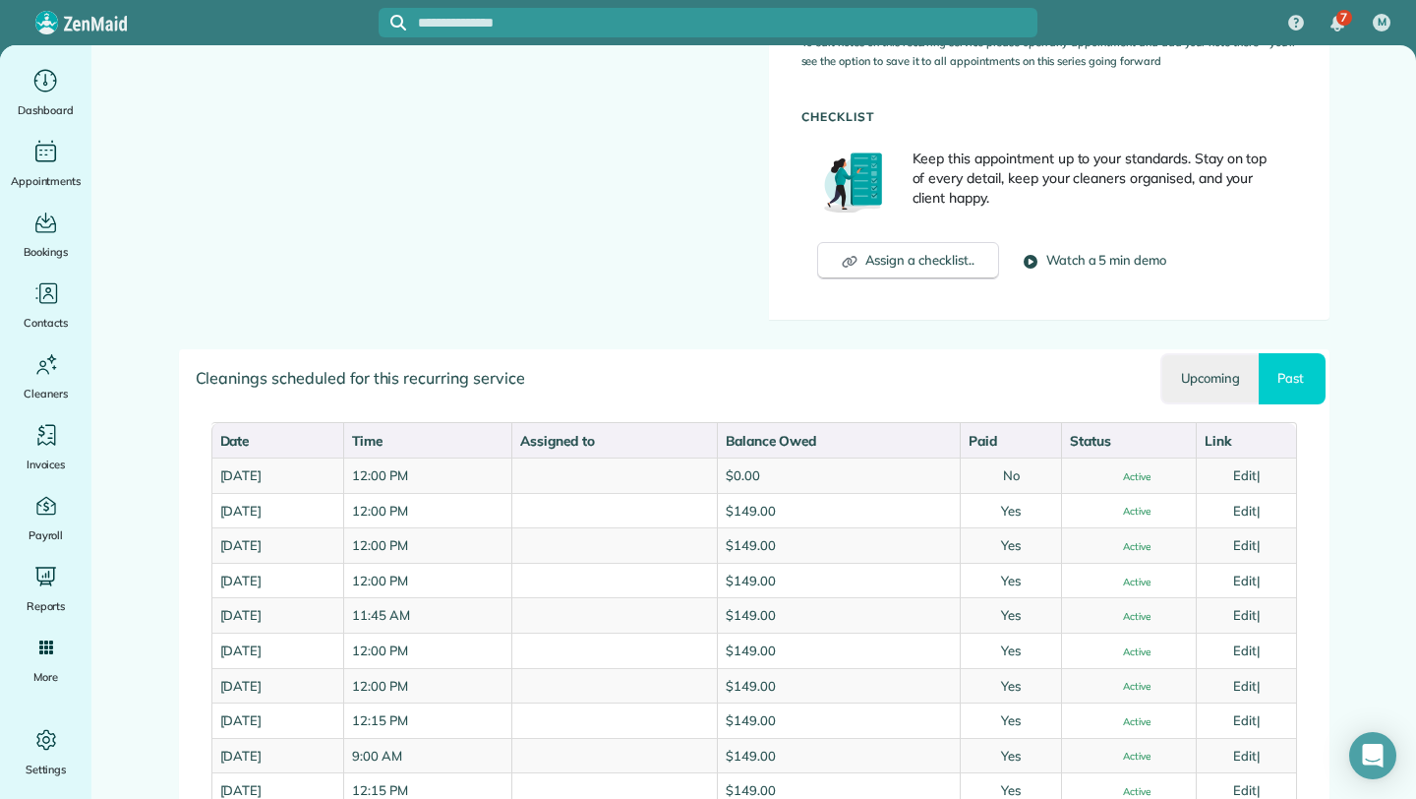
click at [1228, 381] on link "Upcoming" at bounding box center [1210, 378] width 98 height 51
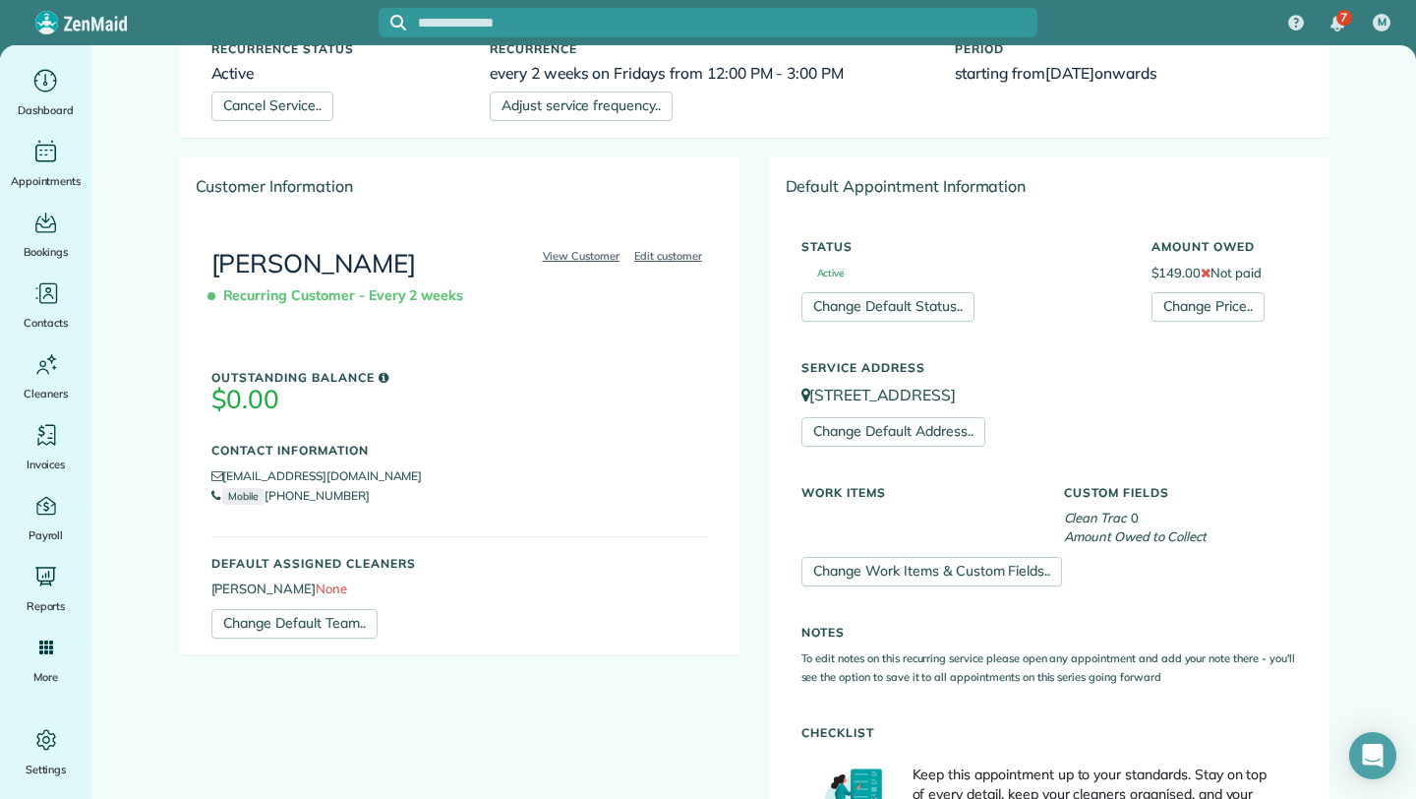
scroll to position [132, 0]
click at [289, 390] on h3 "$0.00" at bounding box center [459, 399] width 497 height 29
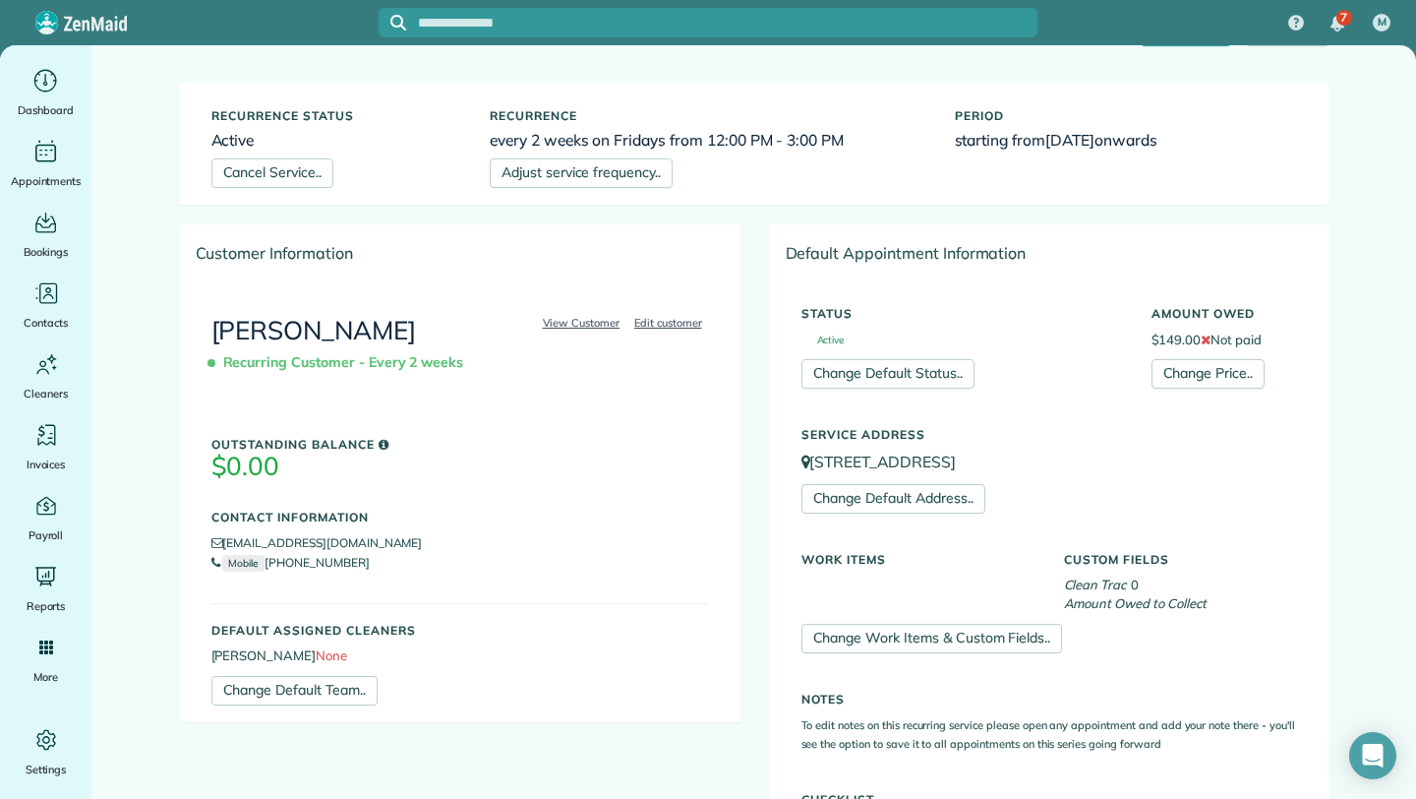
scroll to position [62, 0]
click at [1212, 380] on link "Change Price.." at bounding box center [1208, 376] width 113 height 30
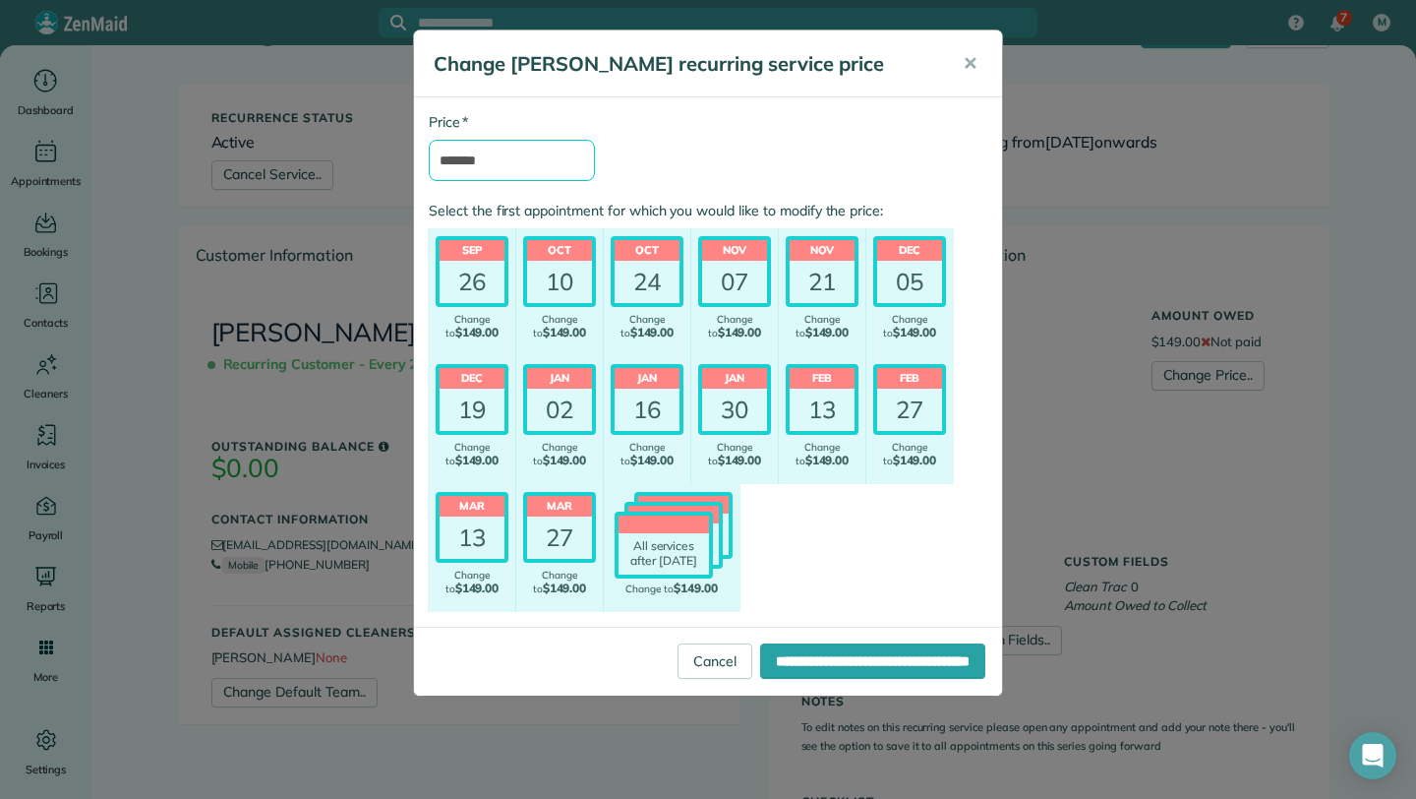
click at [524, 150] on input "*******" at bounding box center [512, 160] width 166 height 41
click at [512, 157] on input "*******" at bounding box center [512, 160] width 166 height 41
type input "****"
click at [784, 103] on div "* Price **** Select the first appointment for which you would like to modify th…" at bounding box center [708, 361] width 588 height 529
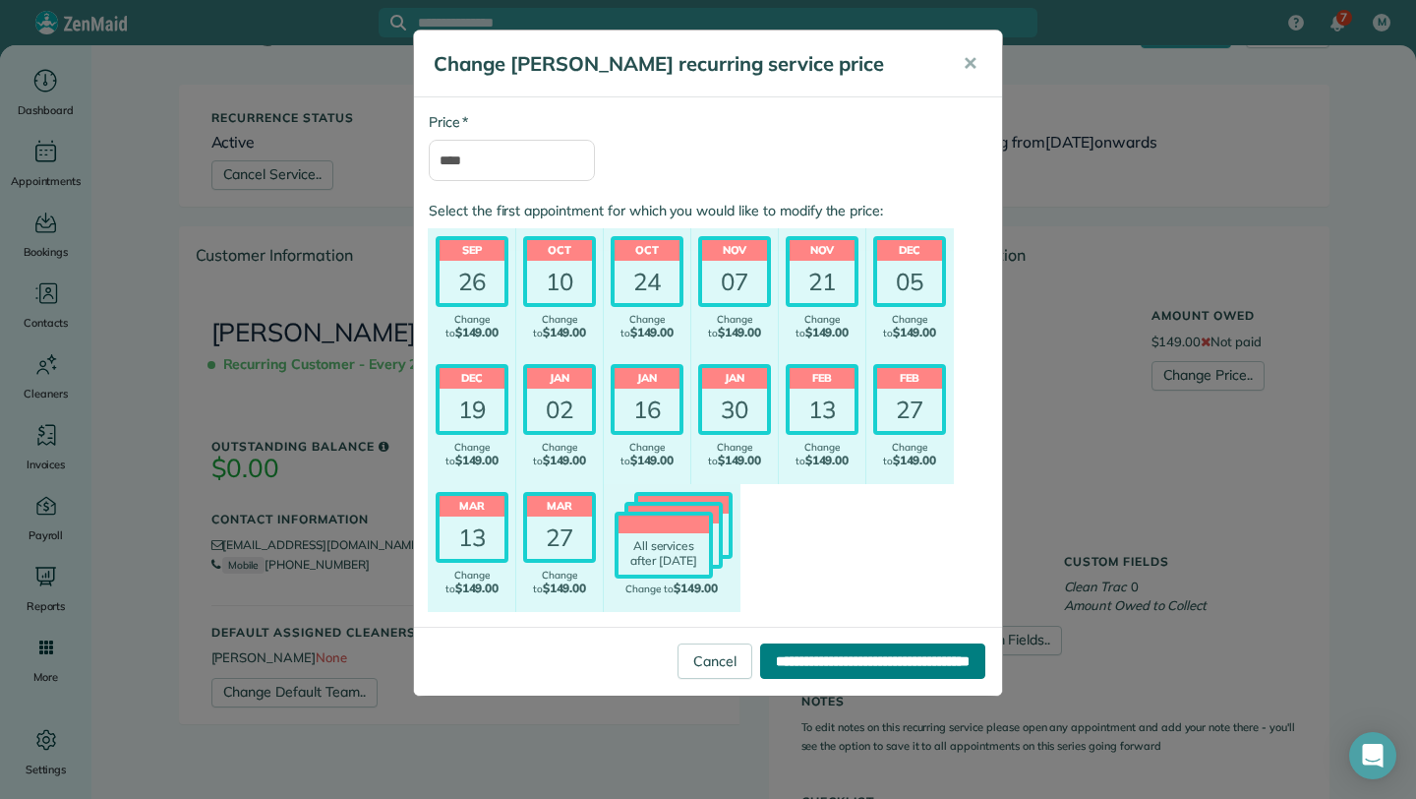
click at [876, 670] on input "**********" at bounding box center [872, 660] width 225 height 35
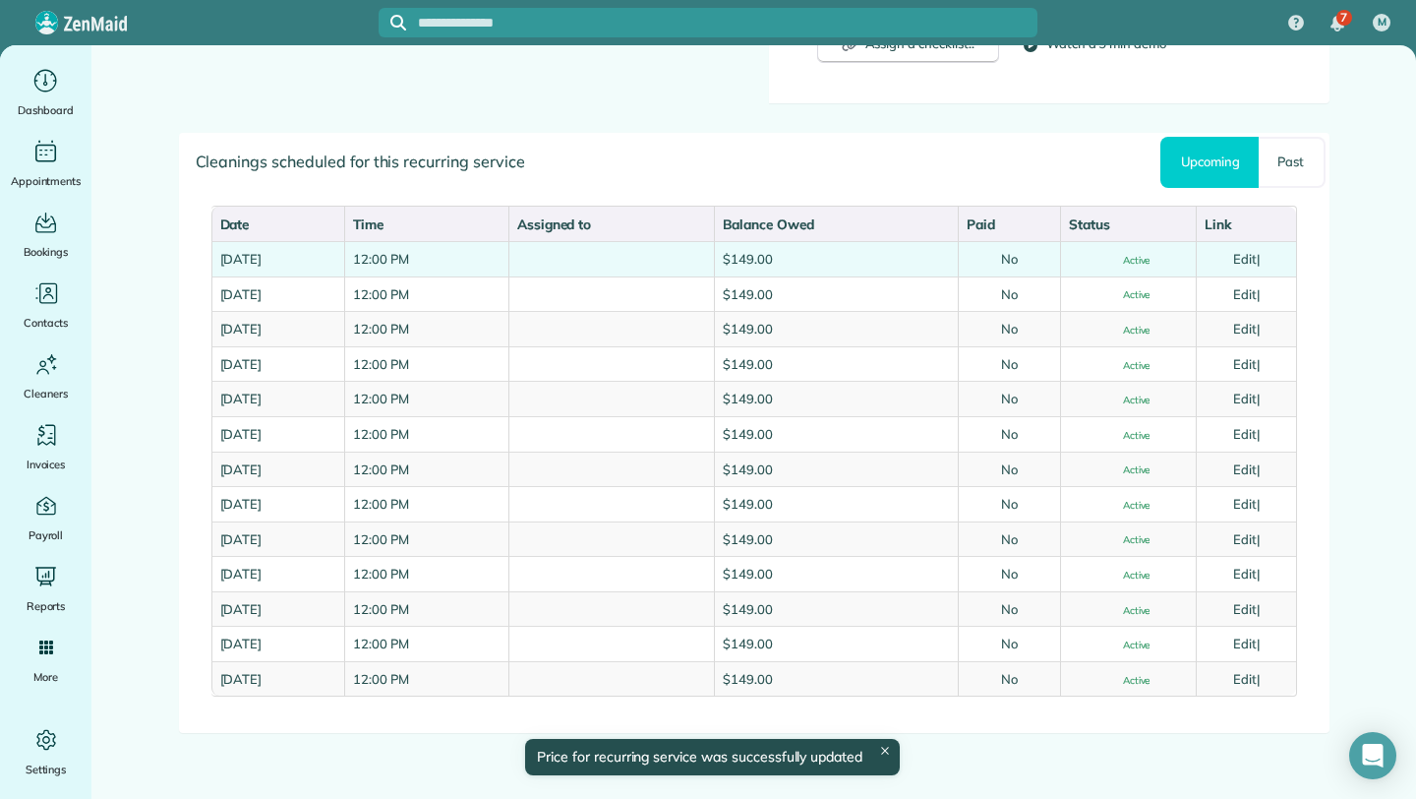
scroll to position [965, 0]
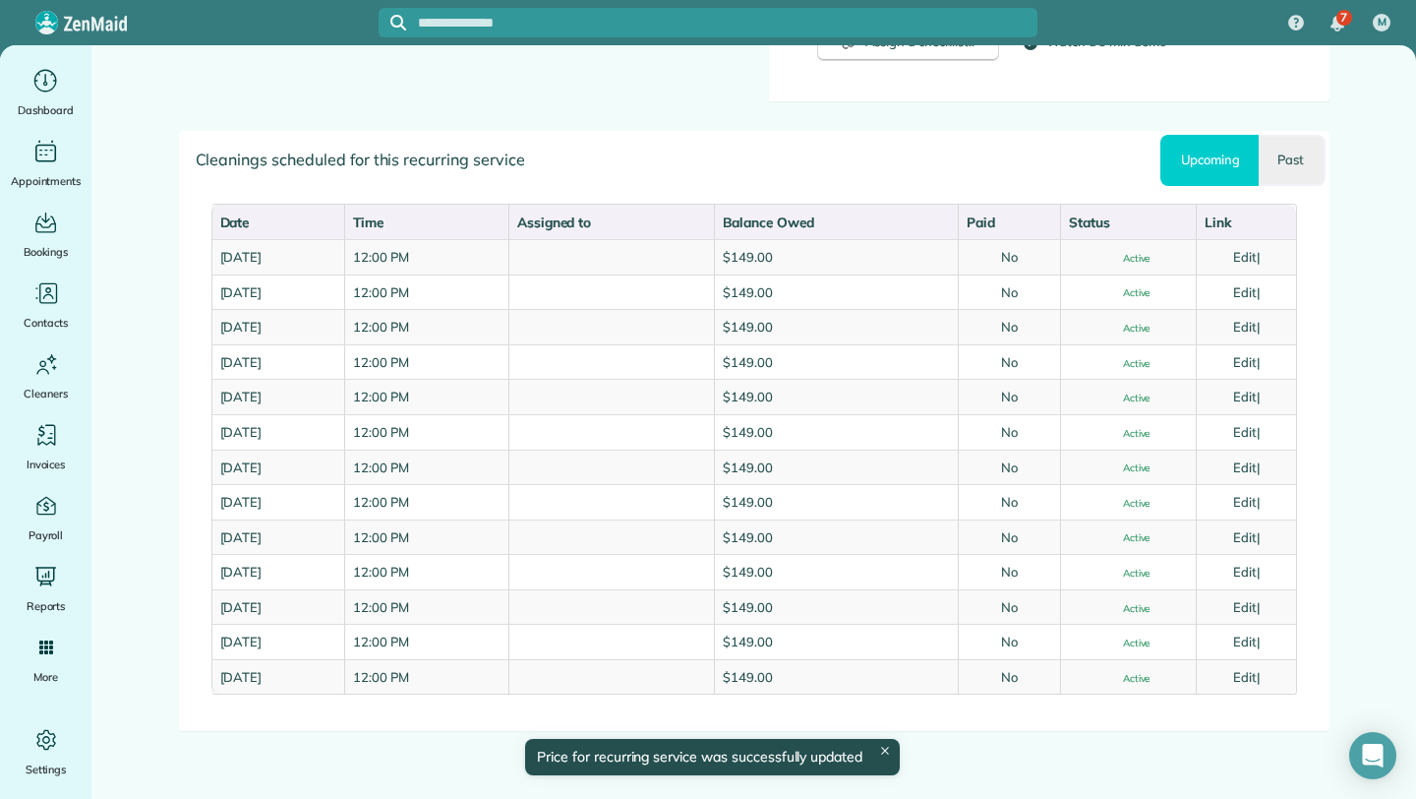
click at [1297, 165] on link "Past" at bounding box center [1292, 160] width 66 height 51
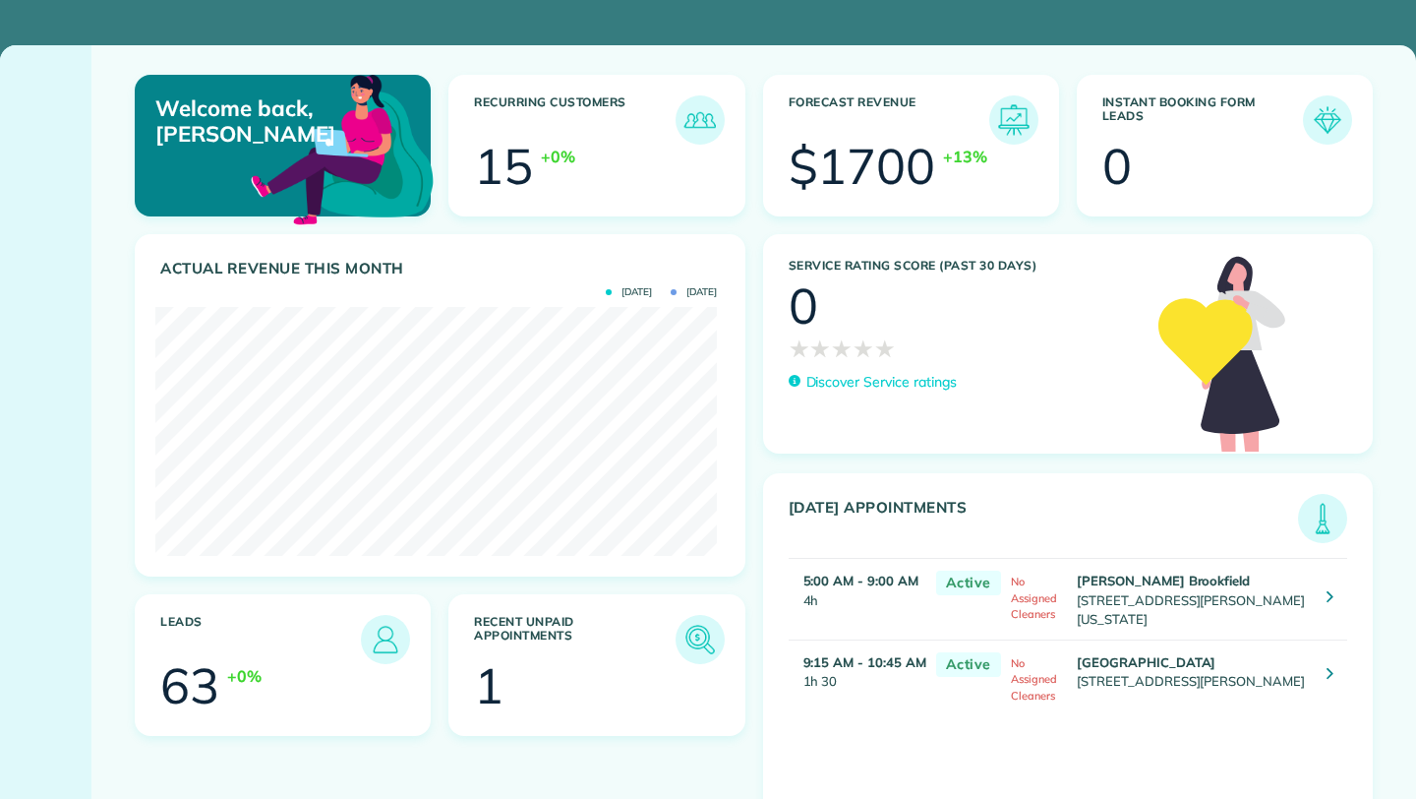
scroll to position [249, 562]
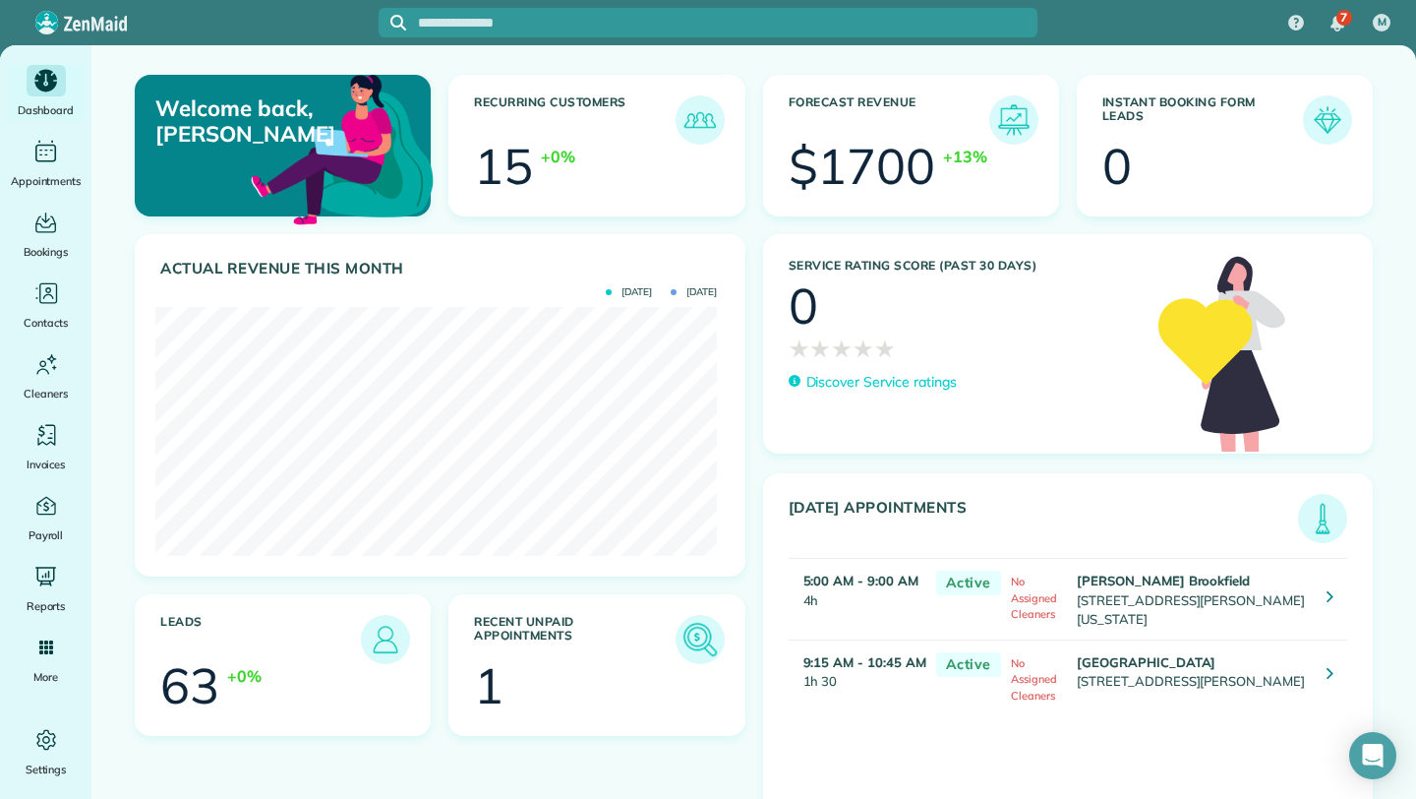
click at [692, 637] on img at bounding box center [700, 639] width 45 height 45
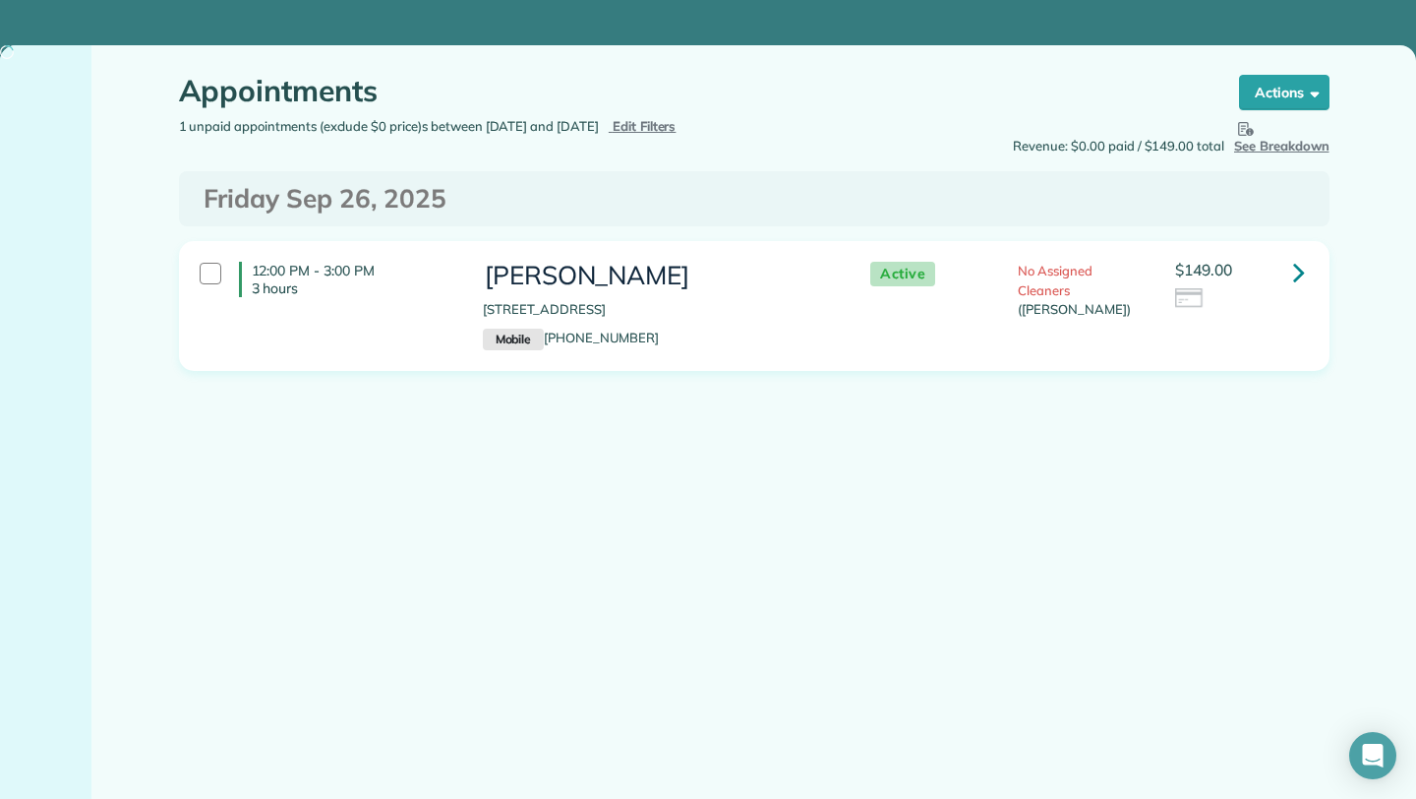
click at [1298, 270] on icon at bounding box center [1299, 272] width 12 height 34
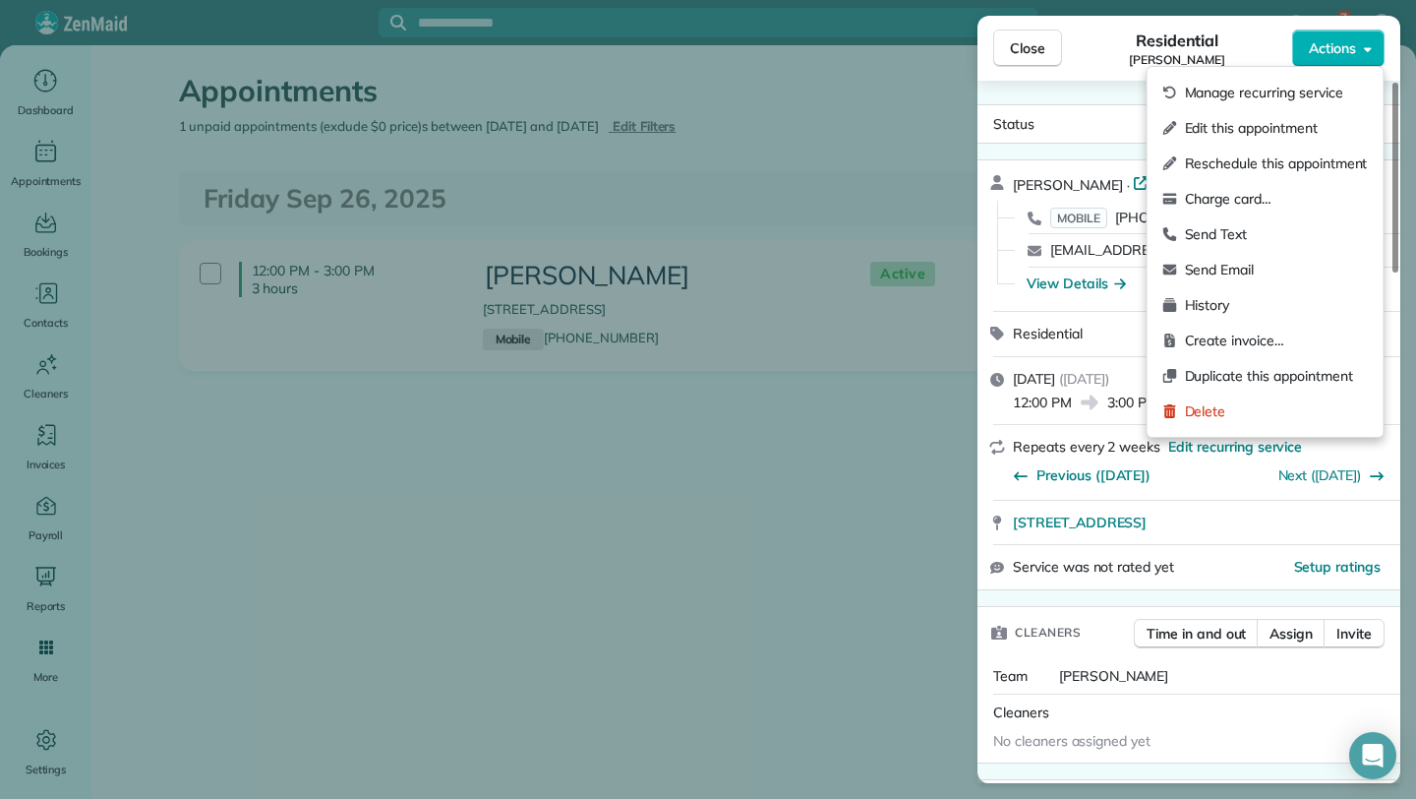
click at [1368, 46] on icon "button" at bounding box center [1368, 48] width 8 height 15
click at [1254, 204] on span "Charge card…" at bounding box center [1276, 199] width 183 height 20
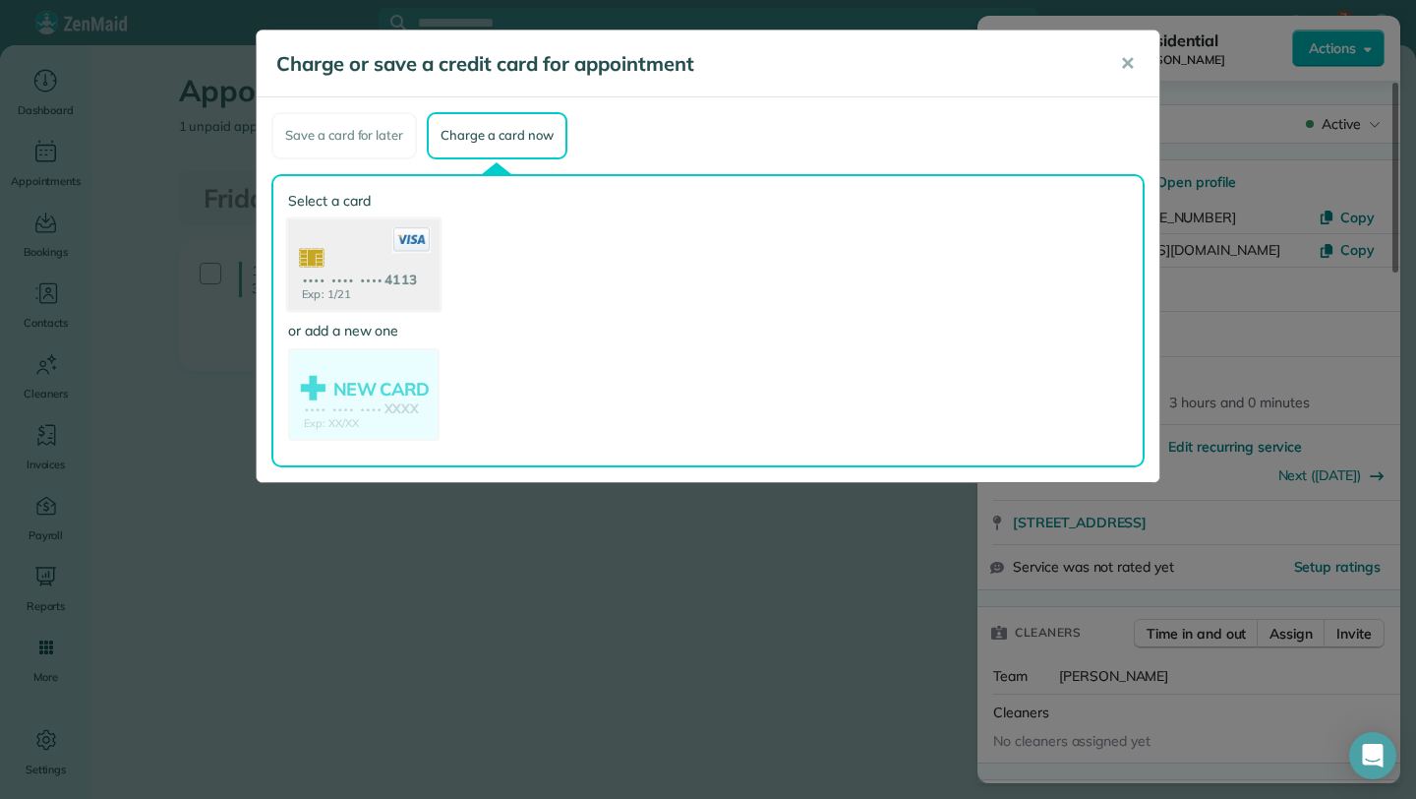
click at [301, 277] on use at bounding box center [363, 265] width 151 height 95
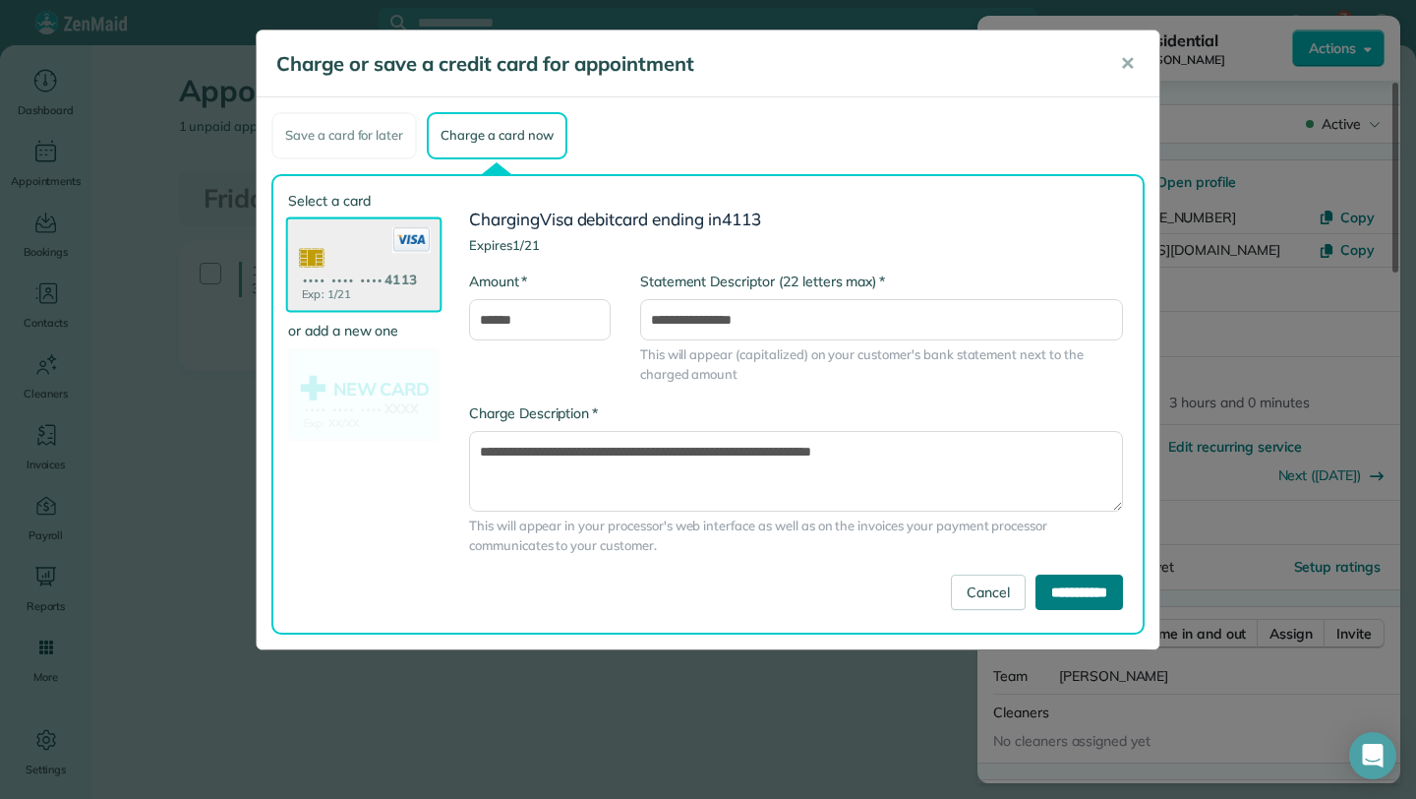
click at [1039, 597] on input "**********" at bounding box center [1080, 591] width 88 height 35
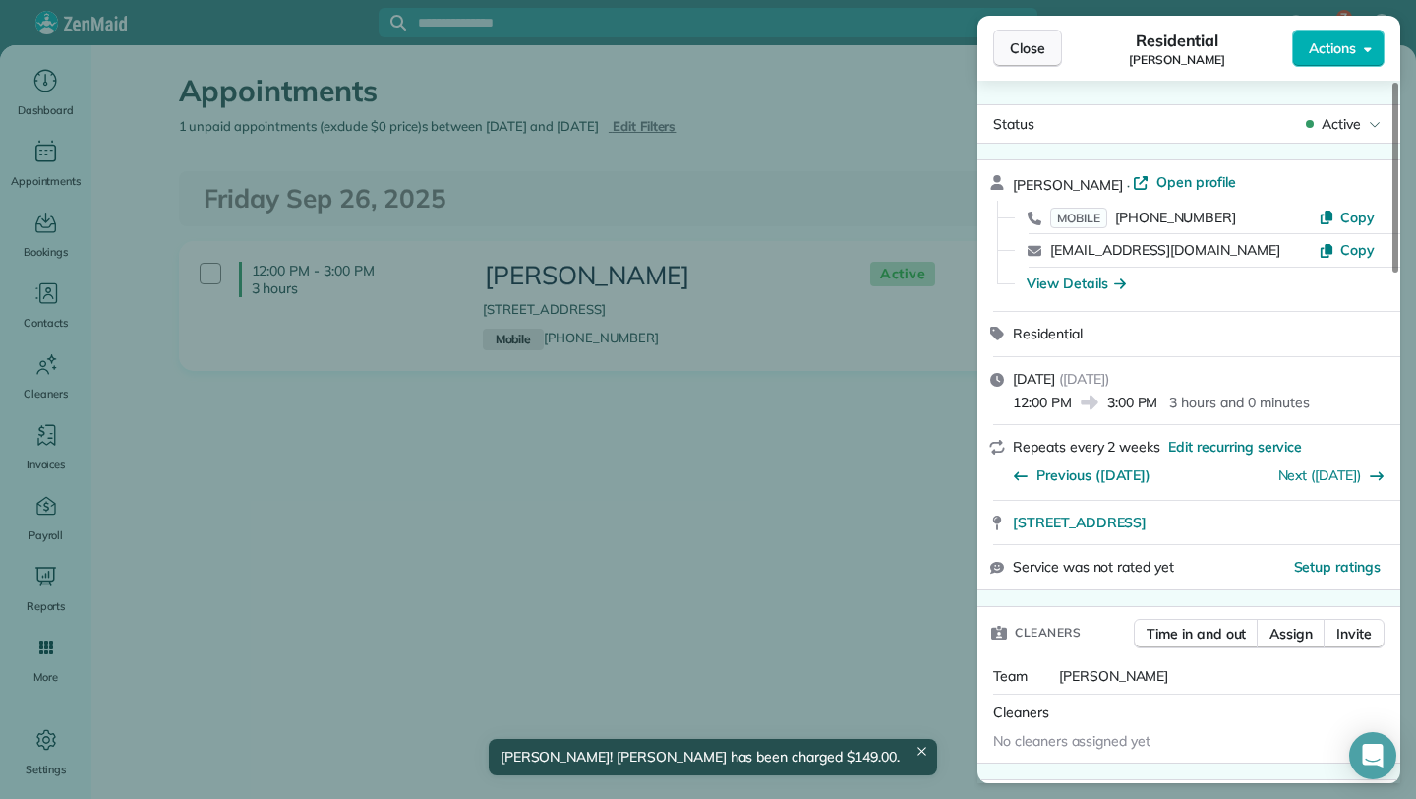
click at [1035, 36] on button "Close" at bounding box center [1027, 48] width 69 height 37
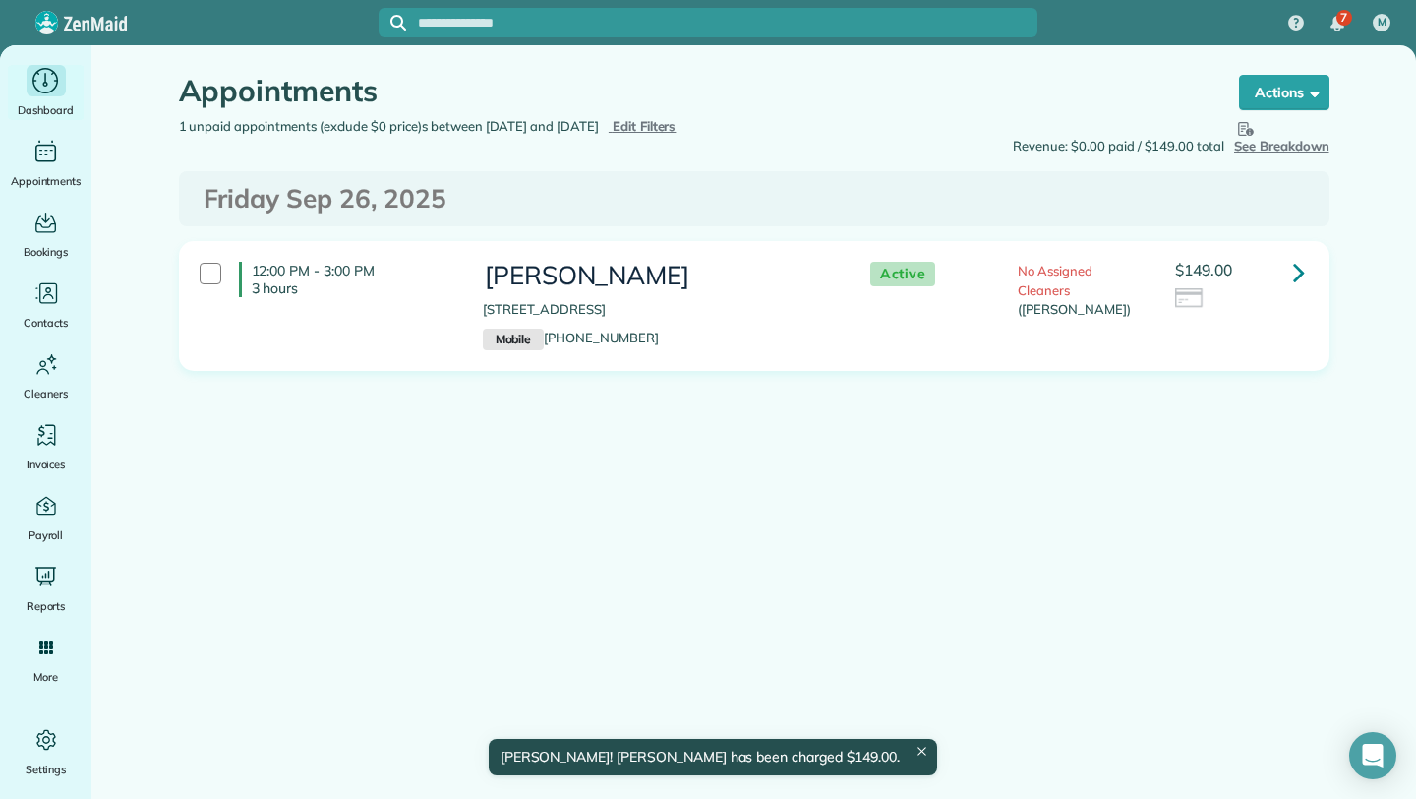
click at [52, 98] on div "Dashboard" at bounding box center [46, 92] width 79 height 55
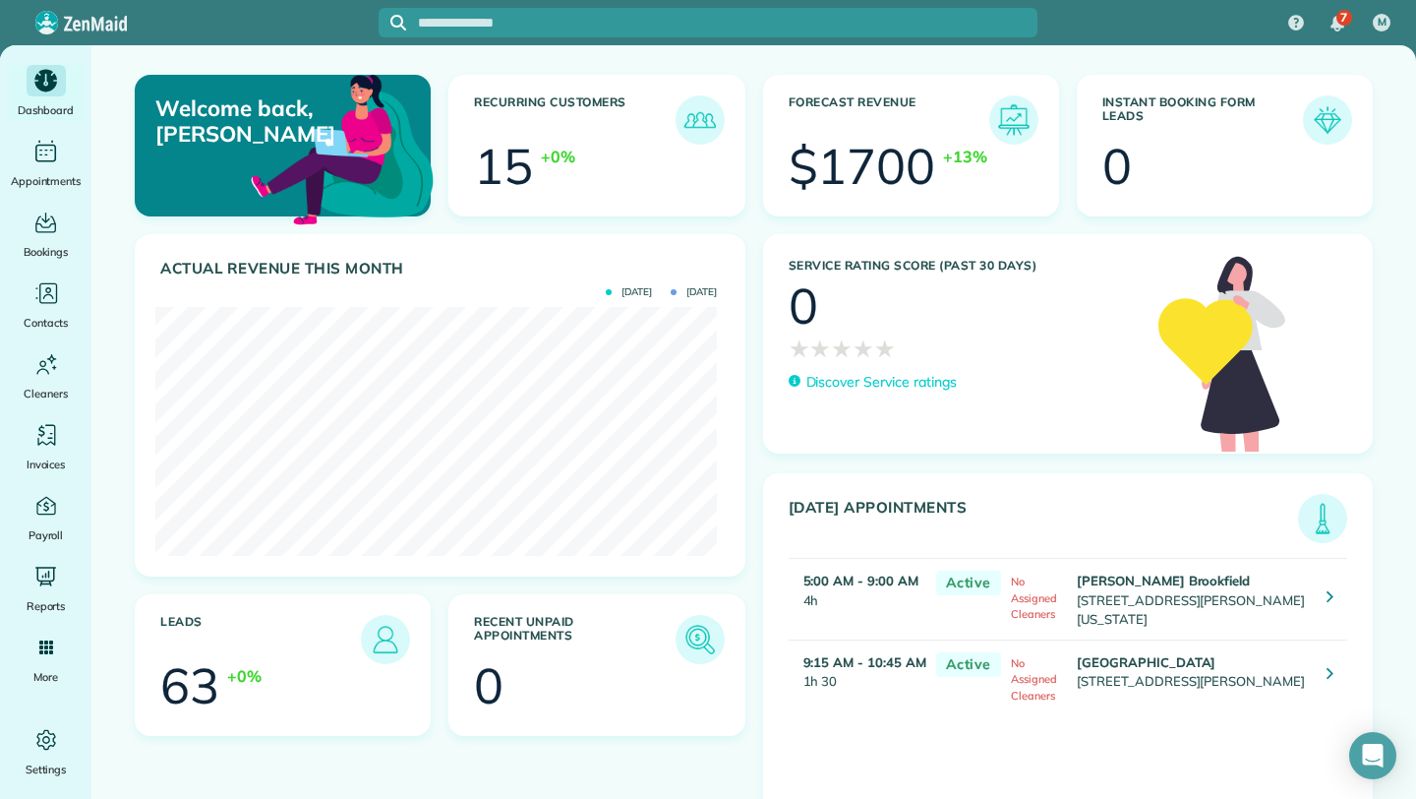
scroll to position [249, 562]
